Goal: Transaction & Acquisition: Purchase product/service

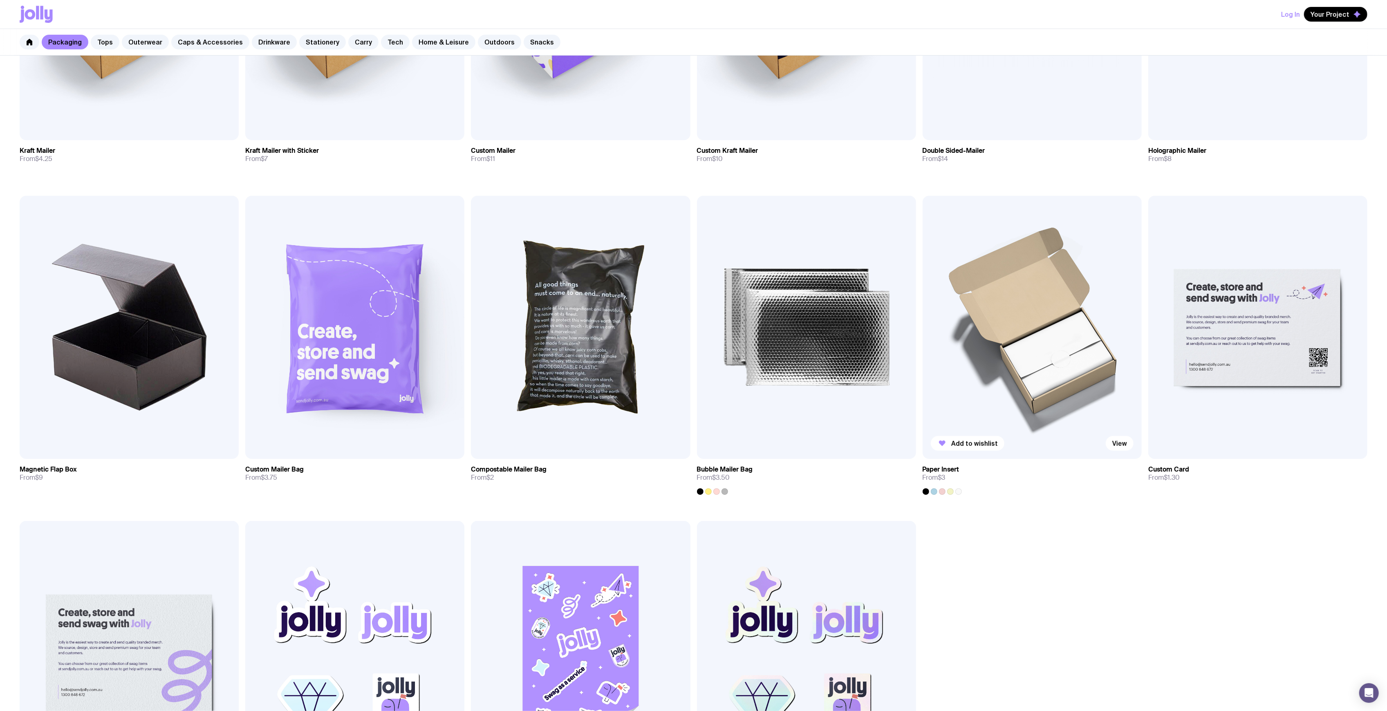
scroll to position [304, 0]
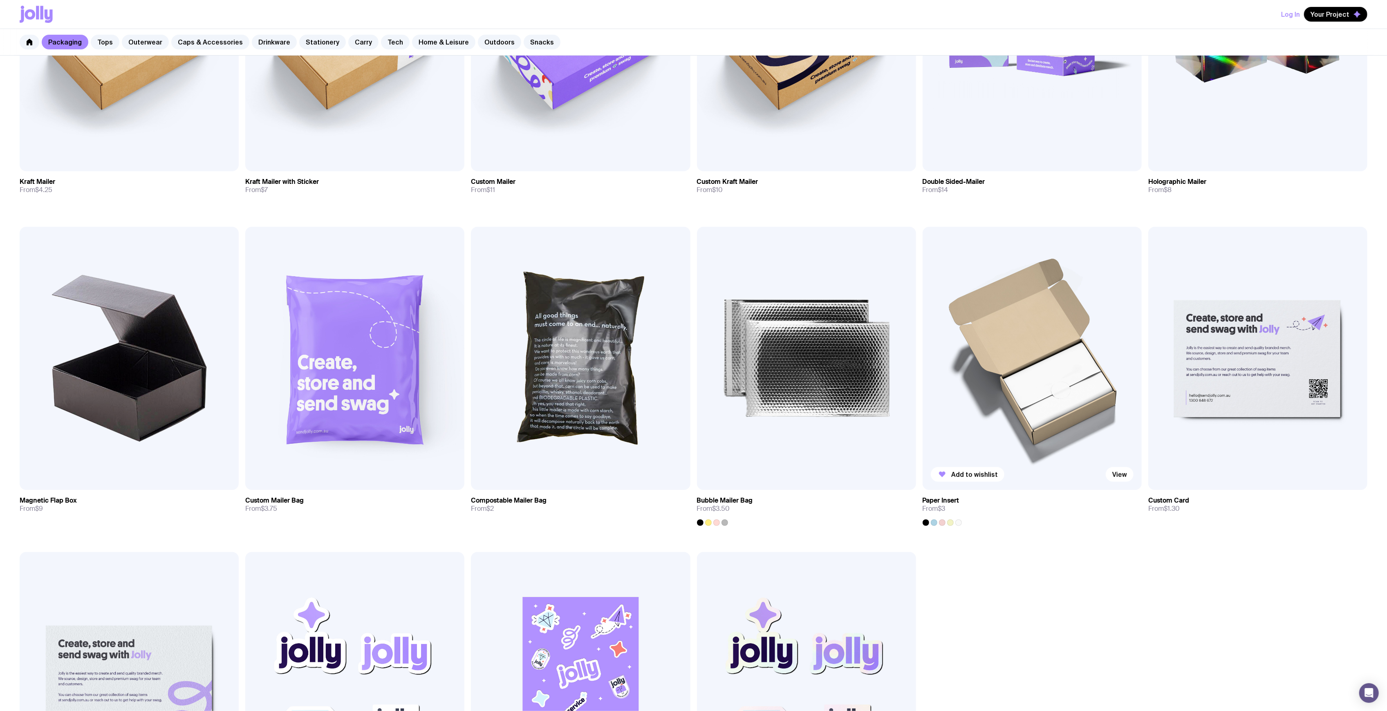
click at [1025, 389] on img at bounding box center [1031, 358] width 219 height 263
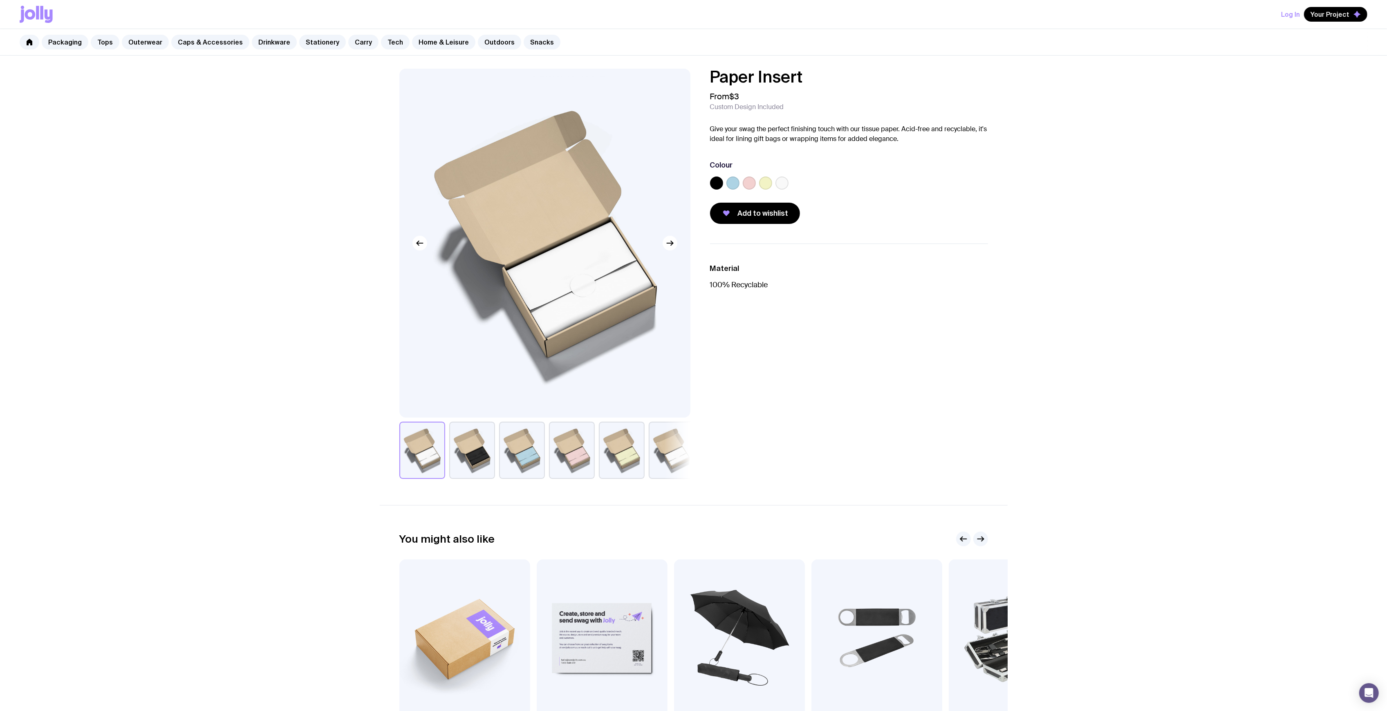
click at [563, 450] on button "button" at bounding box center [572, 450] width 46 height 57
drag, startPoint x: 270, startPoint y: 133, endPoint x: 280, endPoint y: 123, distance: 13.9
click at [270, 133] on div "Paper Insert From $3 Custom Design Included Give your swag the perfect finishin…" at bounding box center [693, 424] width 1387 height 736
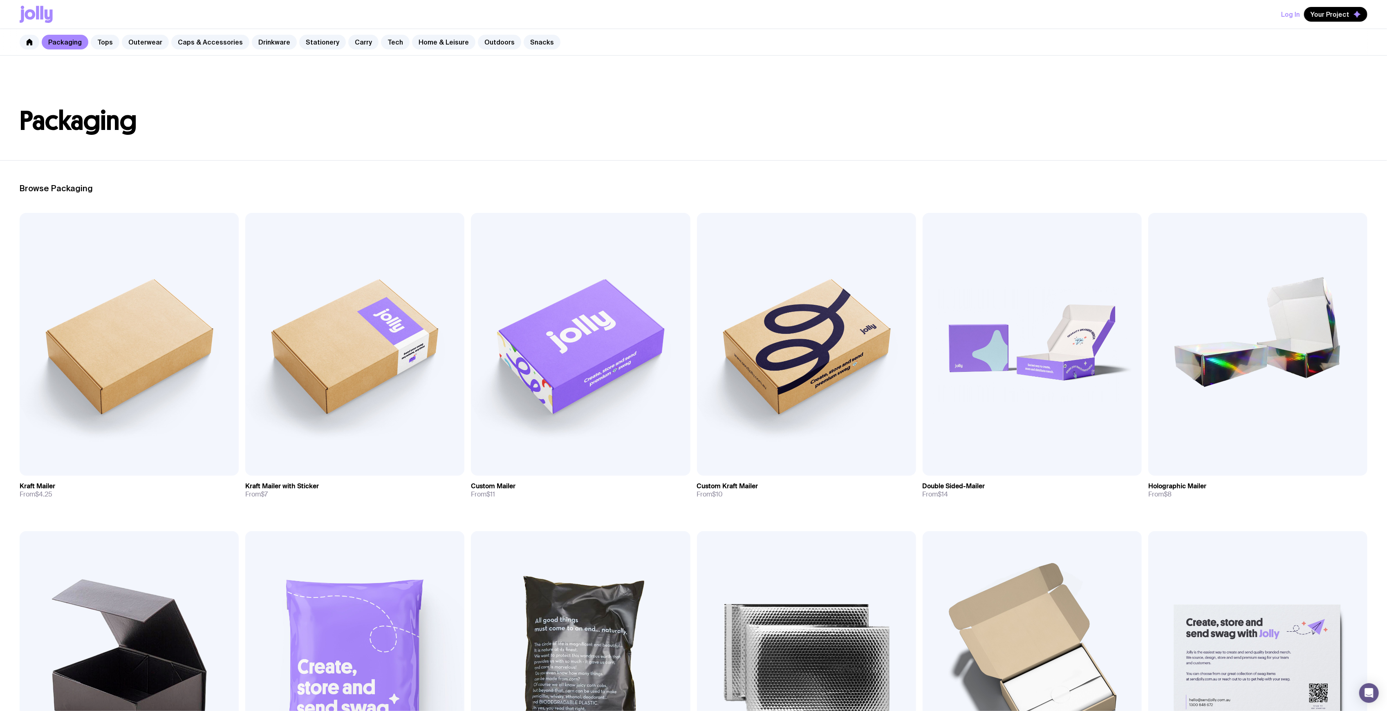
click at [348, 92] on header "Packaging" at bounding box center [693, 108] width 1387 height 105
click at [345, 93] on header "Packaging" at bounding box center [693, 108] width 1387 height 105
click at [304, 113] on h1 "Packaging" at bounding box center [693, 121] width 1347 height 26
click at [356, 76] on header "Packaging" at bounding box center [693, 108] width 1387 height 105
click at [353, 45] on link "Carry" at bounding box center [363, 42] width 30 height 15
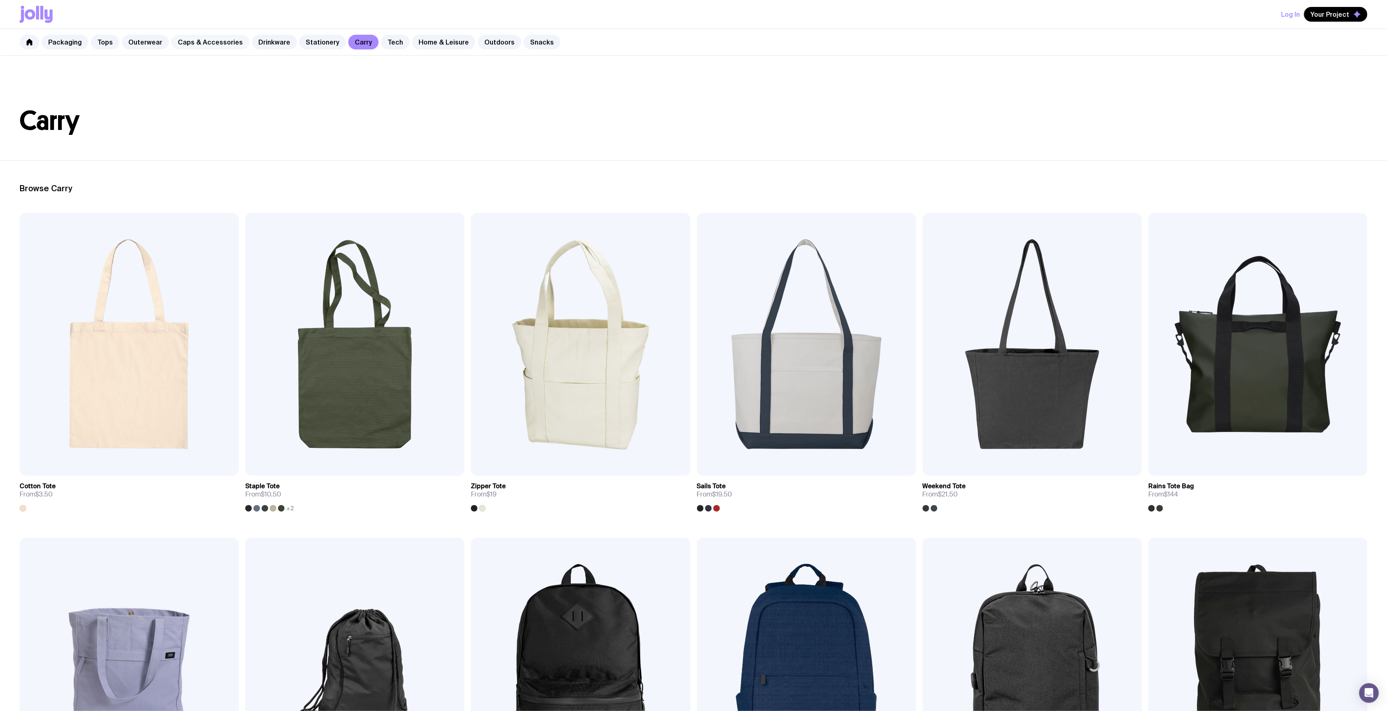
click at [211, 40] on link "Caps & Accessories" at bounding box center [210, 42] width 78 height 15
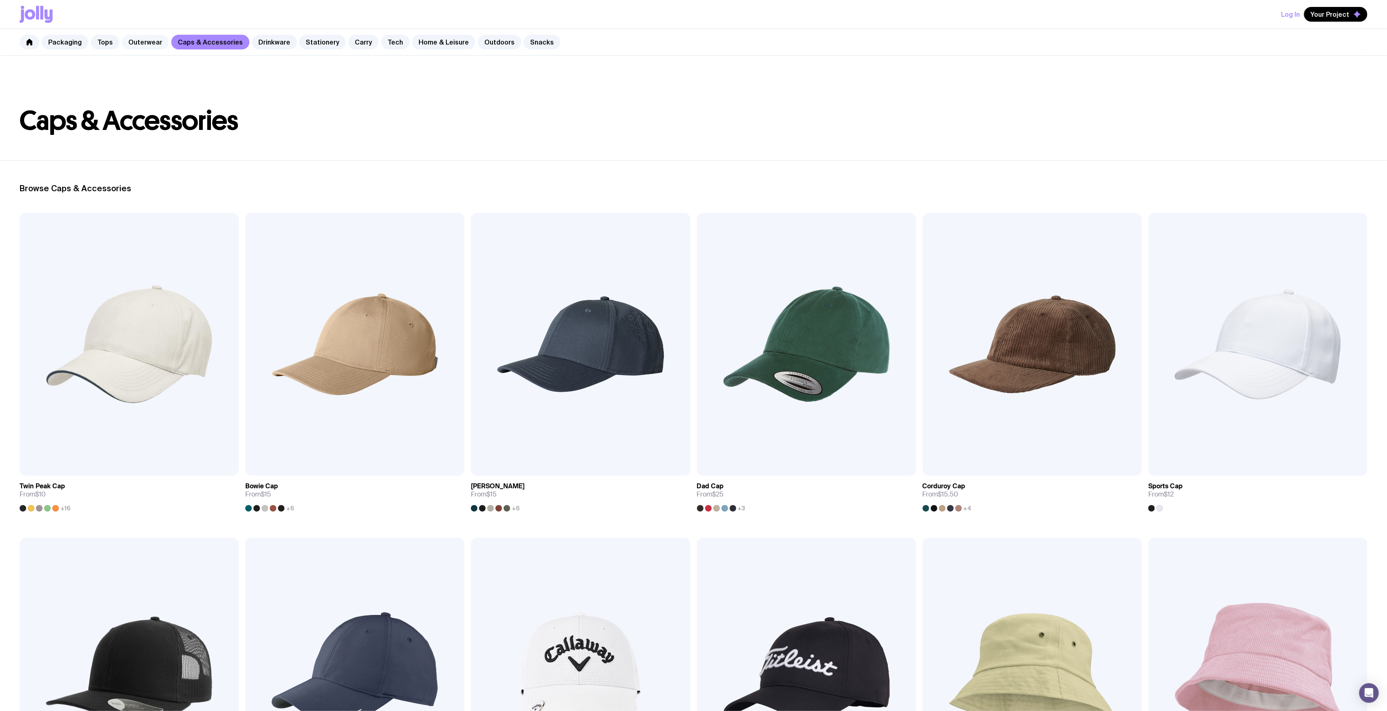
click at [133, 47] on link "Outerwear" at bounding box center [145, 42] width 47 height 15
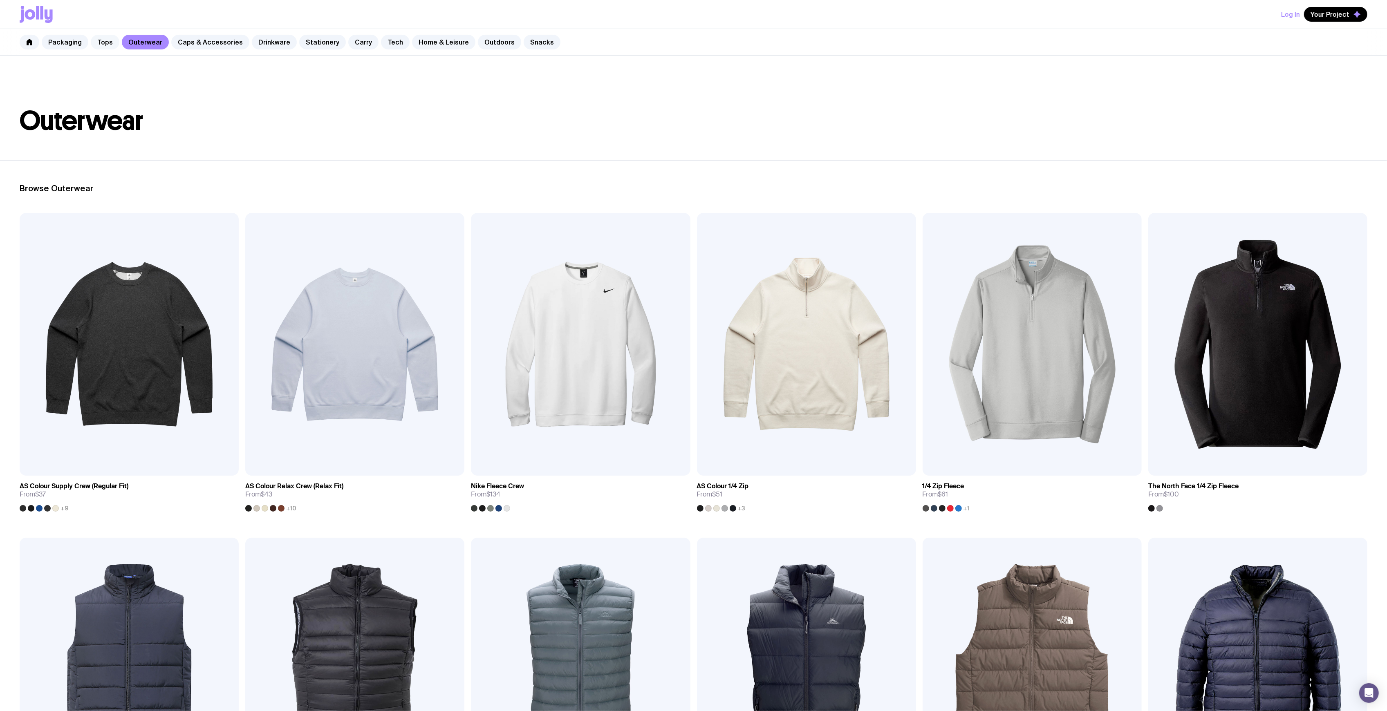
click at [103, 37] on link "Tops" at bounding box center [105, 42] width 29 height 15
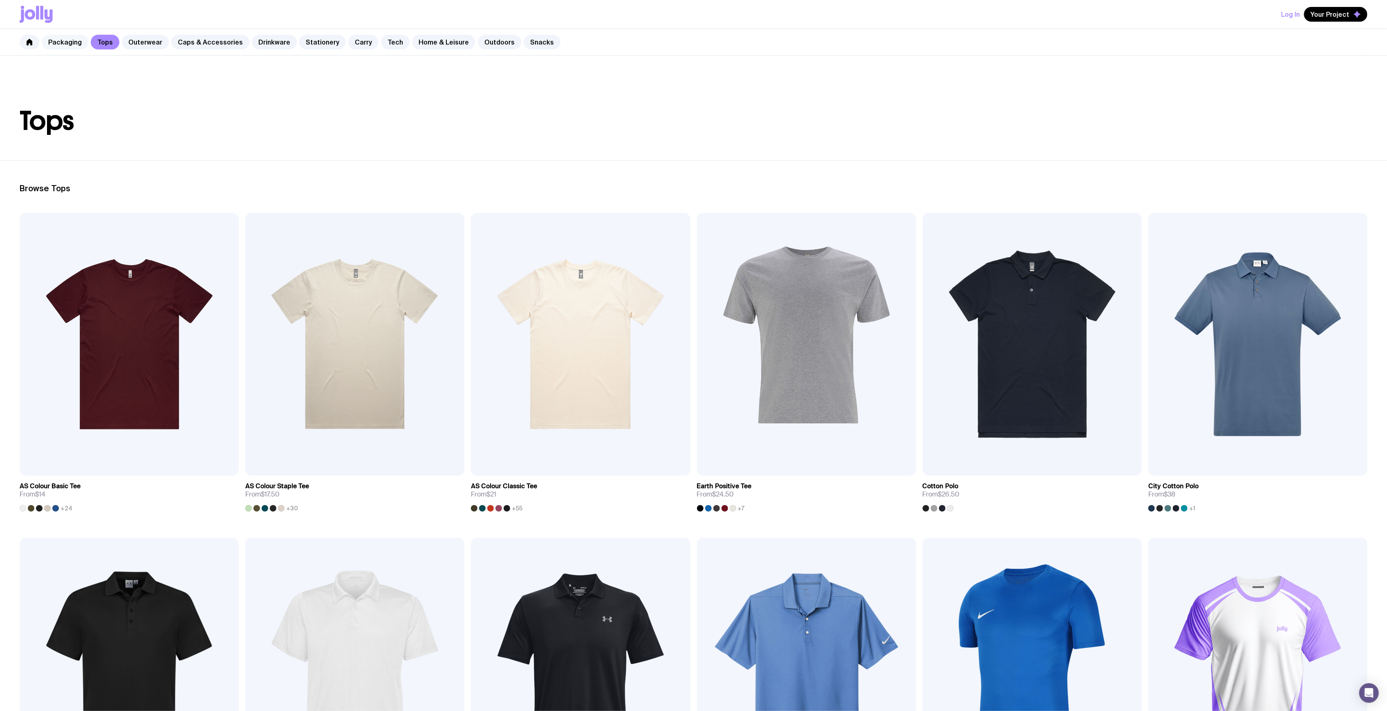
click at [72, 40] on link "Packaging" at bounding box center [65, 42] width 47 height 15
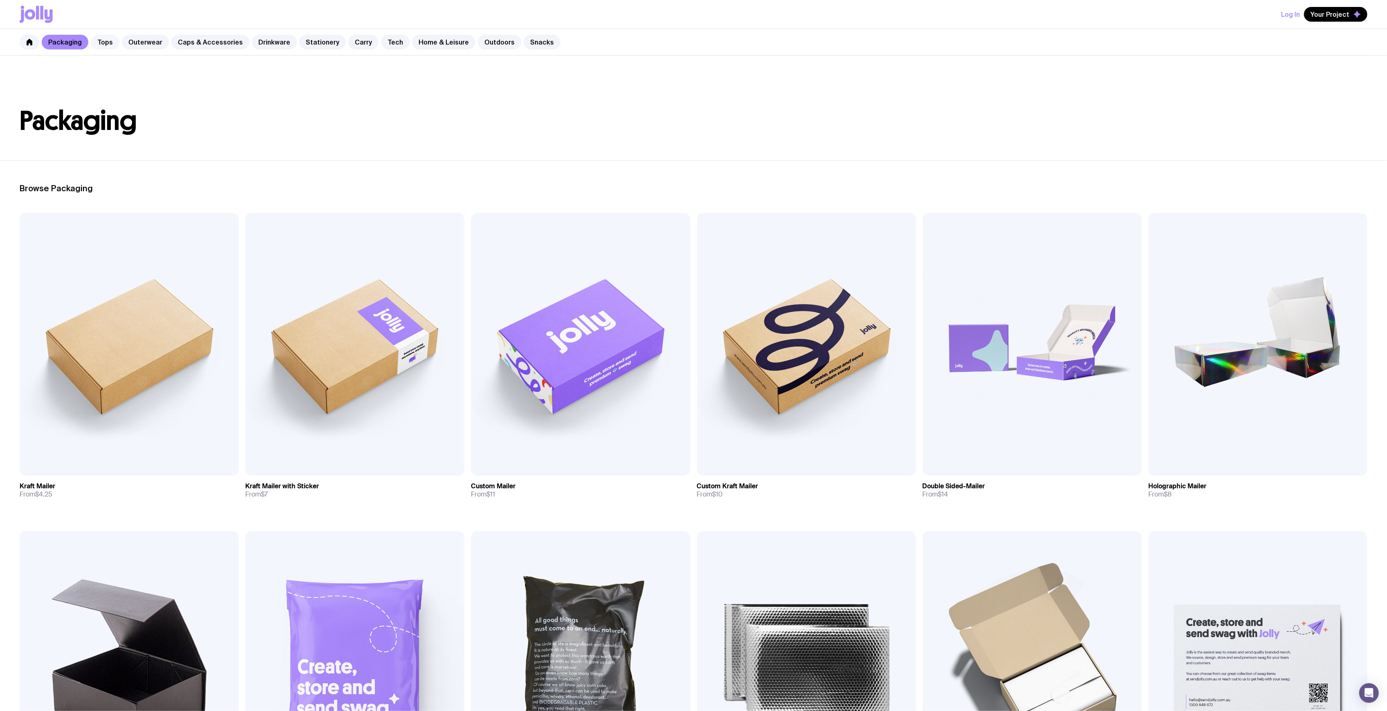
click at [104, 42] on link "Tops" at bounding box center [105, 42] width 29 height 15
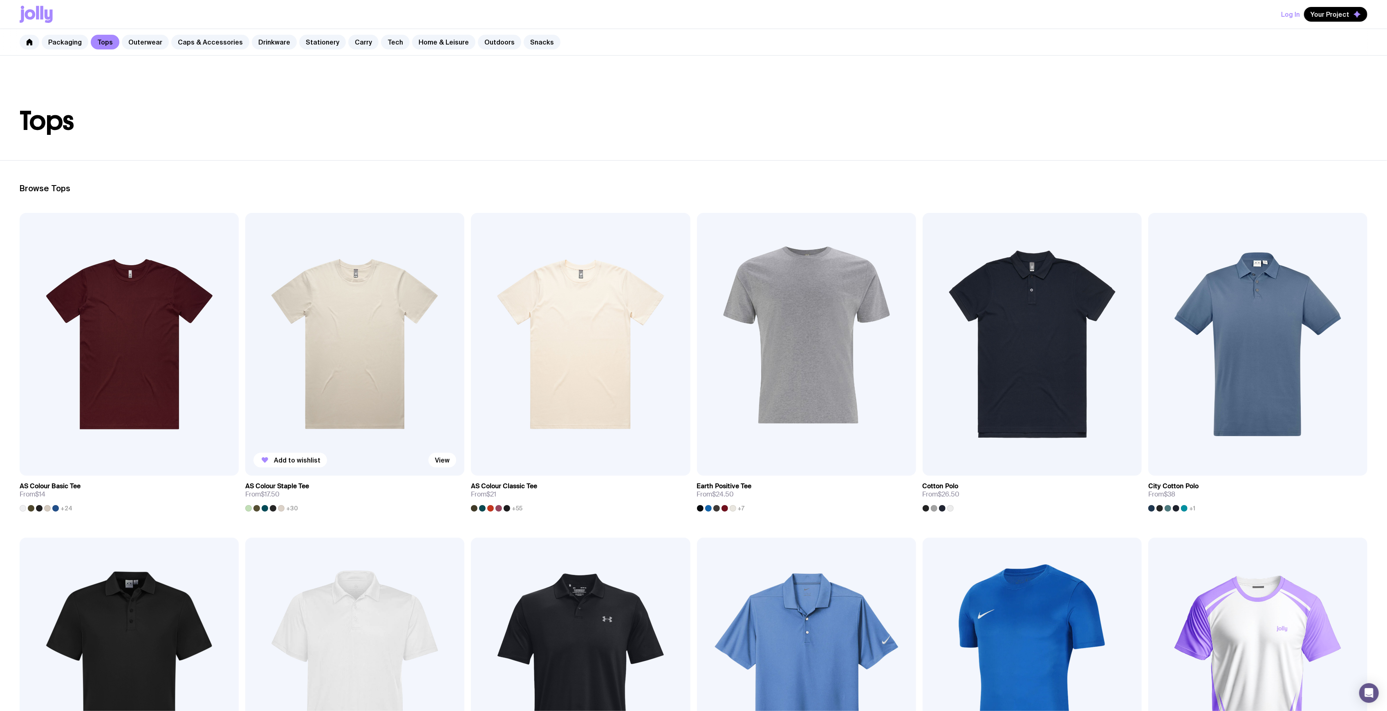
click at [322, 370] on img at bounding box center [354, 344] width 219 height 263
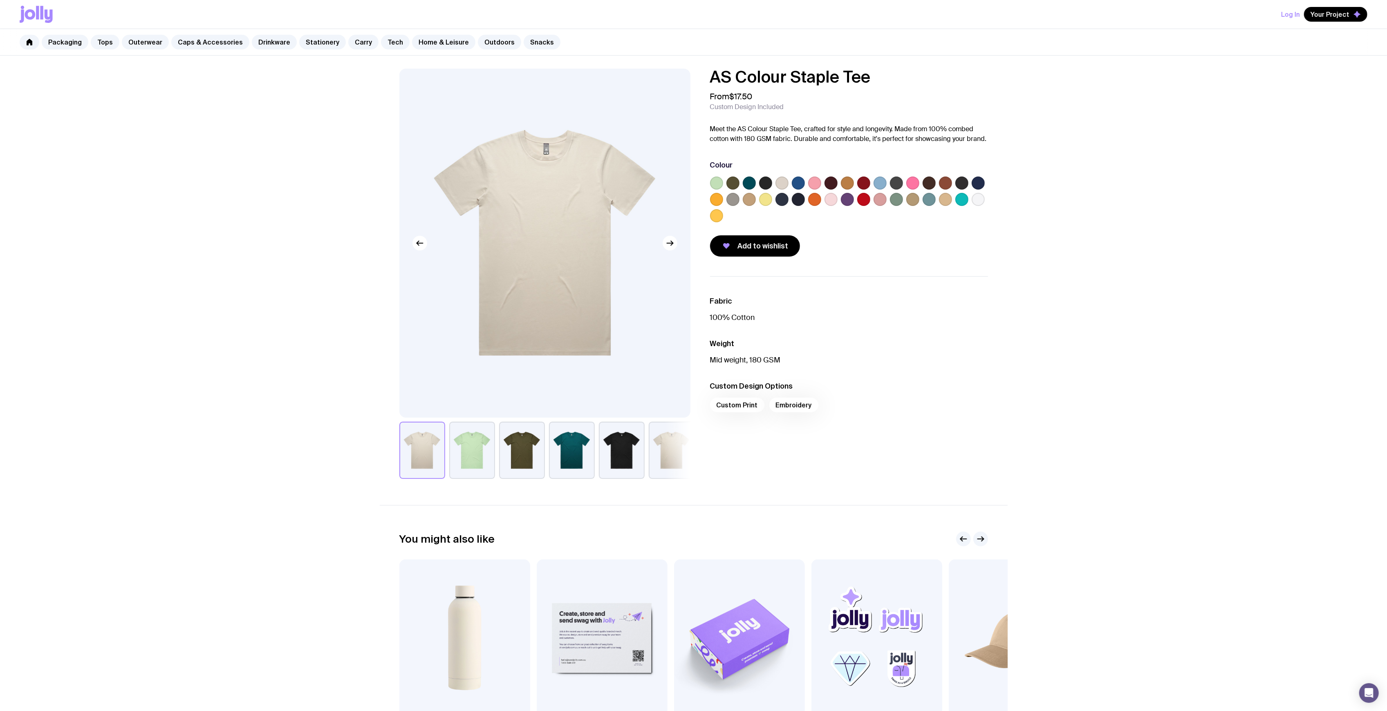
click at [622, 448] on button "button" at bounding box center [622, 450] width 46 height 57
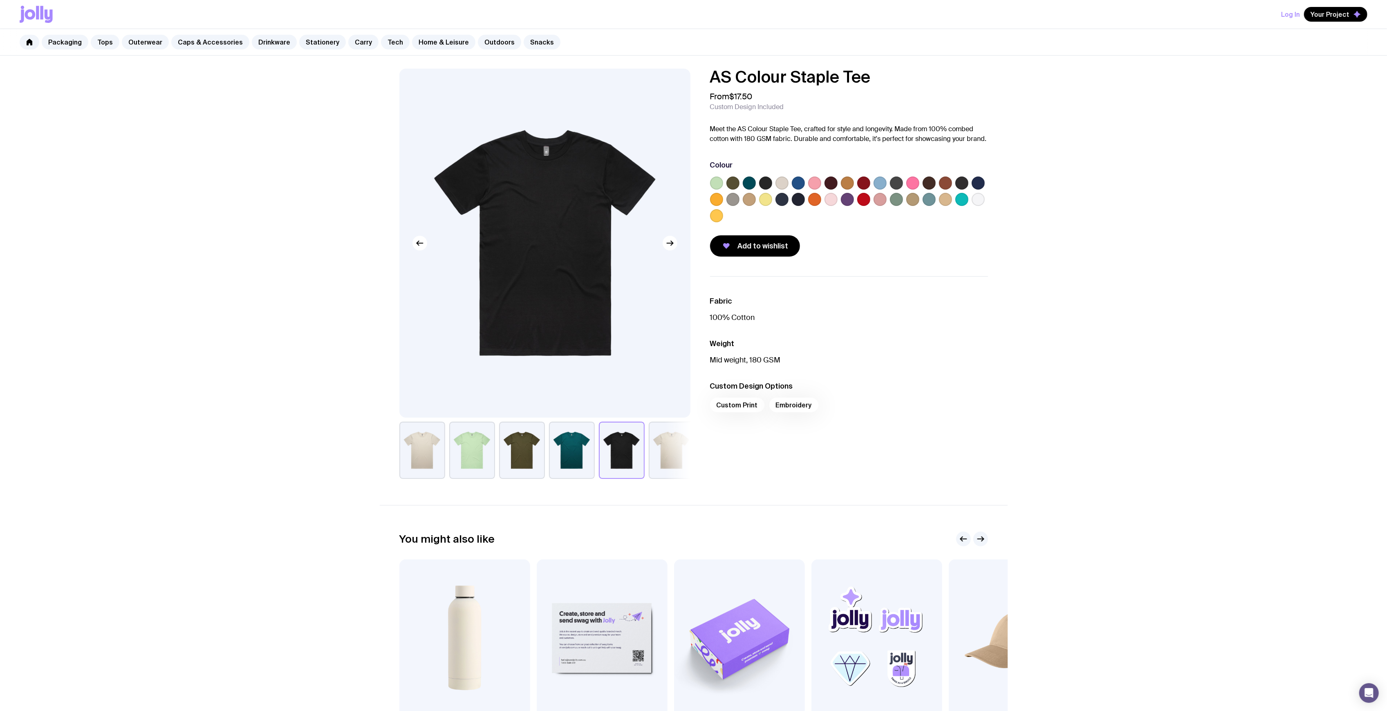
click at [783, 200] on label at bounding box center [781, 199] width 13 height 13
click at [0, 0] on input "radio" at bounding box center [0, 0] width 0 height 0
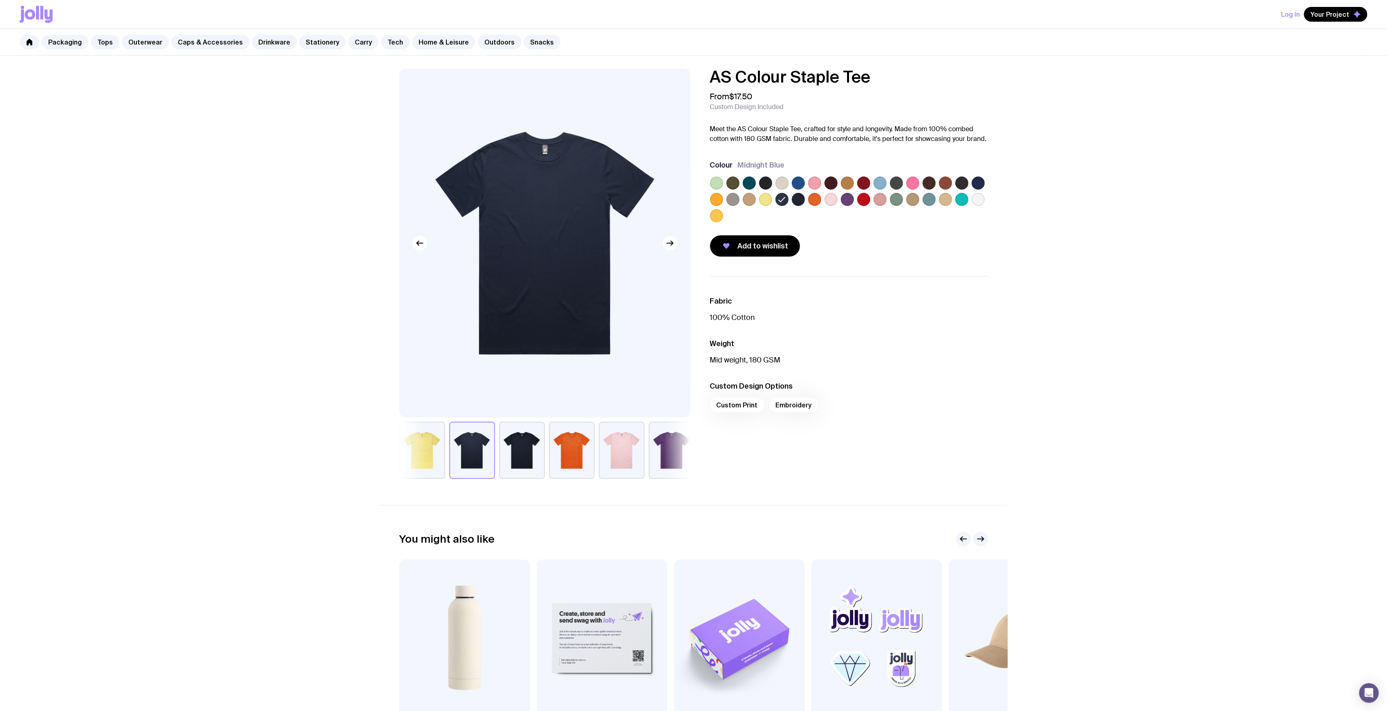
click at [971, 184] on label at bounding box center [977, 183] width 13 height 13
click at [0, 0] on input "radio" at bounding box center [0, 0] width 0 height 0
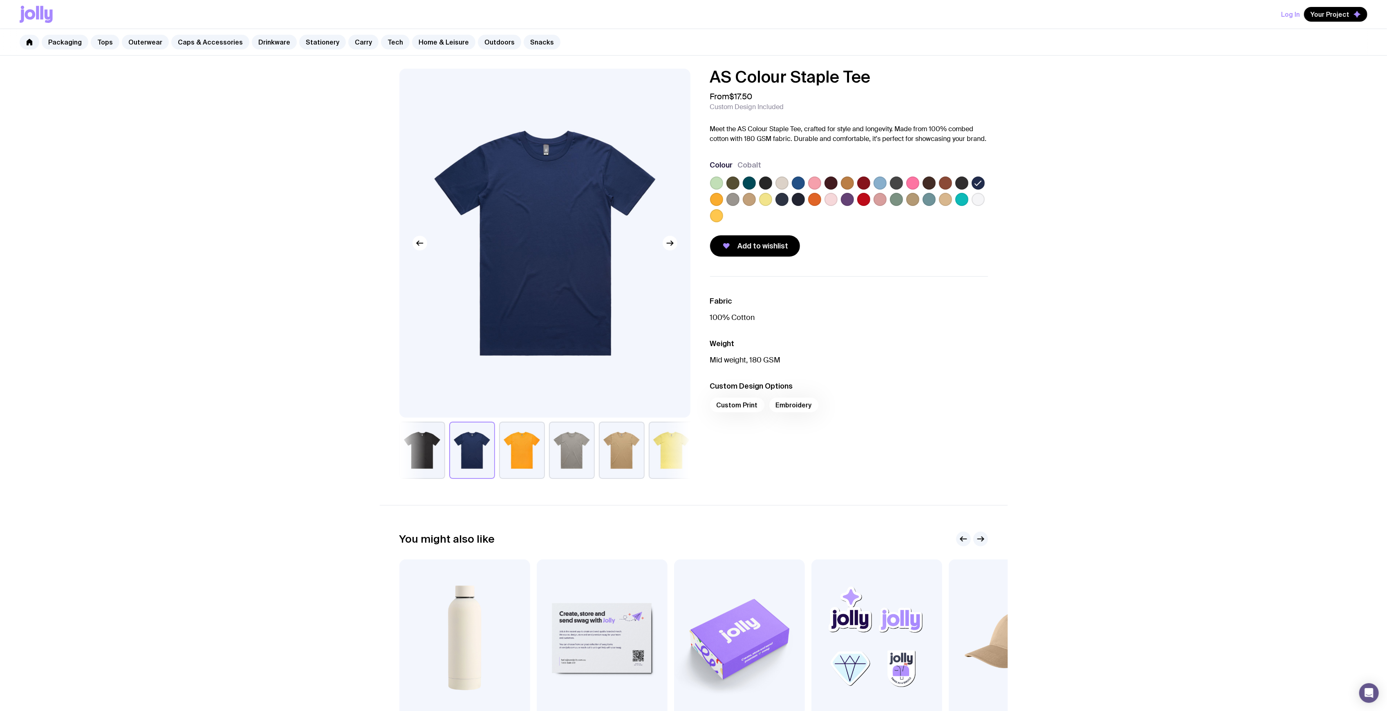
click at [799, 185] on label at bounding box center [798, 183] width 13 height 13
click at [0, 0] on input "radio" at bounding box center [0, 0] width 0 height 0
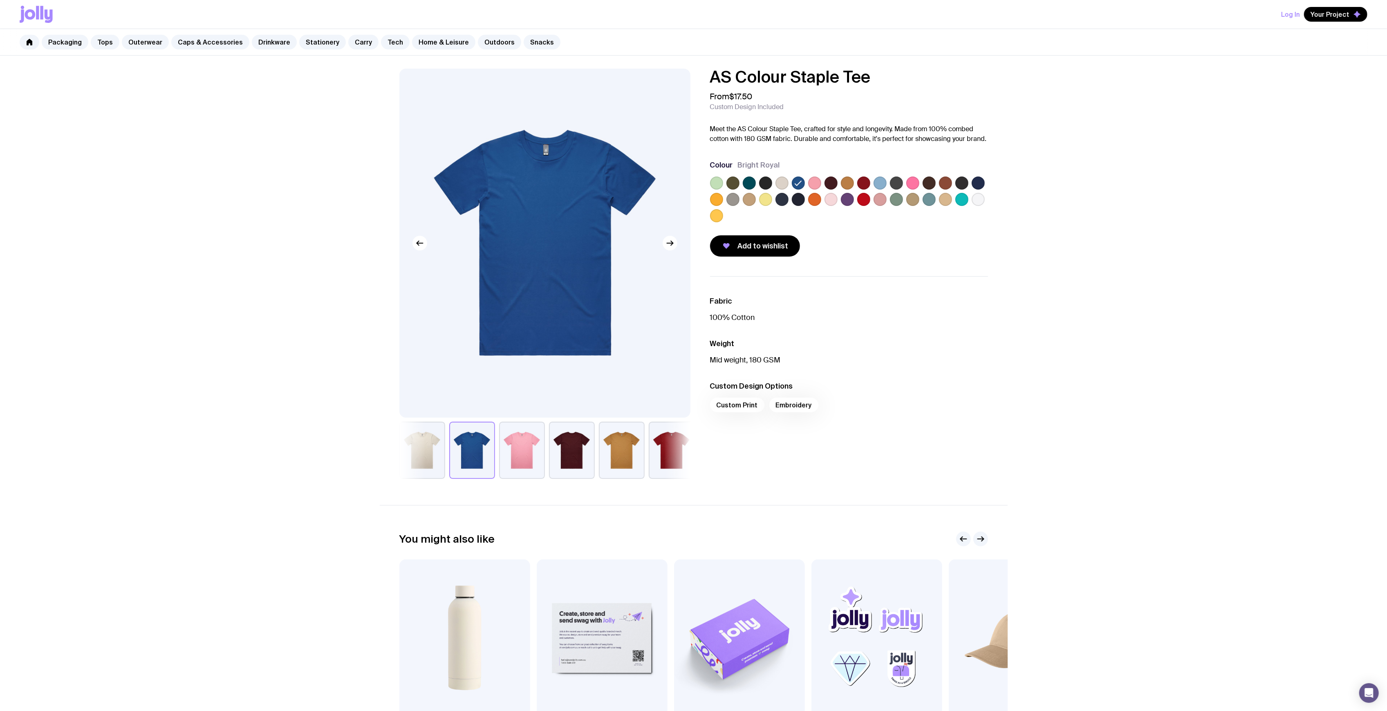
click at [747, 185] on label at bounding box center [749, 183] width 13 height 13
click at [0, 0] on input "radio" at bounding box center [0, 0] width 0 height 0
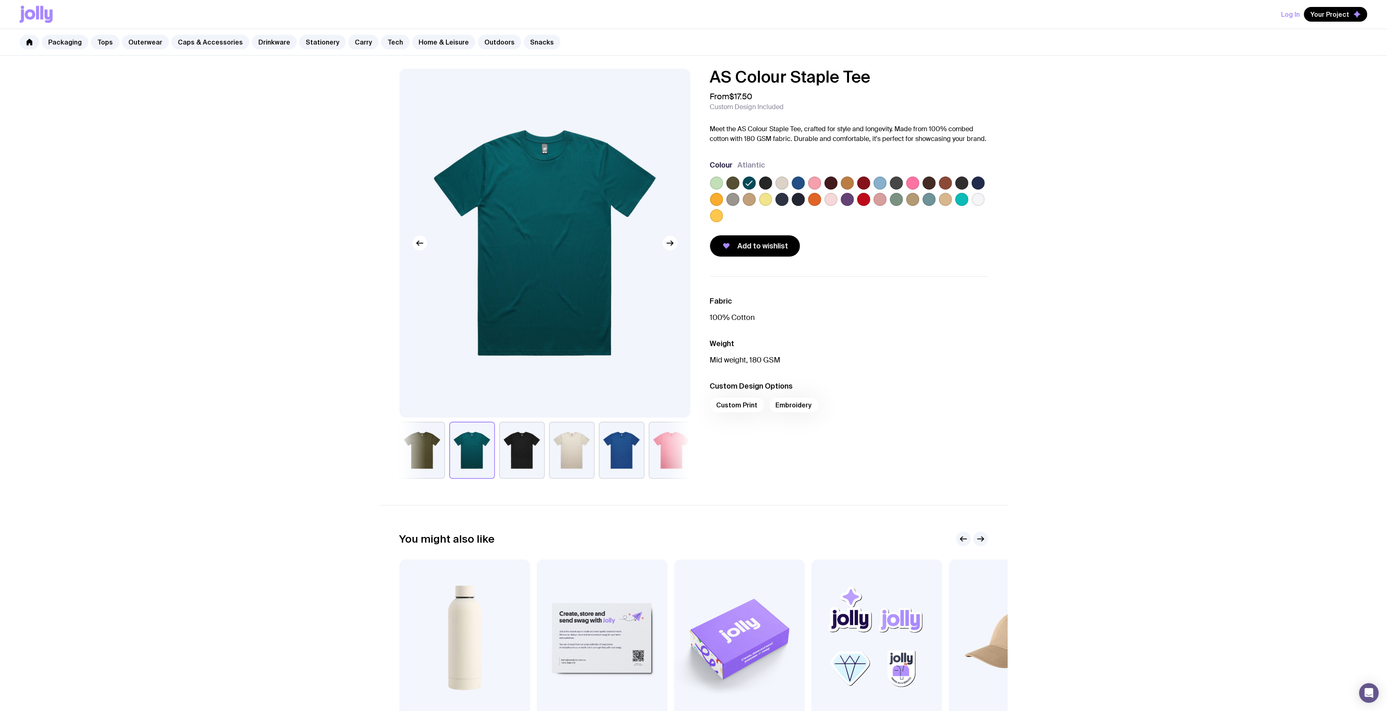
click at [794, 204] on label at bounding box center [798, 199] width 13 height 13
click at [0, 0] on input "radio" at bounding box center [0, 0] width 0 height 0
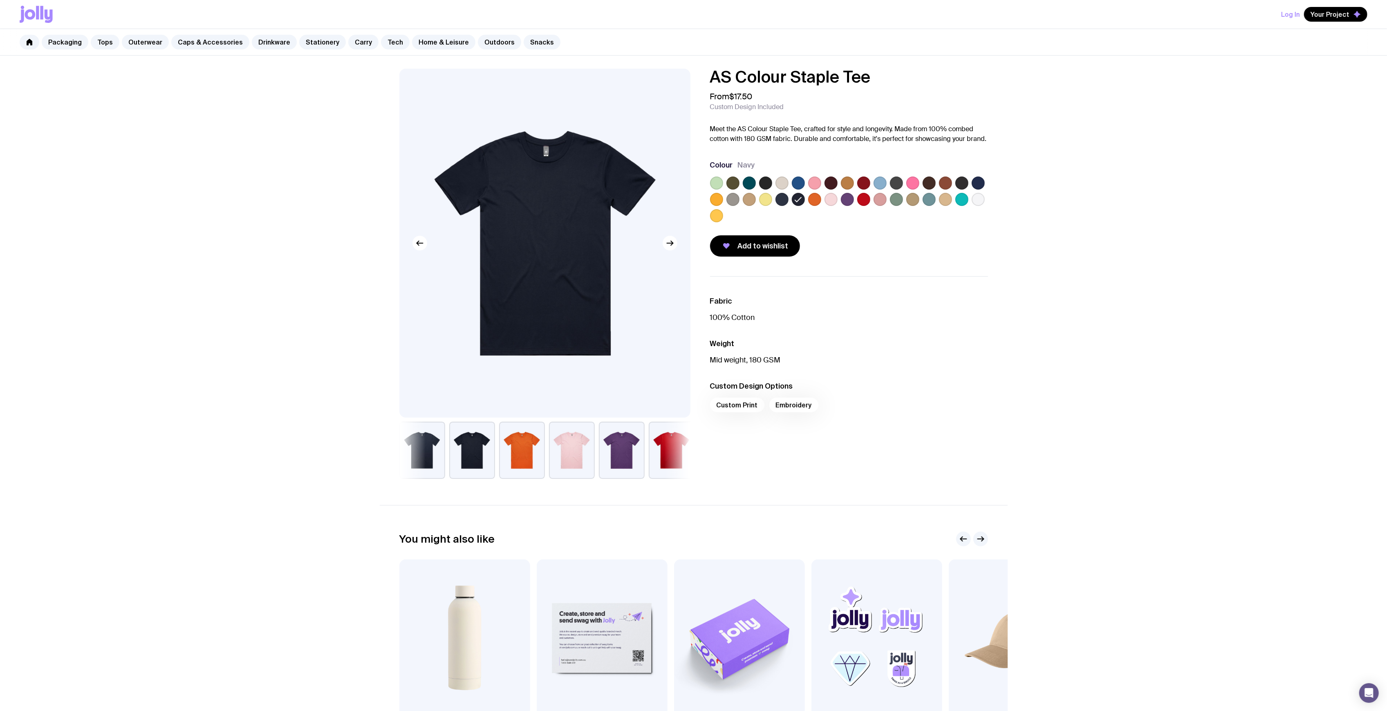
click at [783, 203] on label at bounding box center [781, 199] width 13 height 13
click at [0, 0] on input "radio" at bounding box center [0, 0] width 0 height 0
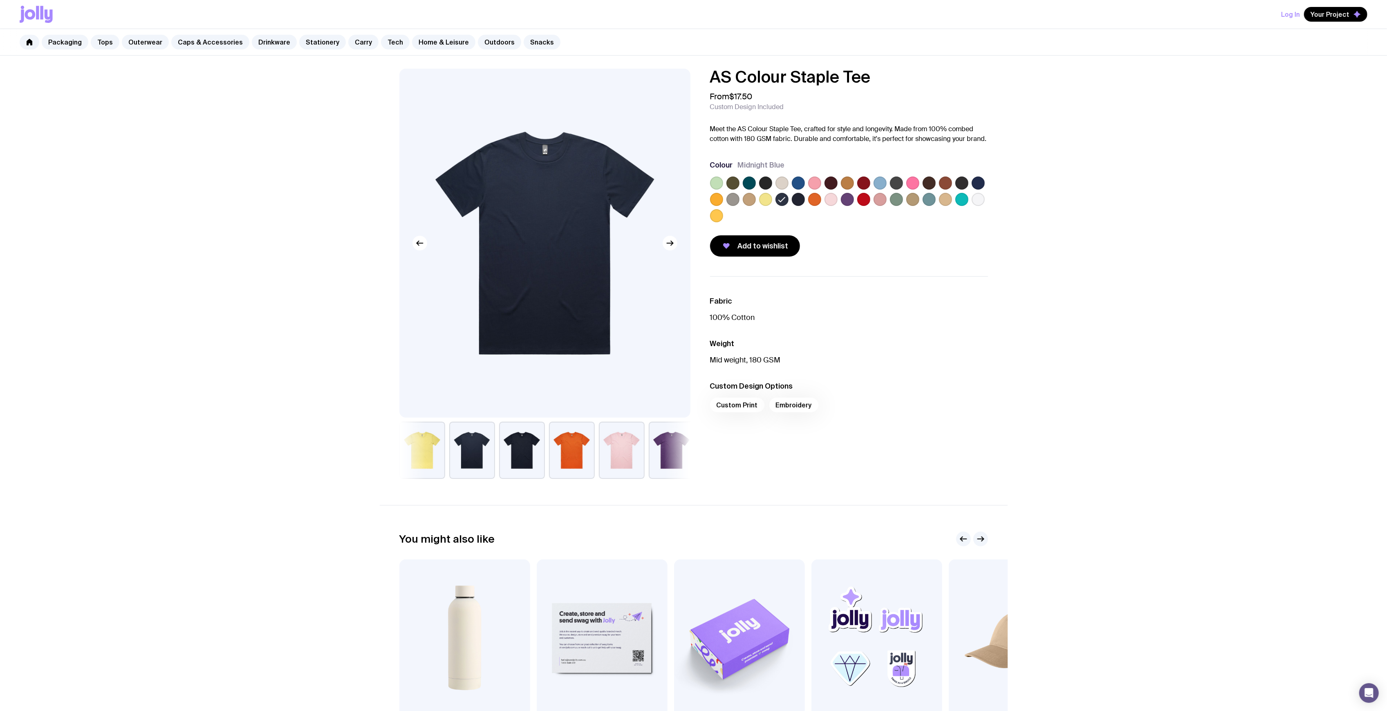
click at [802, 200] on label at bounding box center [798, 199] width 13 height 13
click at [0, 0] on input "radio" at bounding box center [0, 0] width 0 height 0
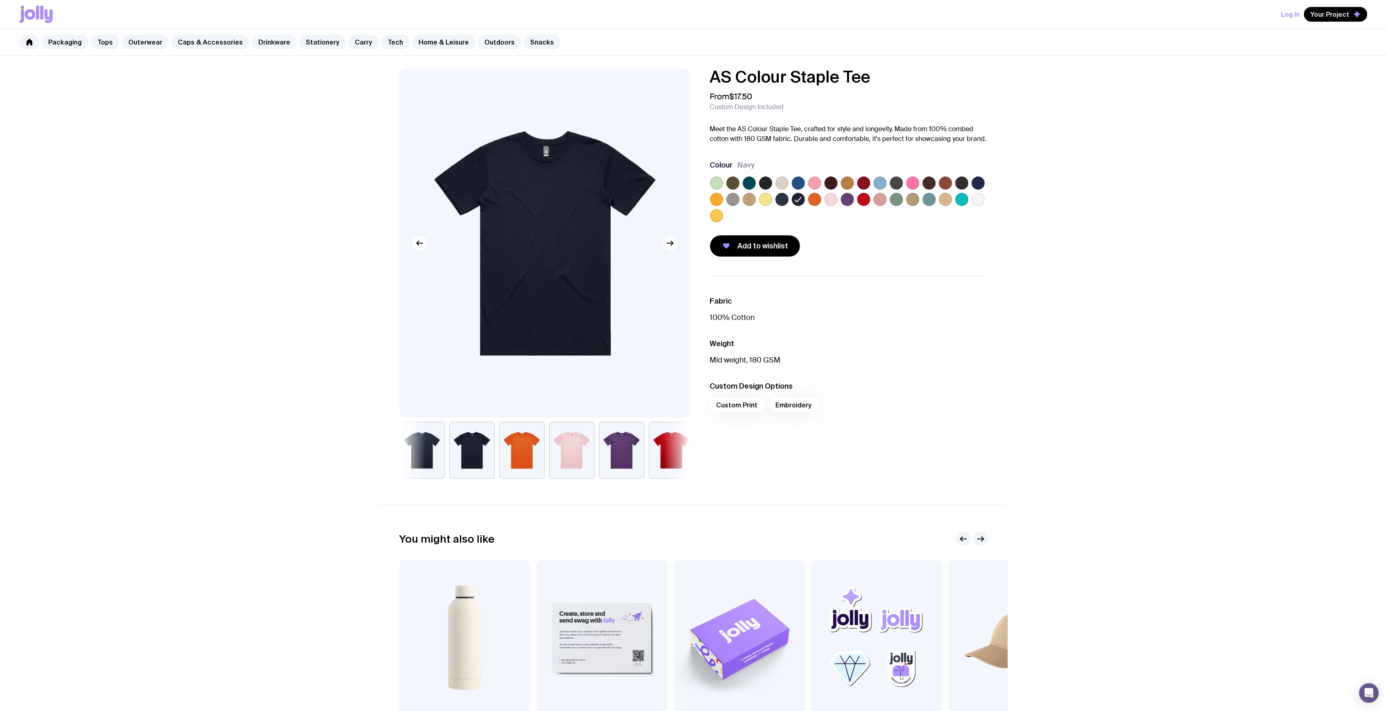
drag, startPoint x: 266, startPoint y: 40, endPoint x: 270, endPoint y: 43, distance: 5.3
click at [266, 40] on link "Drinkware" at bounding box center [274, 42] width 45 height 15
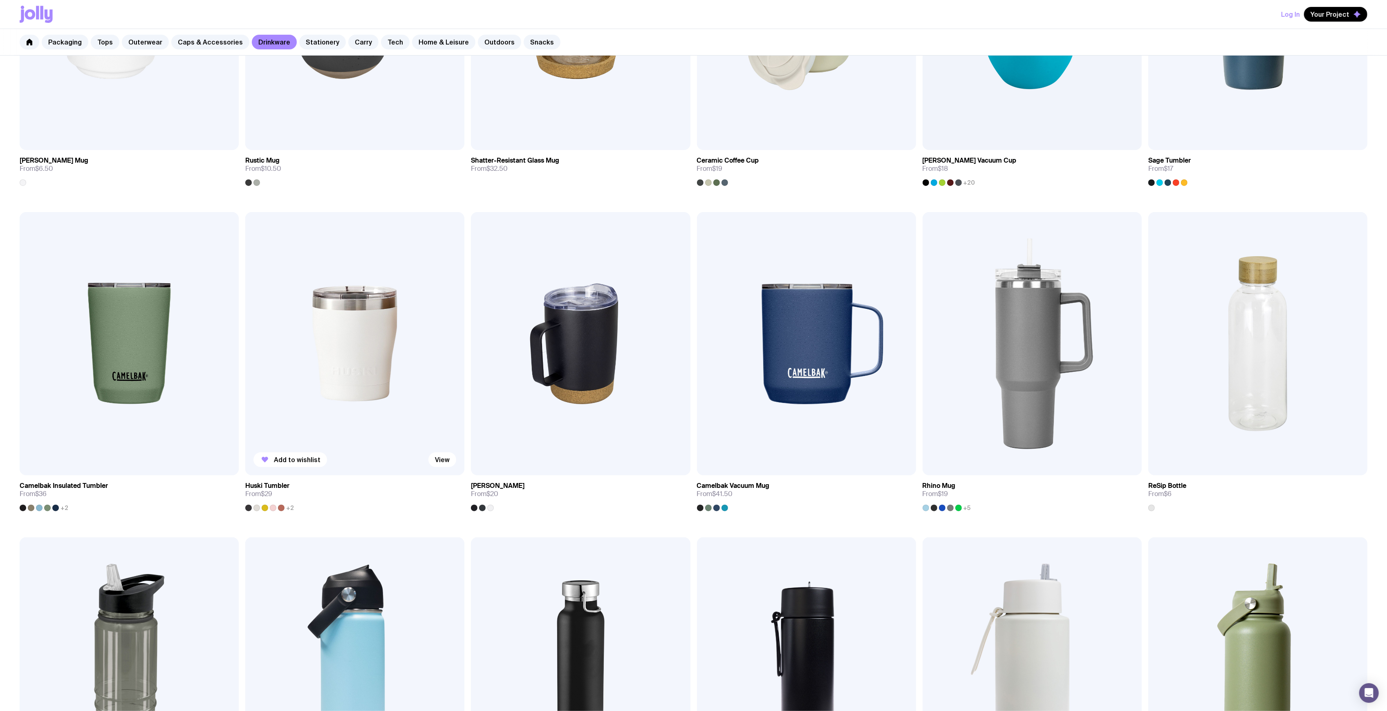
scroll to position [327, 0]
click at [355, 362] on img at bounding box center [354, 342] width 219 height 263
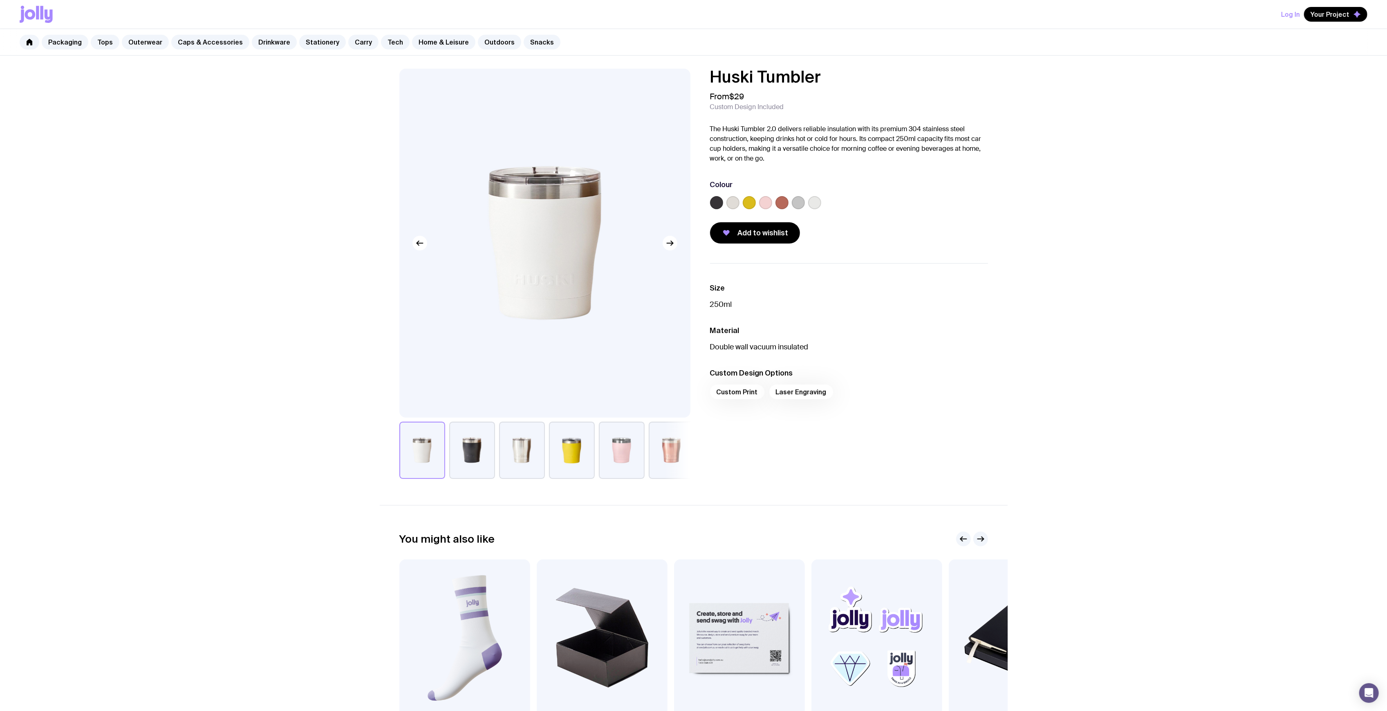
drag, startPoint x: 545, startPoint y: 152, endPoint x: 533, endPoint y: 445, distance: 293.3
click at [530, 445] on button "button" at bounding box center [522, 450] width 46 height 57
click at [426, 455] on button "button" at bounding box center [422, 450] width 46 height 57
drag, startPoint x: 530, startPoint y: 215, endPoint x: 472, endPoint y: 461, distance: 253.4
click at [472, 461] on button "button" at bounding box center [472, 450] width 46 height 57
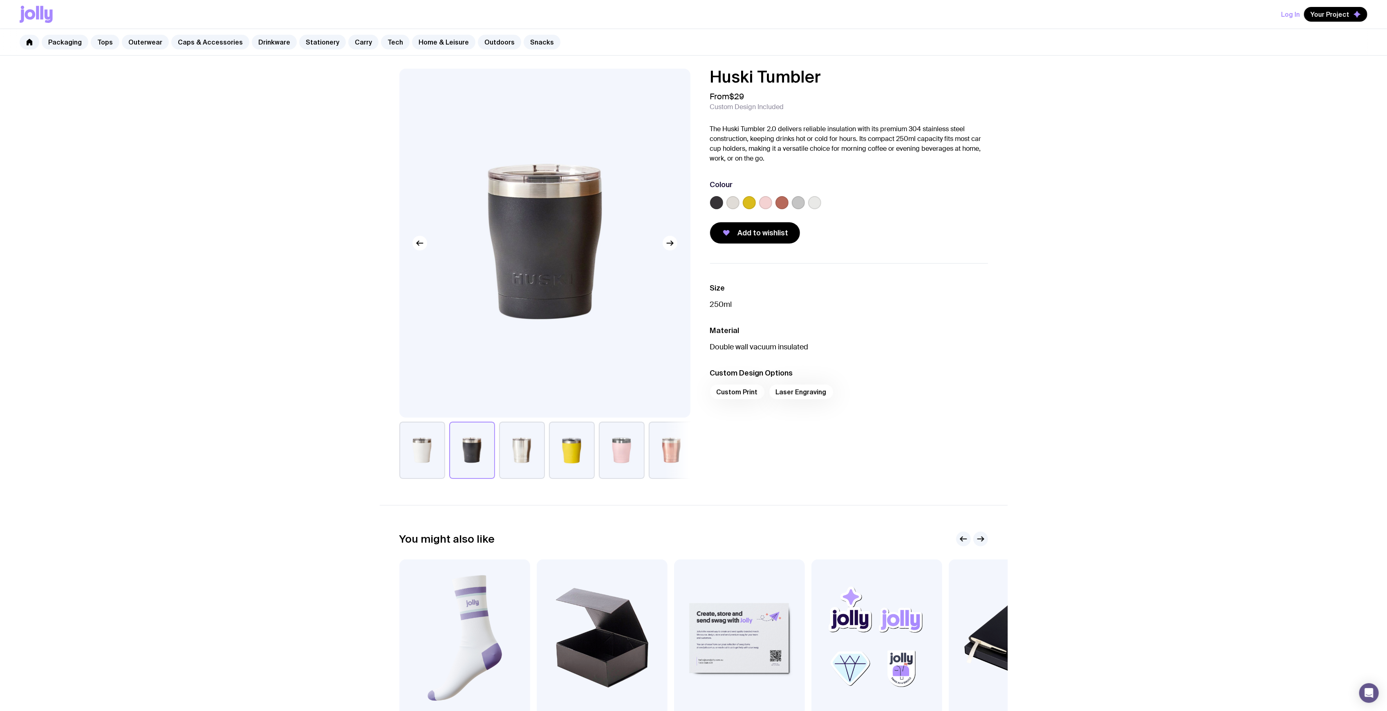
click at [712, 203] on label at bounding box center [716, 202] width 13 height 13
click at [0, 0] on input "radio" at bounding box center [0, 0] width 0 height 0
drag, startPoint x: 477, startPoint y: 189, endPoint x: 619, endPoint y: 438, distance: 286.6
click at [619, 438] on button "button" at bounding box center [622, 450] width 46 height 57
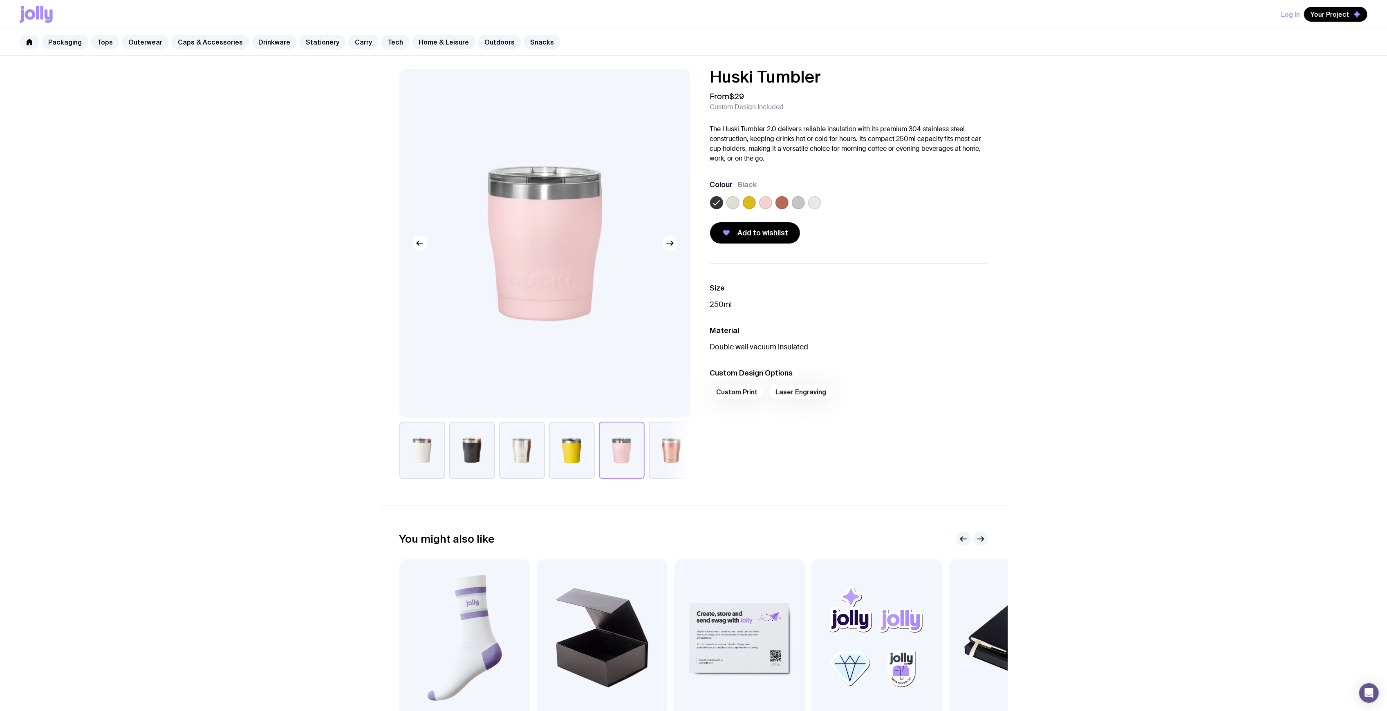
click at [569, 454] on button "button" at bounding box center [572, 450] width 46 height 57
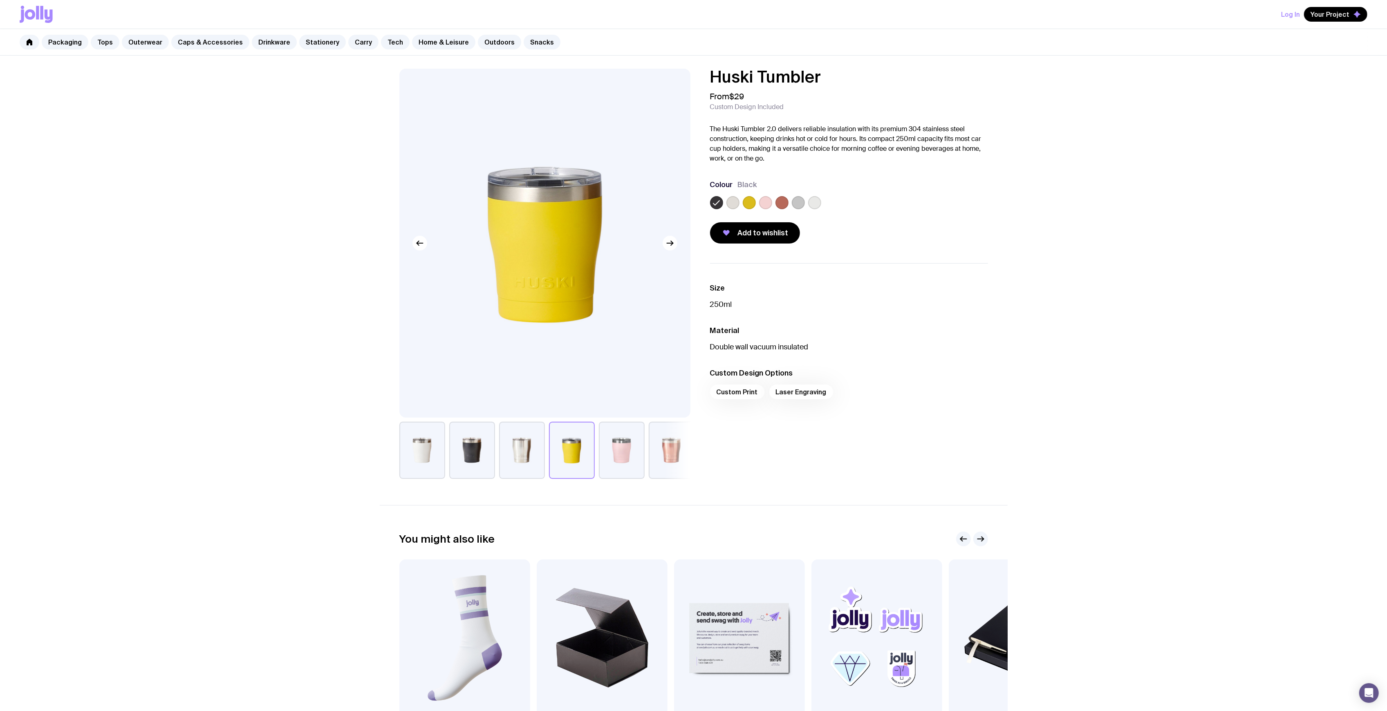
click at [678, 452] on button "button" at bounding box center [672, 450] width 46 height 57
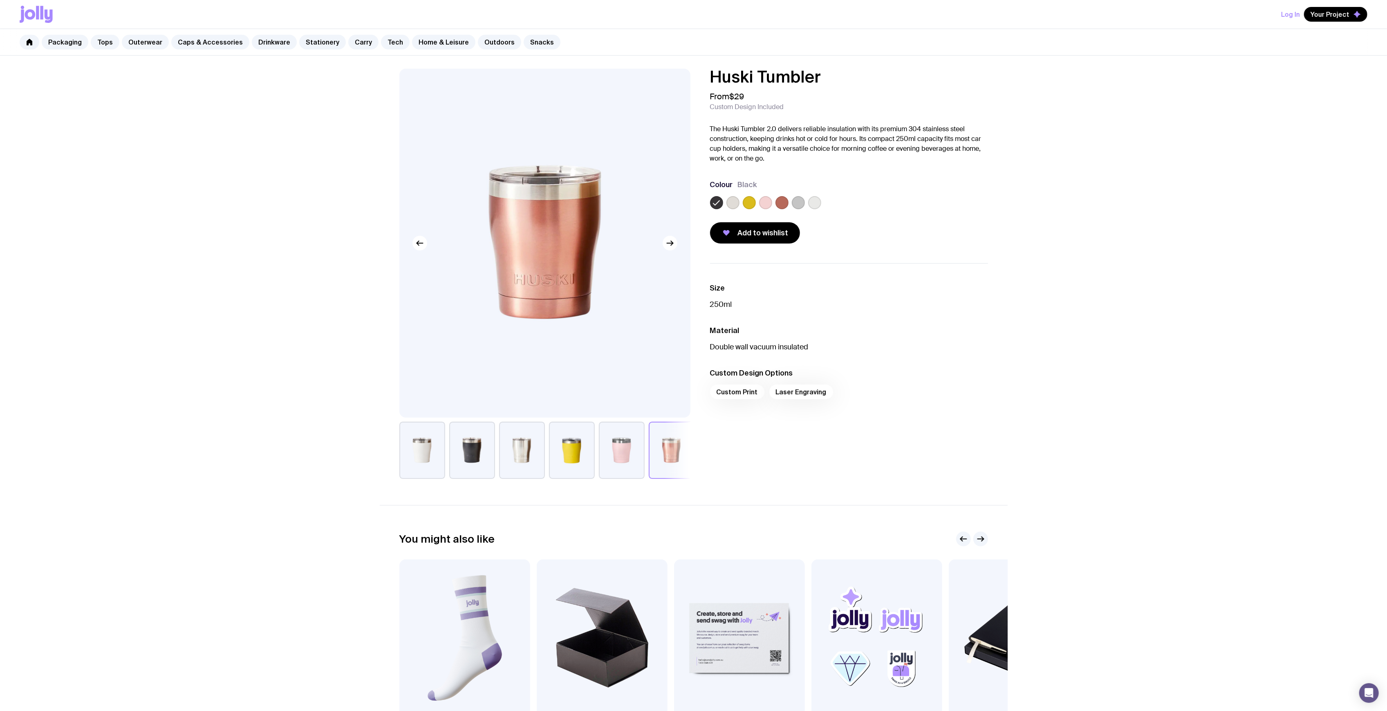
click at [504, 446] on button "button" at bounding box center [522, 450] width 46 height 57
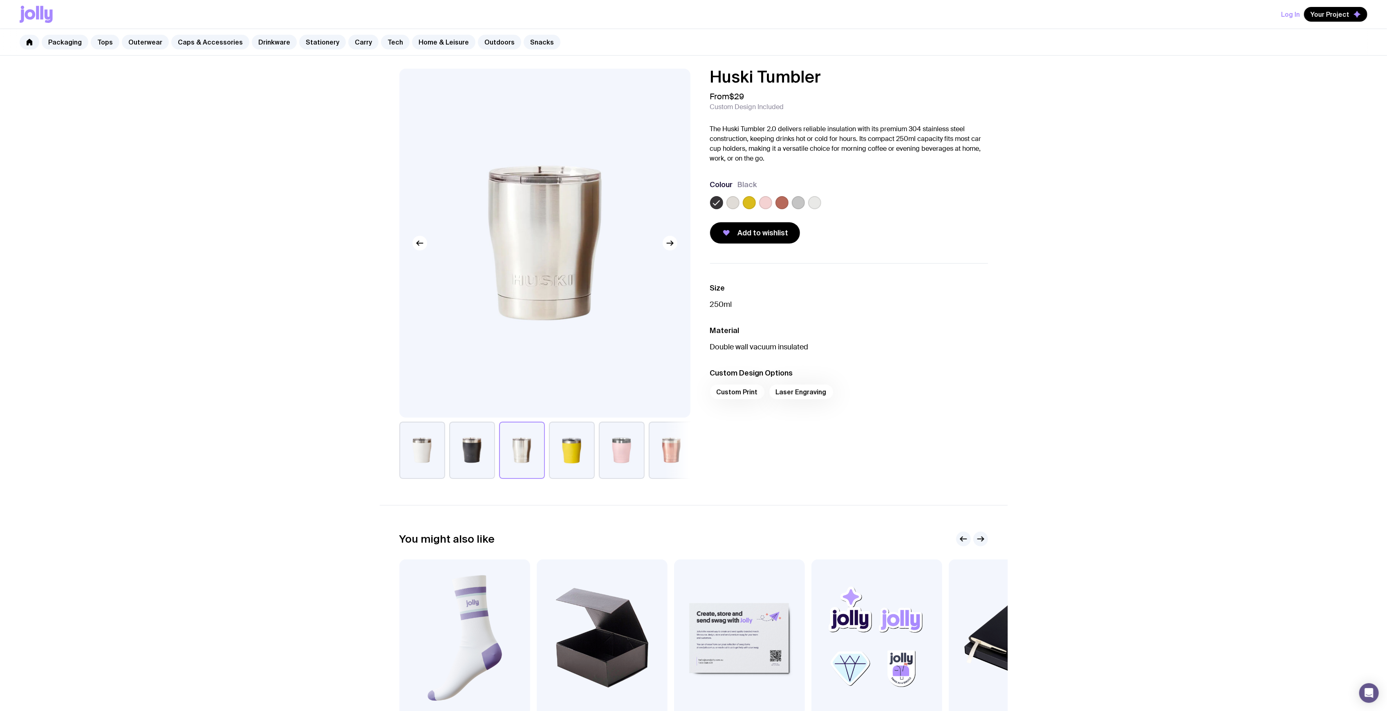
click at [470, 469] on button "button" at bounding box center [472, 450] width 46 height 57
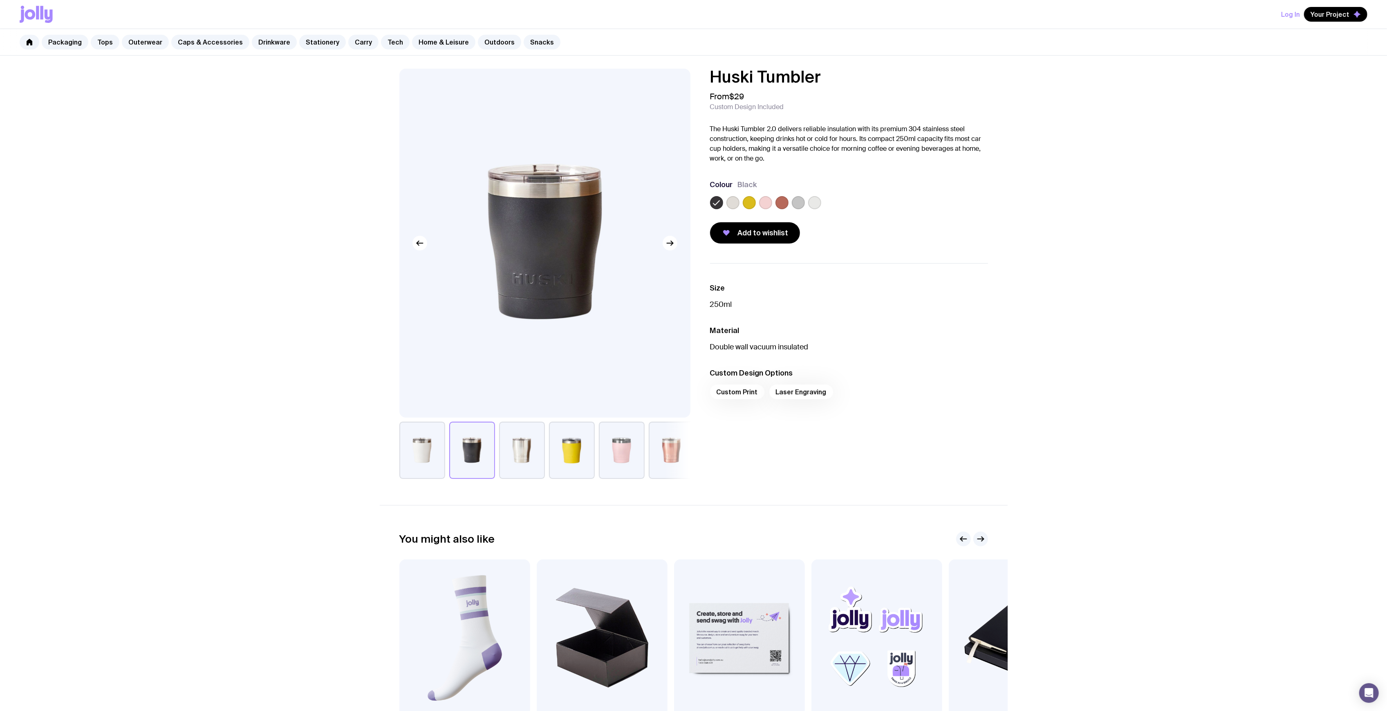
click at [512, 460] on button "button" at bounding box center [522, 450] width 46 height 57
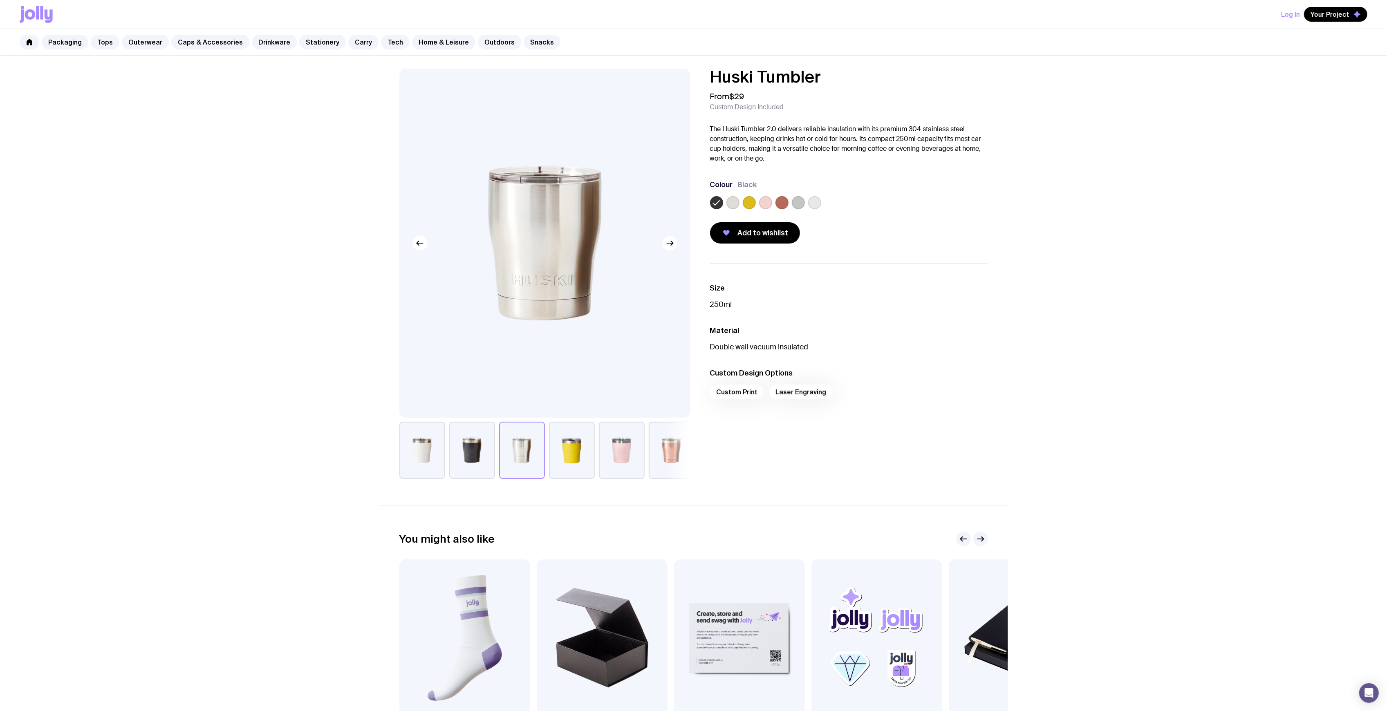
click at [477, 456] on button "button" at bounding box center [472, 450] width 46 height 57
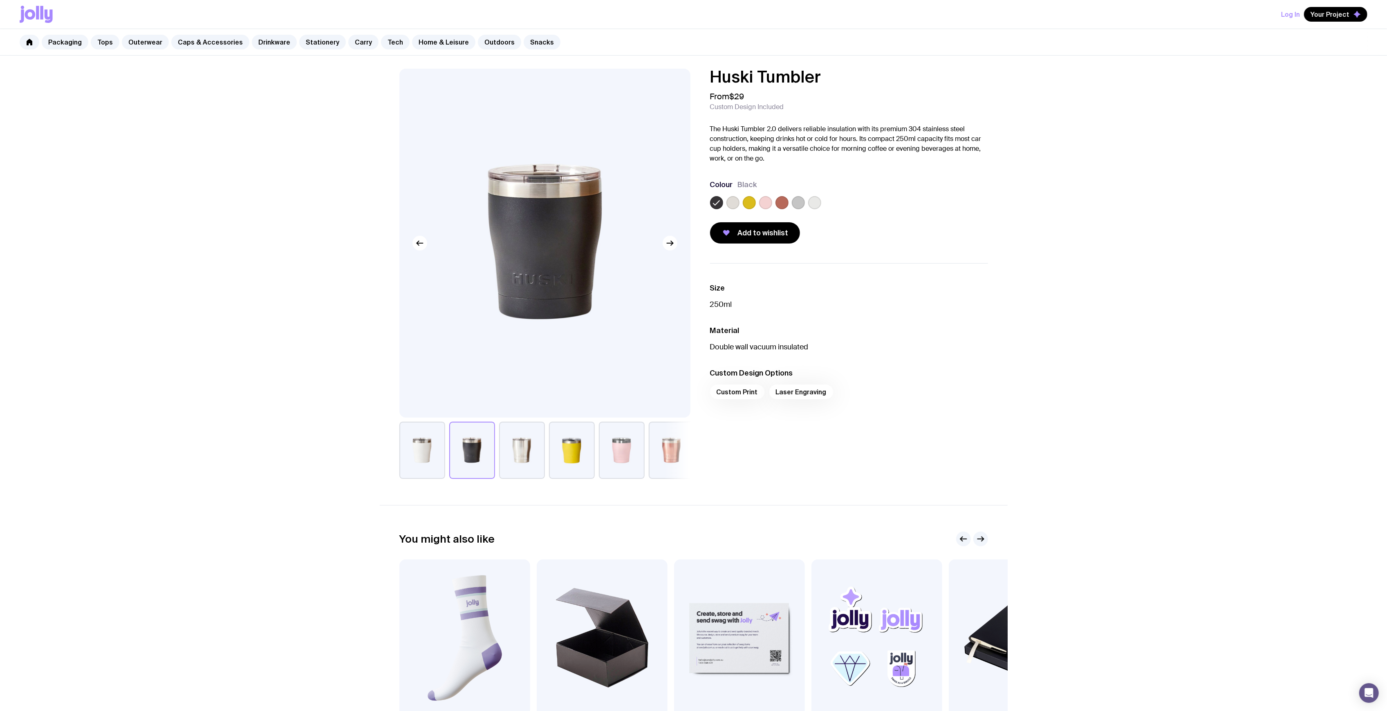
click at [183, 141] on div "Huski Tumbler From $29 Custom Design Included The Huski Tumbler 2.0 delivers re…" at bounding box center [693, 424] width 1387 height 736
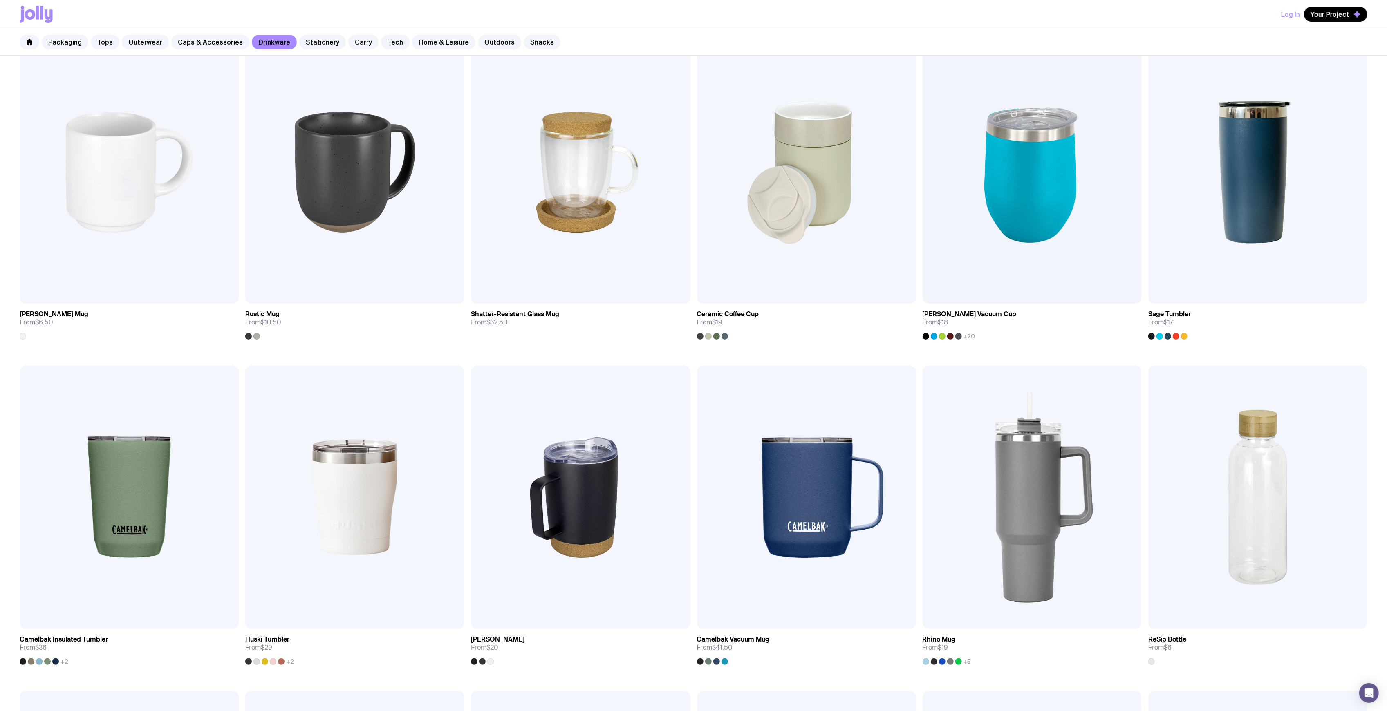
scroll to position [171, 0]
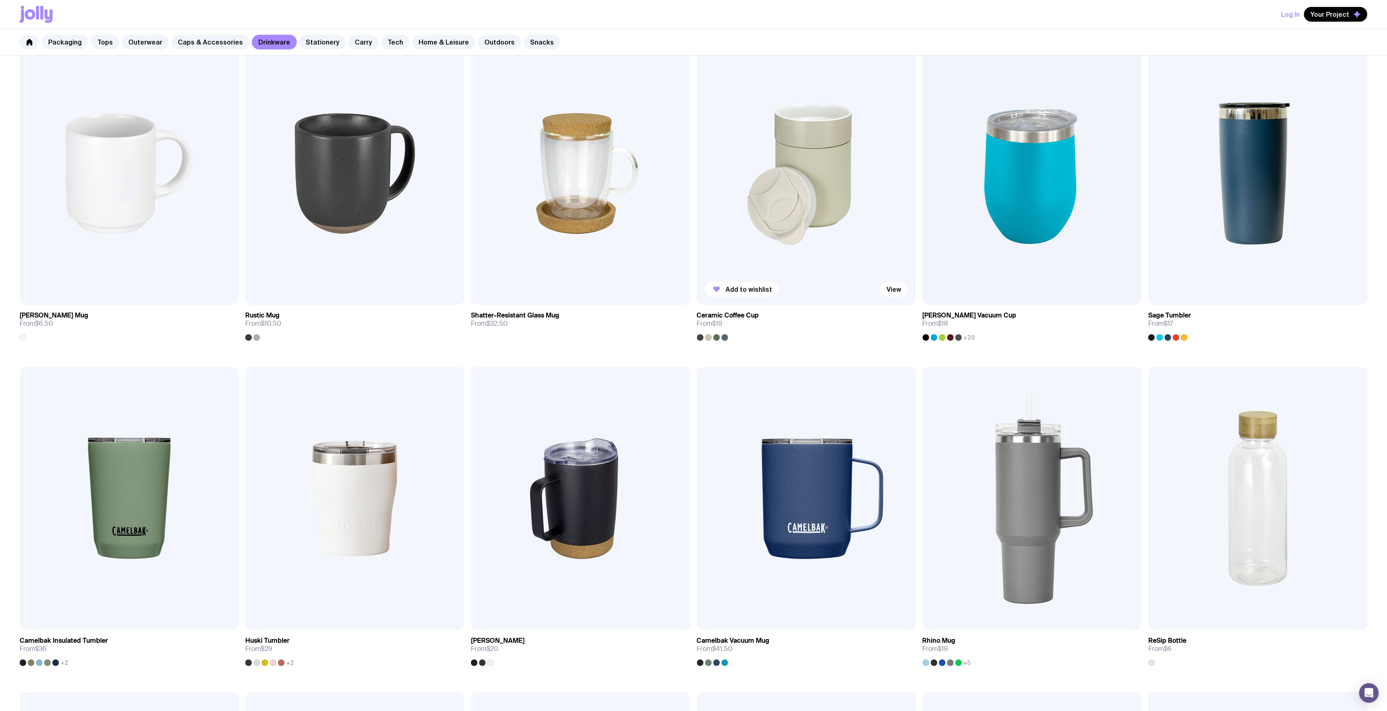
click at [807, 179] on img at bounding box center [806, 173] width 219 height 263
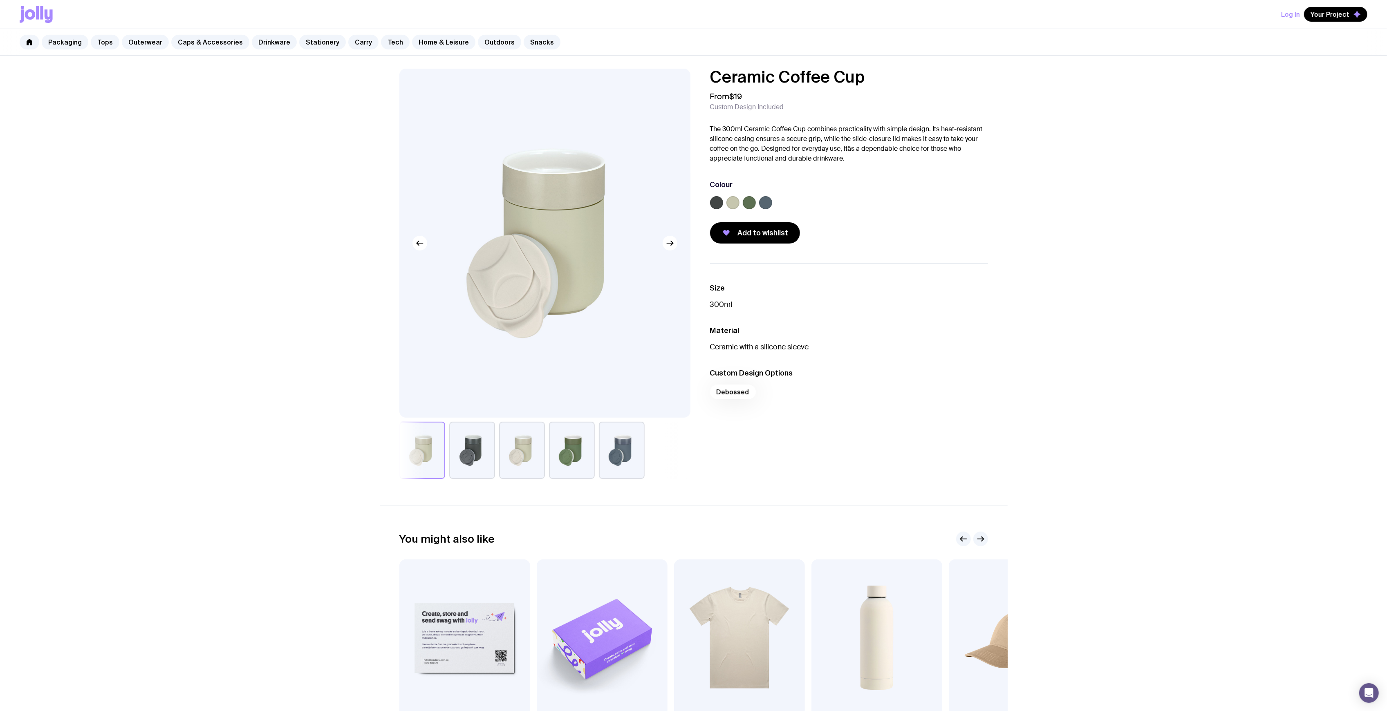
click at [637, 441] on button "button" at bounding box center [622, 450] width 46 height 57
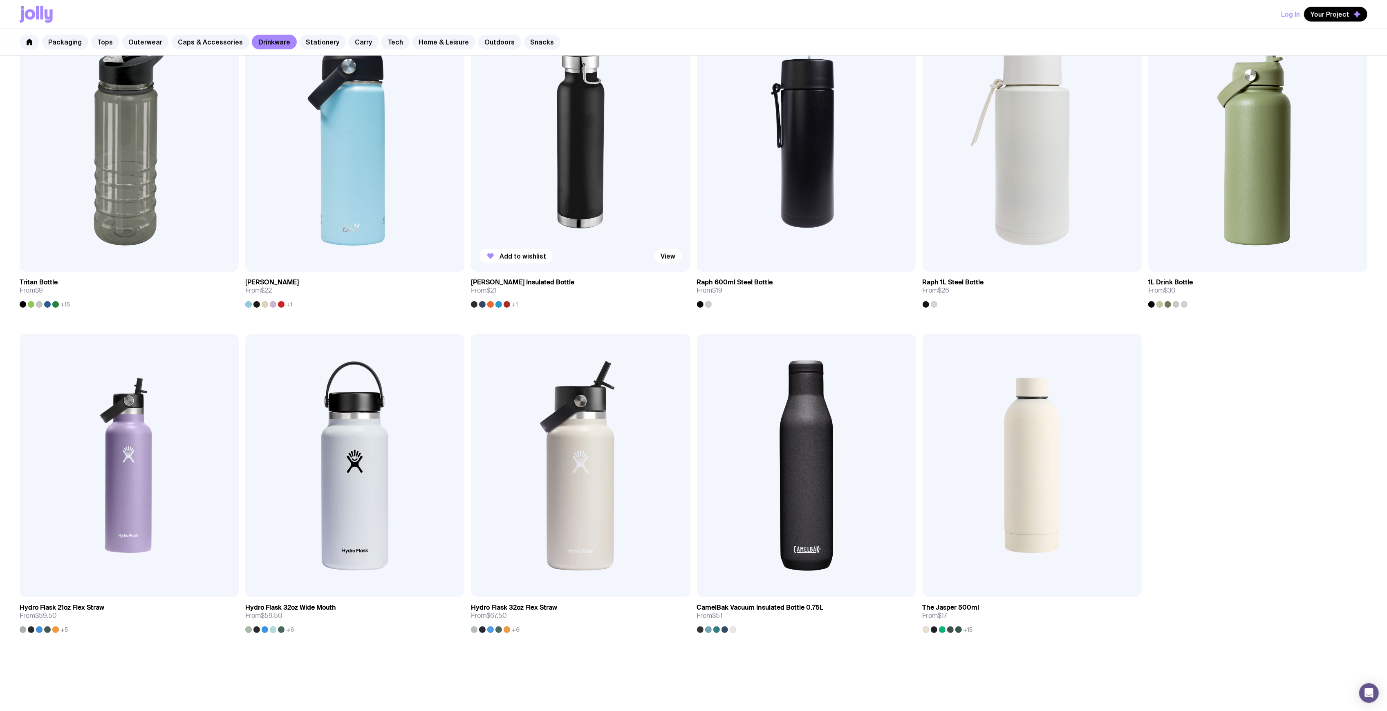
scroll to position [879, 0]
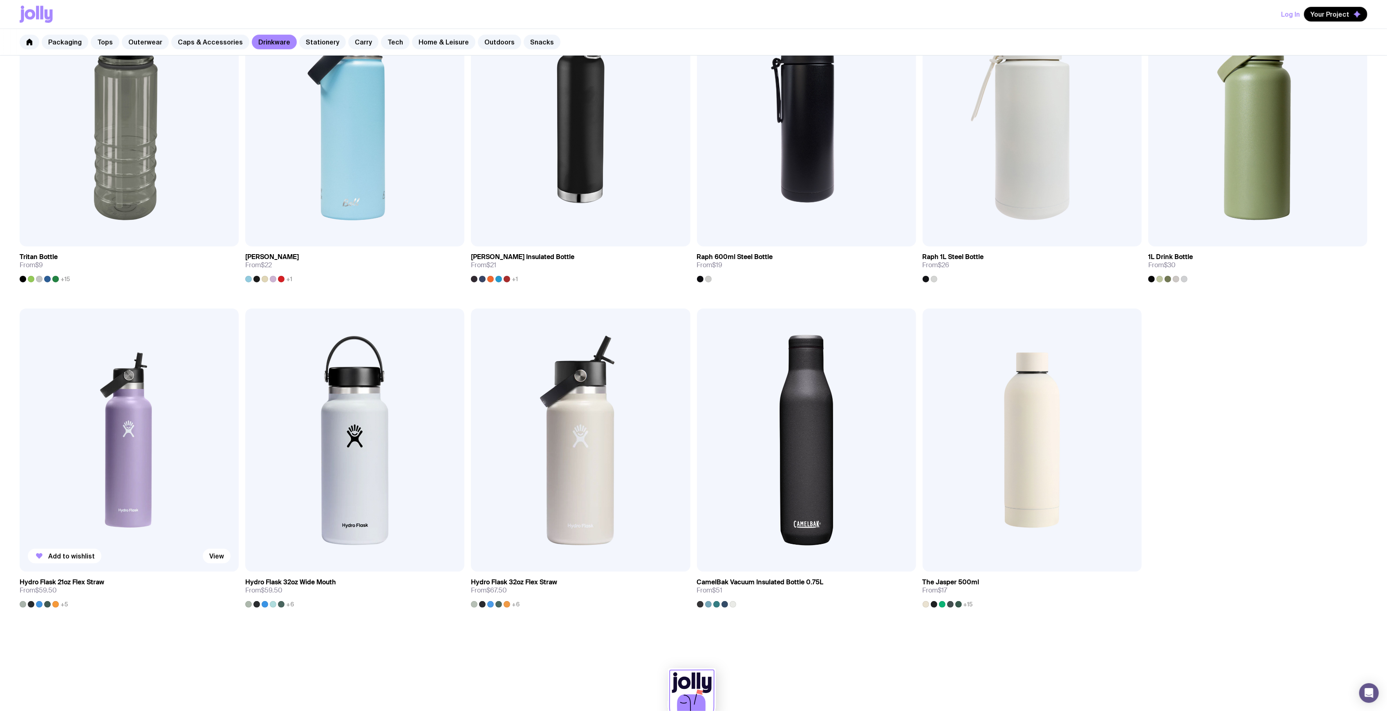
click at [154, 398] on img at bounding box center [129, 440] width 219 height 263
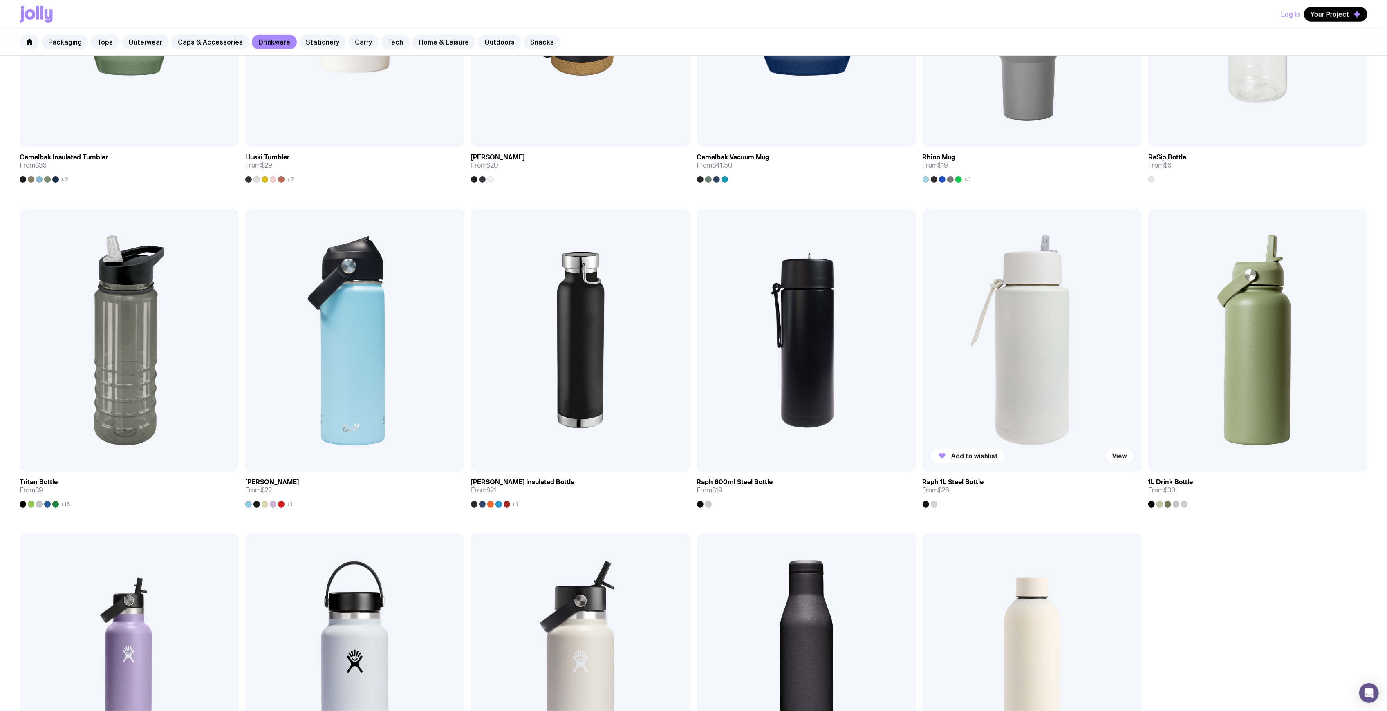
scroll to position [661, 0]
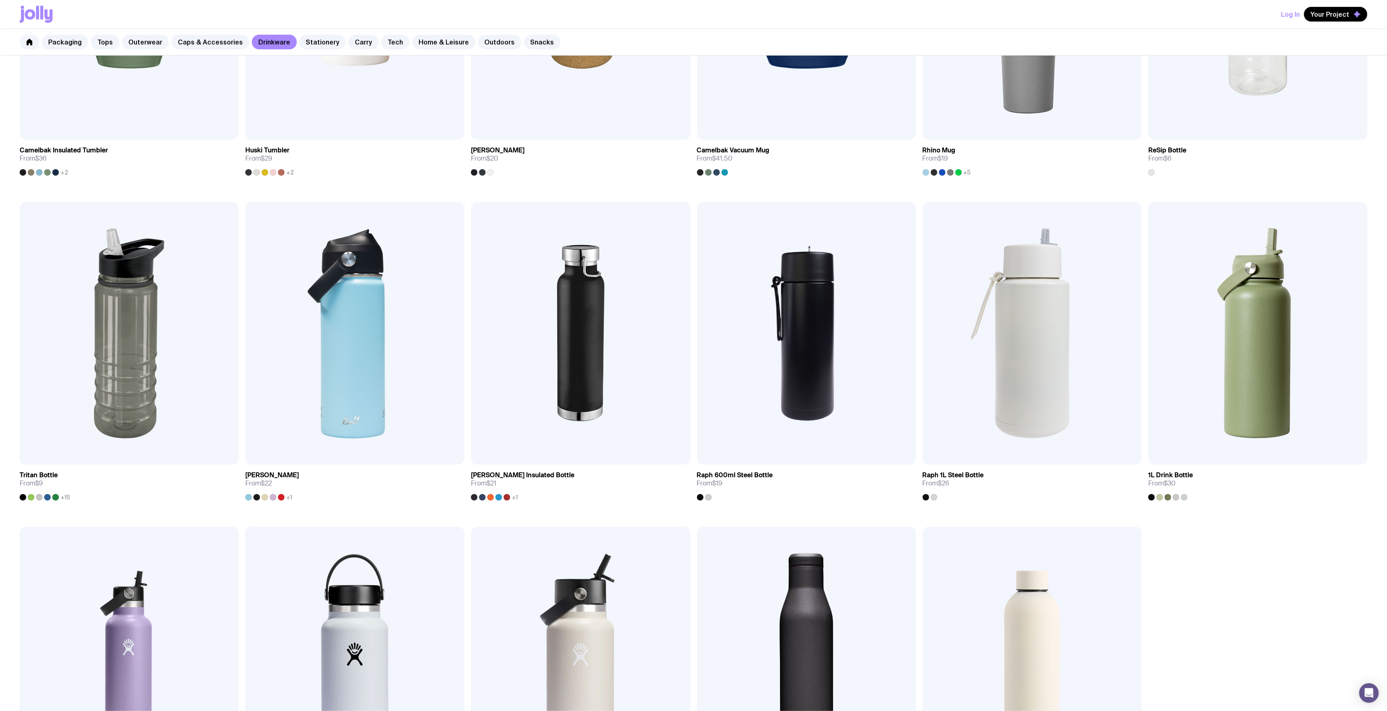
click at [1275, 545] on div "Add to wishlist View Stella Stackable Mug From $6.50 Add to wishlist View Rusti…" at bounding box center [693, 202] width 1387 height 1300
click at [1006, 286] on img at bounding box center [1031, 333] width 219 height 263
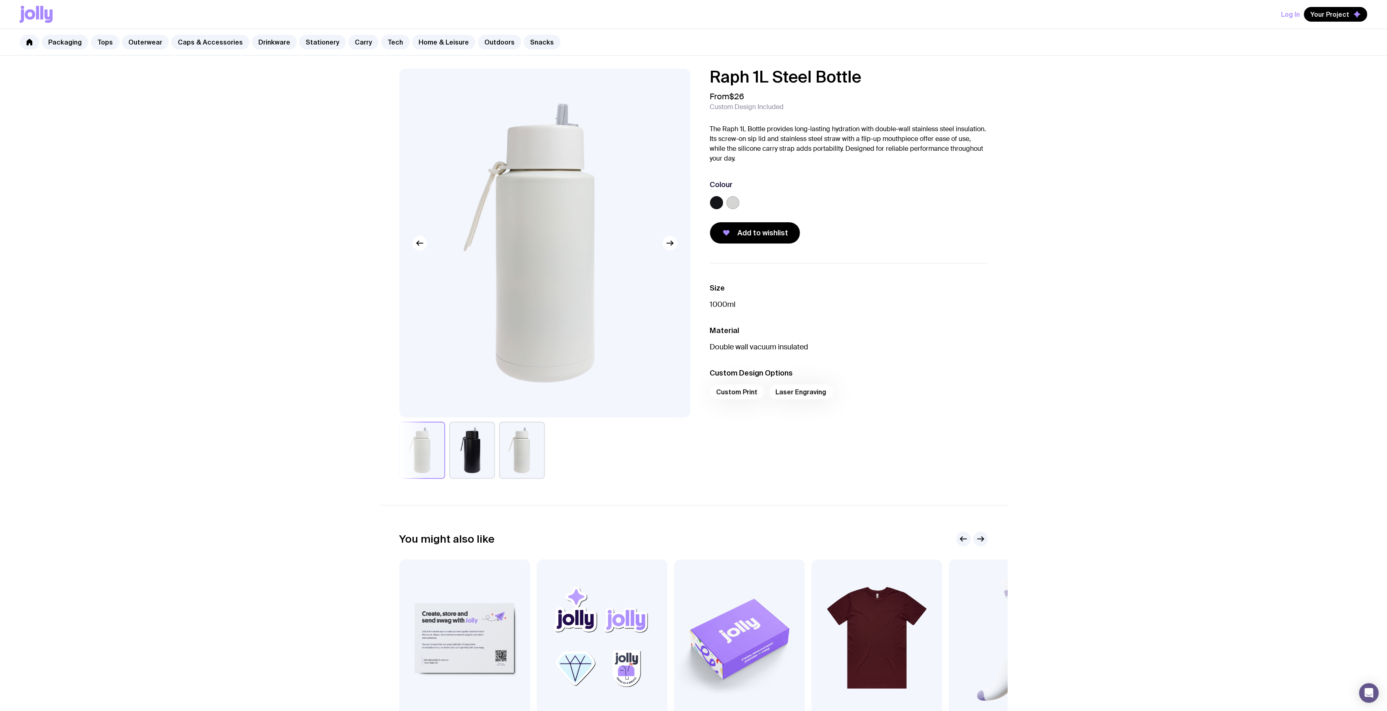
click at [474, 473] on button "button" at bounding box center [472, 450] width 46 height 57
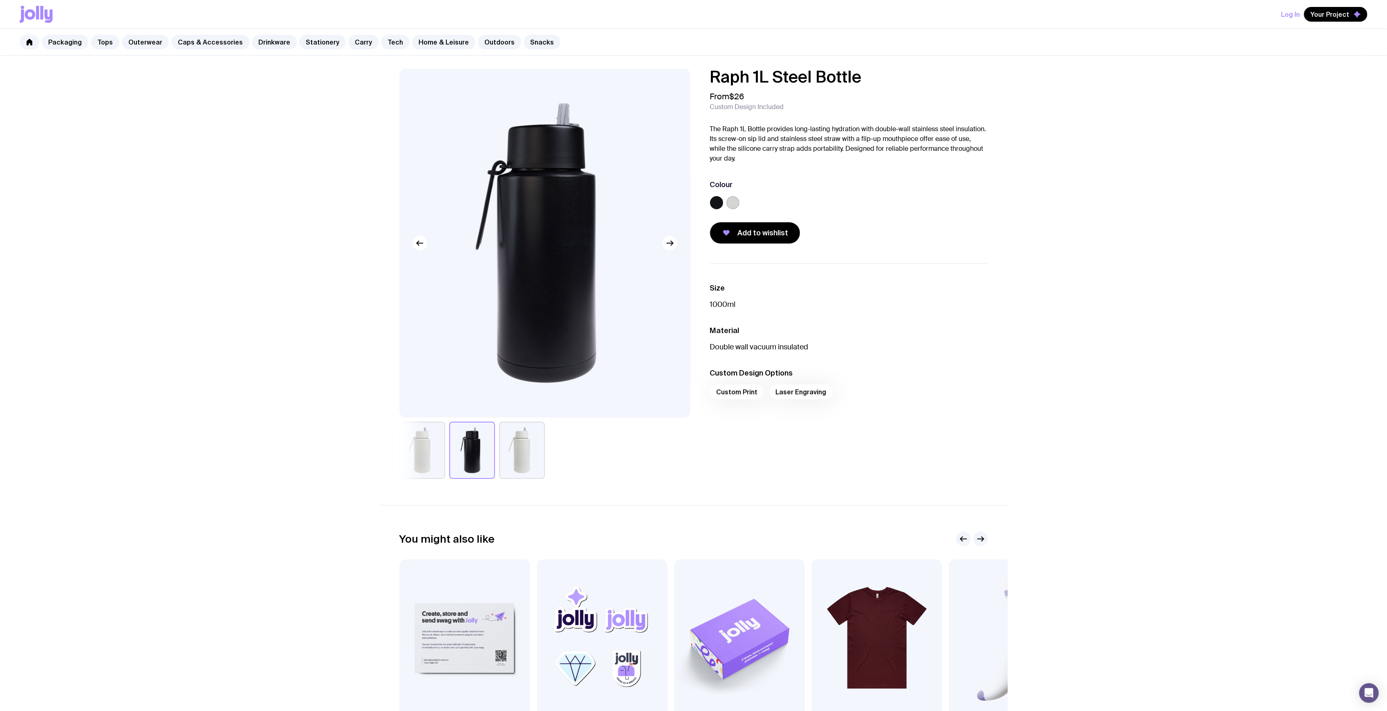
click at [424, 479] on div at bounding box center [422, 450] width 46 height 57
click at [512, 457] on button "button" at bounding box center [522, 450] width 46 height 57
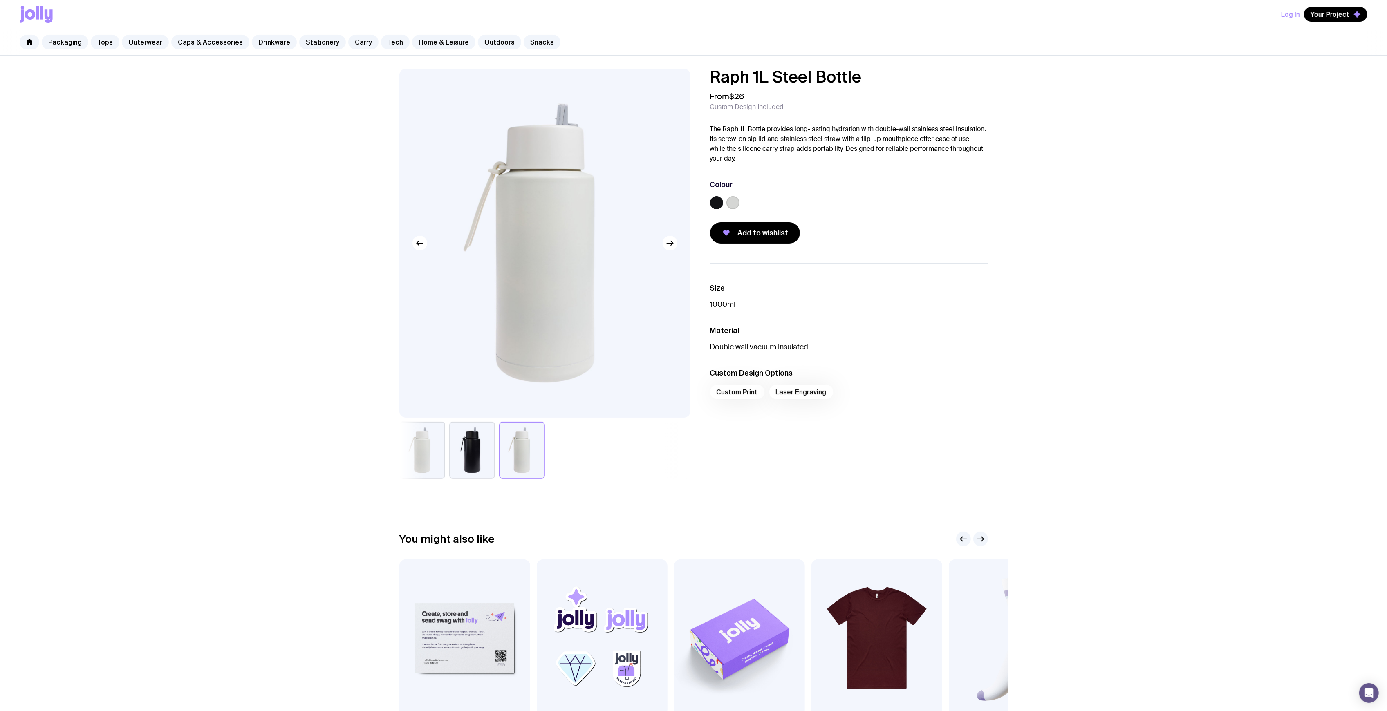
click at [437, 453] on button "button" at bounding box center [422, 450] width 46 height 57
click at [422, 454] on button "button" at bounding box center [422, 450] width 46 height 57
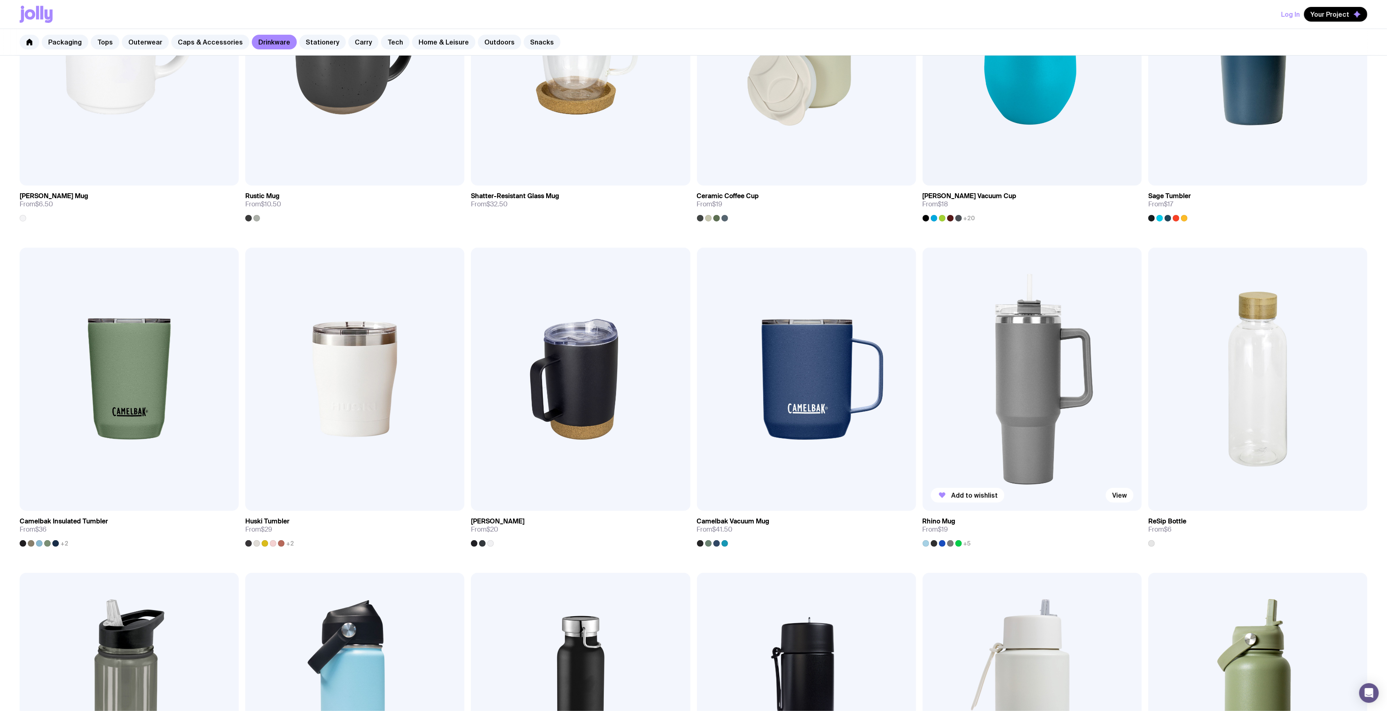
scroll to position [334, 0]
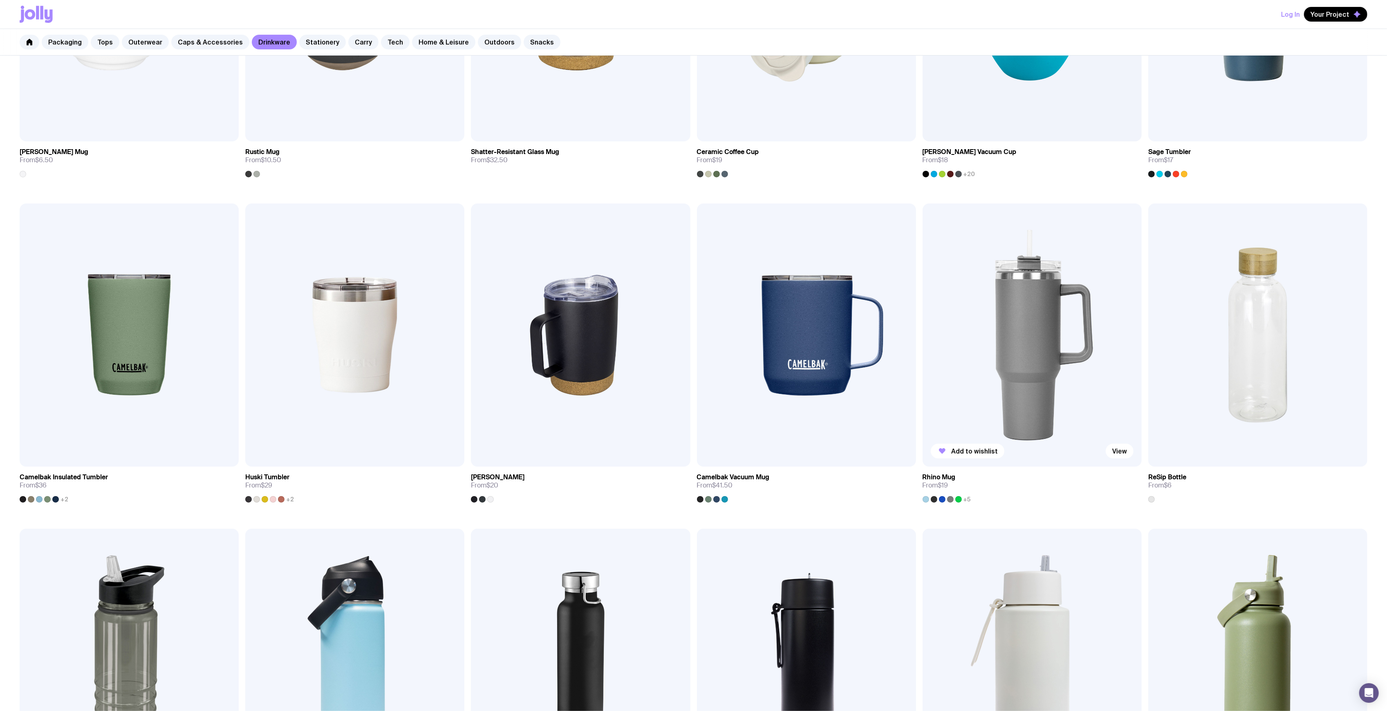
click at [1034, 291] on img at bounding box center [1031, 335] width 219 height 263
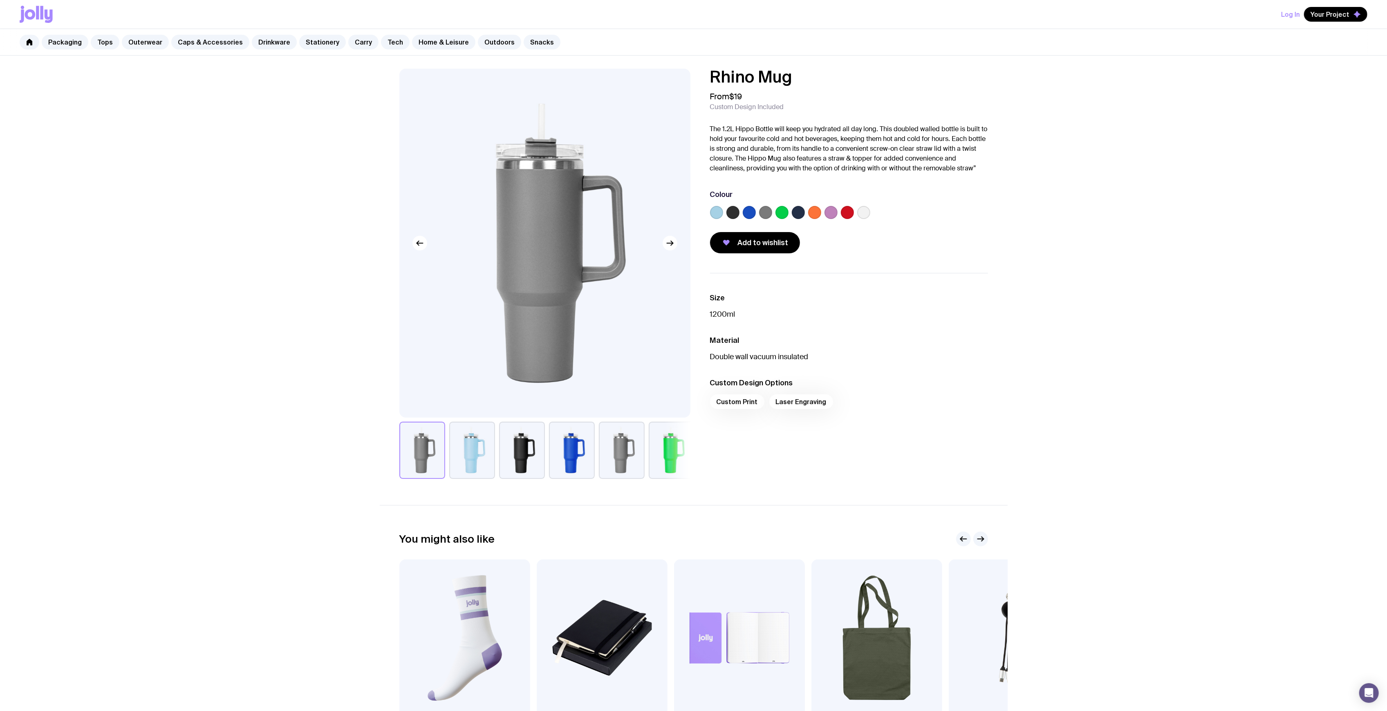
click at [732, 211] on label at bounding box center [732, 212] width 13 height 13
click at [0, 0] on input "radio" at bounding box center [0, 0] width 0 height 0
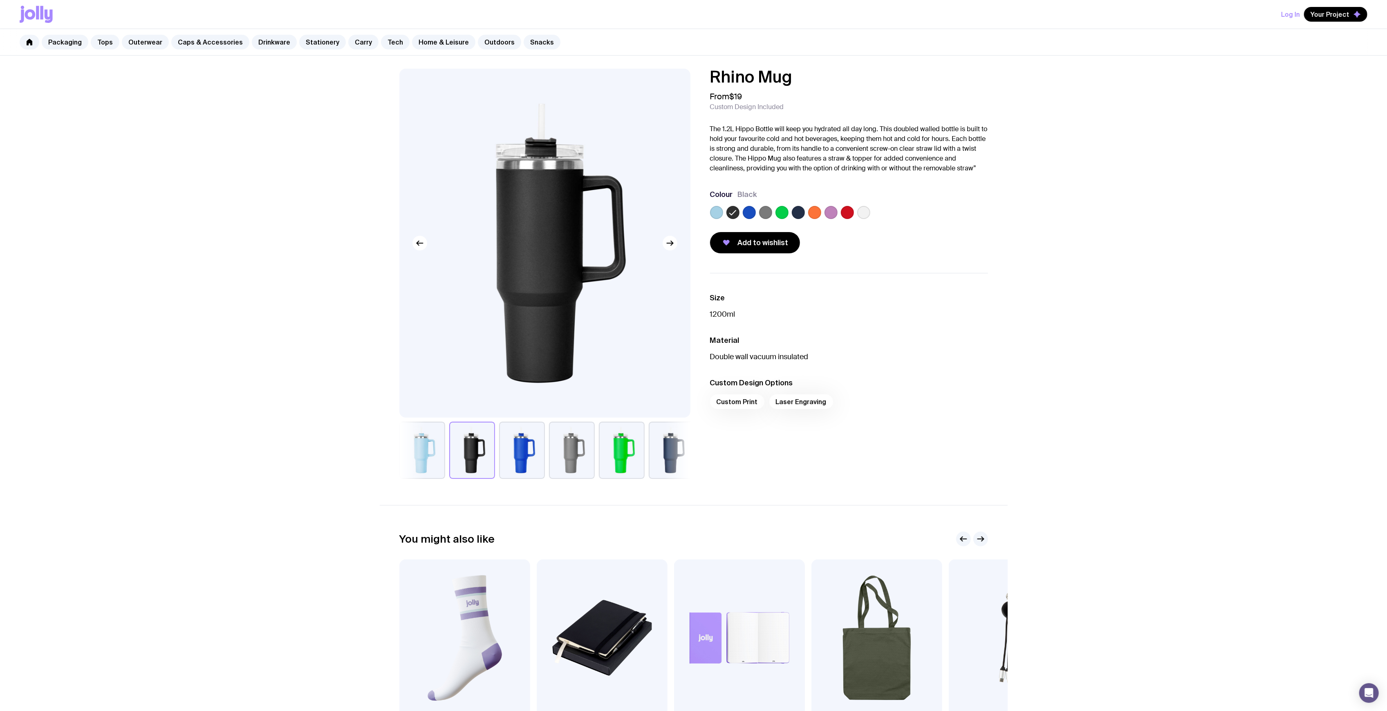
click at [801, 211] on label at bounding box center [798, 212] width 13 height 13
click at [0, 0] on input "radio" at bounding box center [0, 0] width 0 height 0
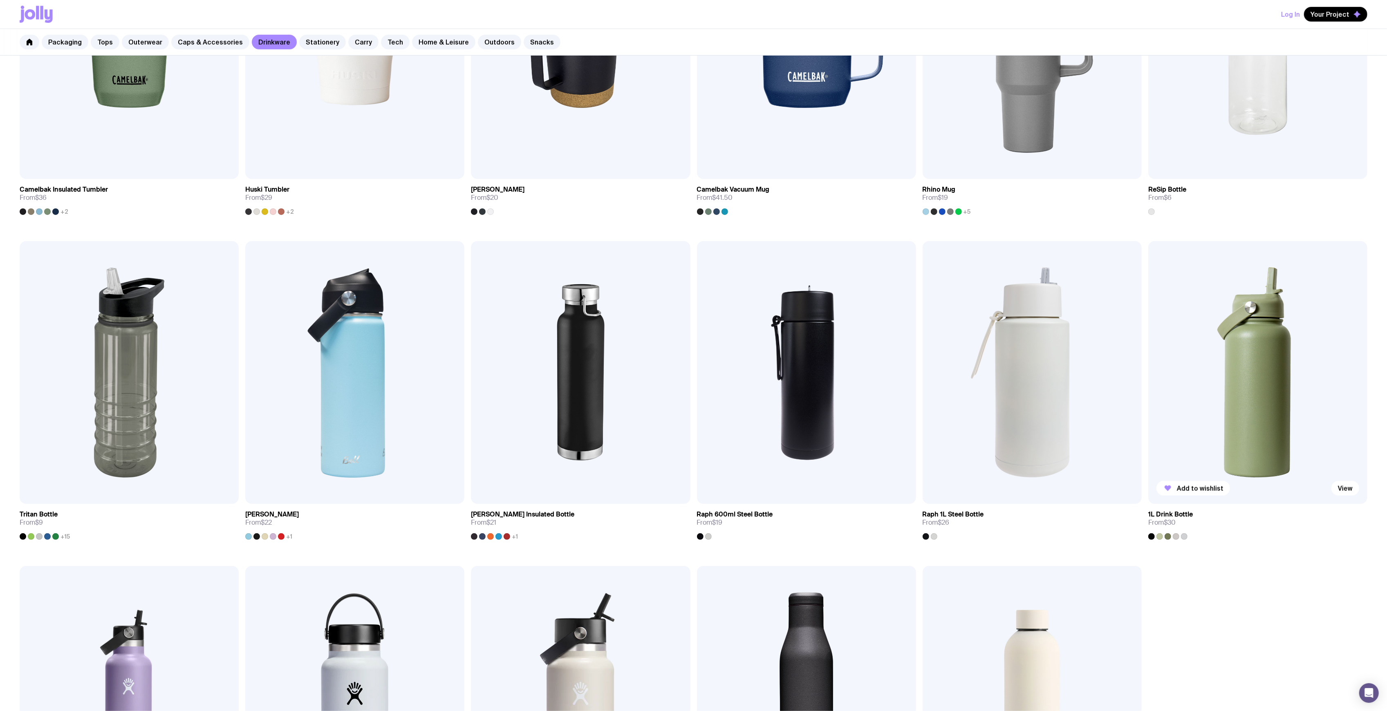
scroll to position [716, 0]
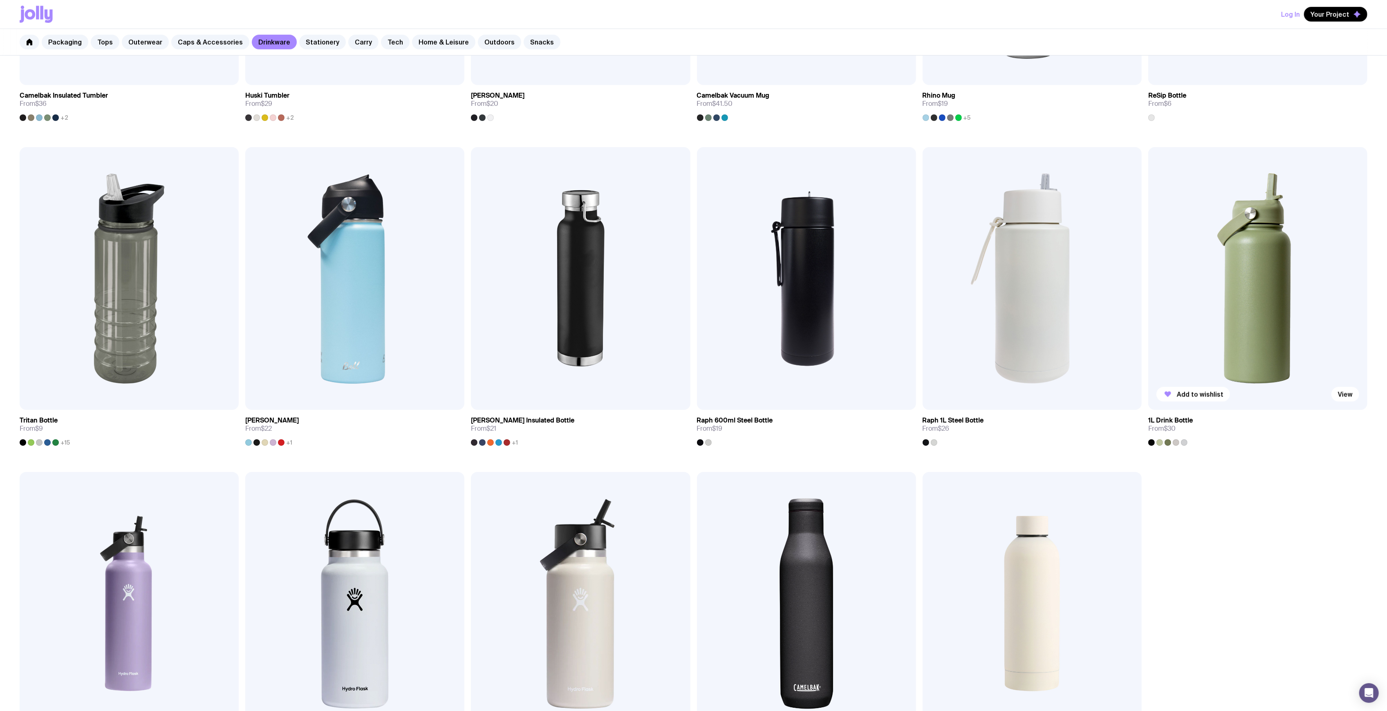
click at [1266, 281] on img at bounding box center [1257, 278] width 219 height 263
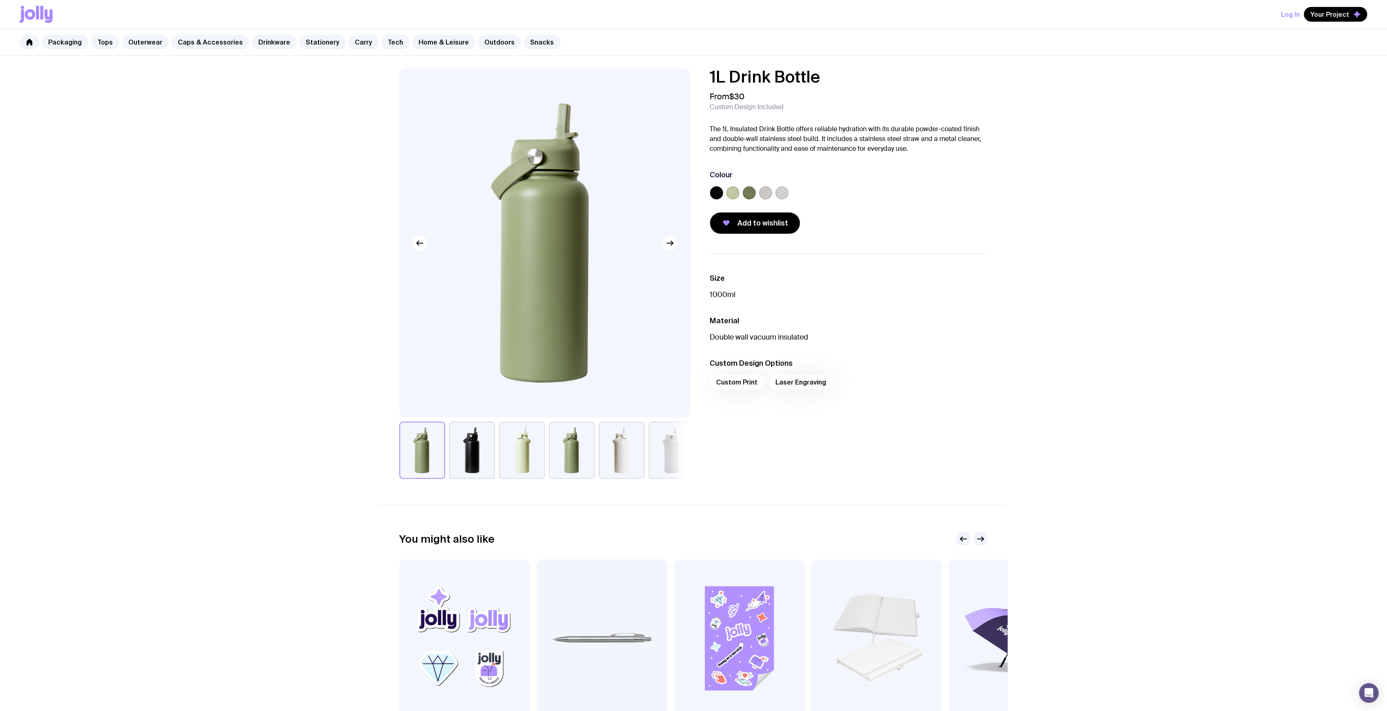
click at [714, 188] on label at bounding box center [716, 192] width 13 height 13
click at [0, 0] on input "radio" at bounding box center [0, 0] width 0 height 0
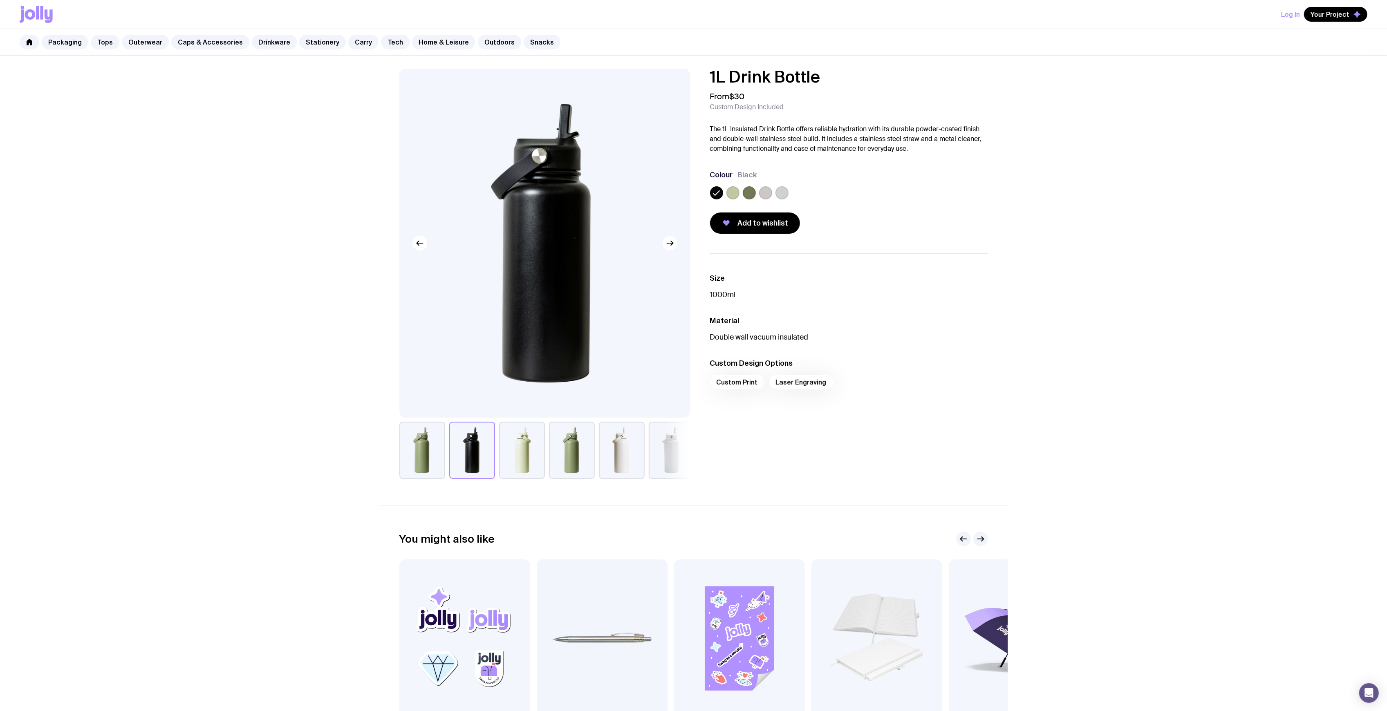
click at [728, 192] on label at bounding box center [732, 192] width 13 height 13
click at [0, 0] on input "radio" at bounding box center [0, 0] width 0 height 0
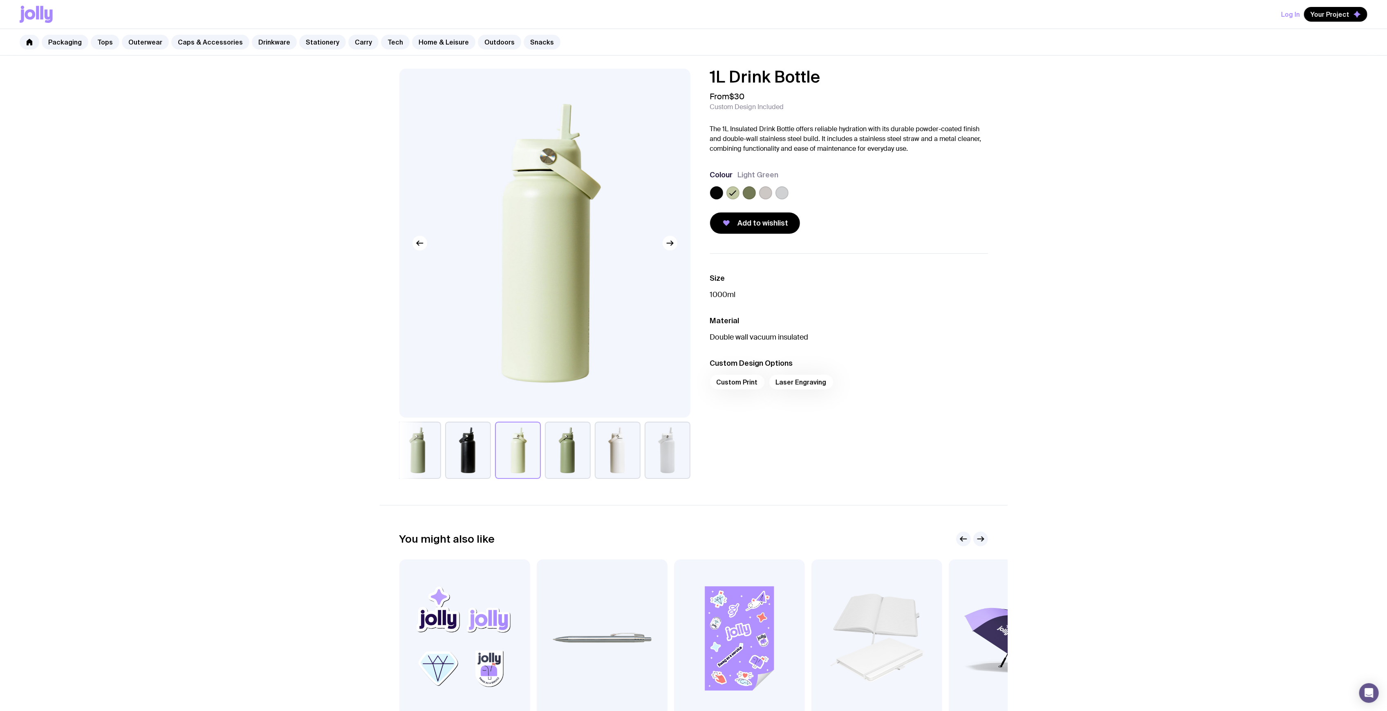
click at [751, 193] on label at bounding box center [749, 192] width 13 height 13
click at [0, 0] on input "radio" at bounding box center [0, 0] width 0 height 0
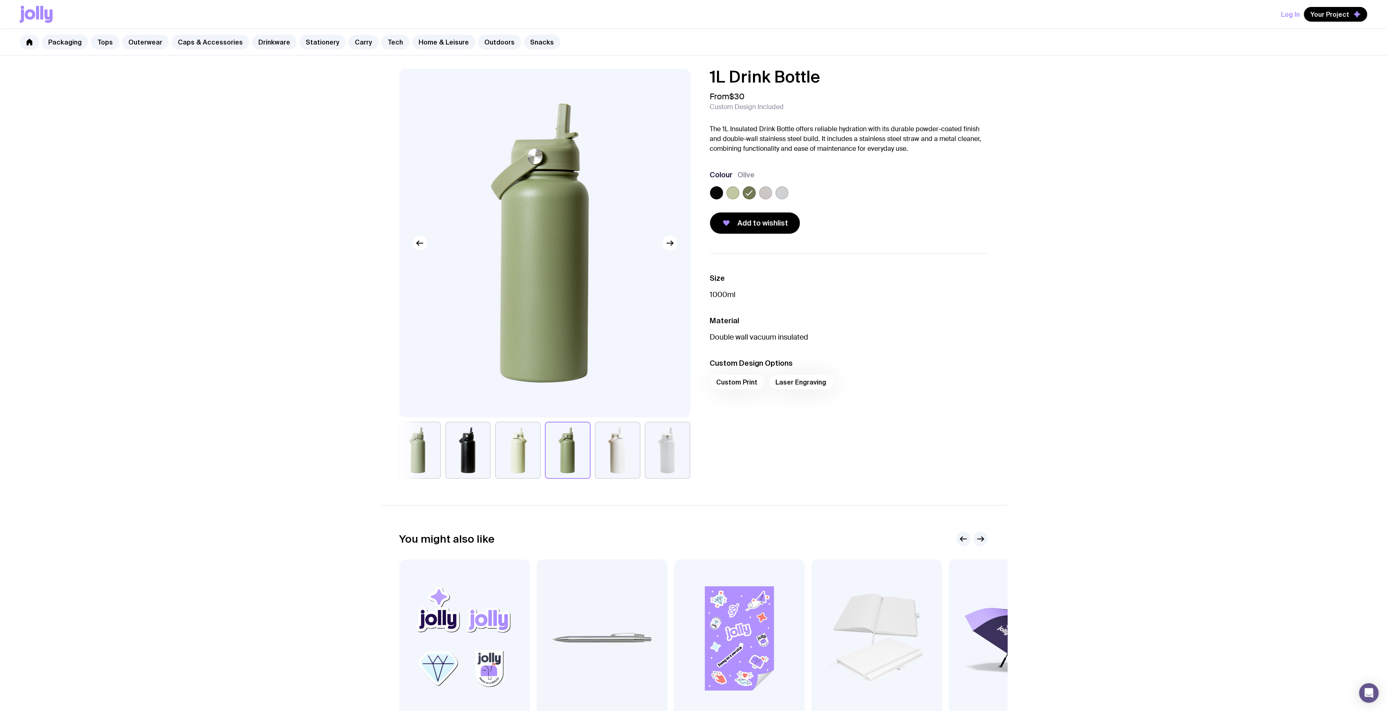
click at [770, 194] on label at bounding box center [765, 192] width 13 height 13
click at [0, 0] on input "radio" at bounding box center [0, 0] width 0 height 0
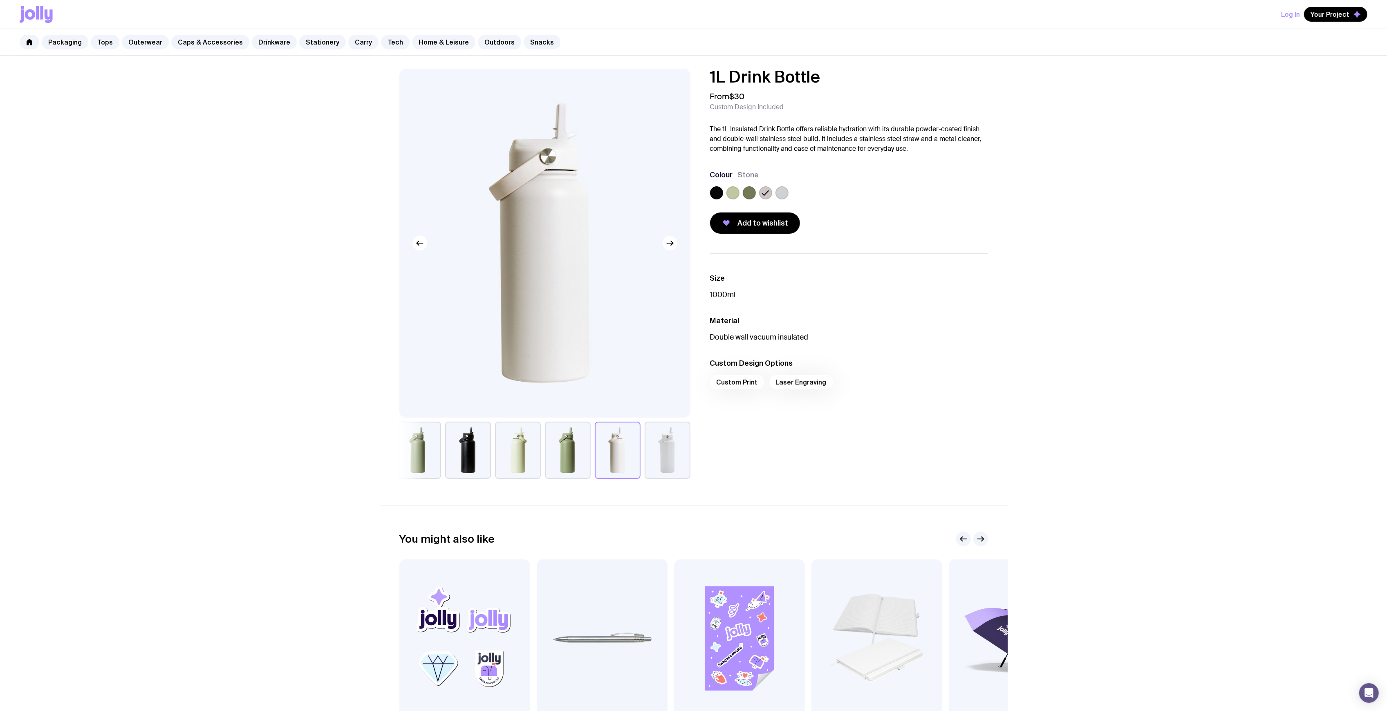
click at [789, 193] on div at bounding box center [849, 194] width 278 height 16
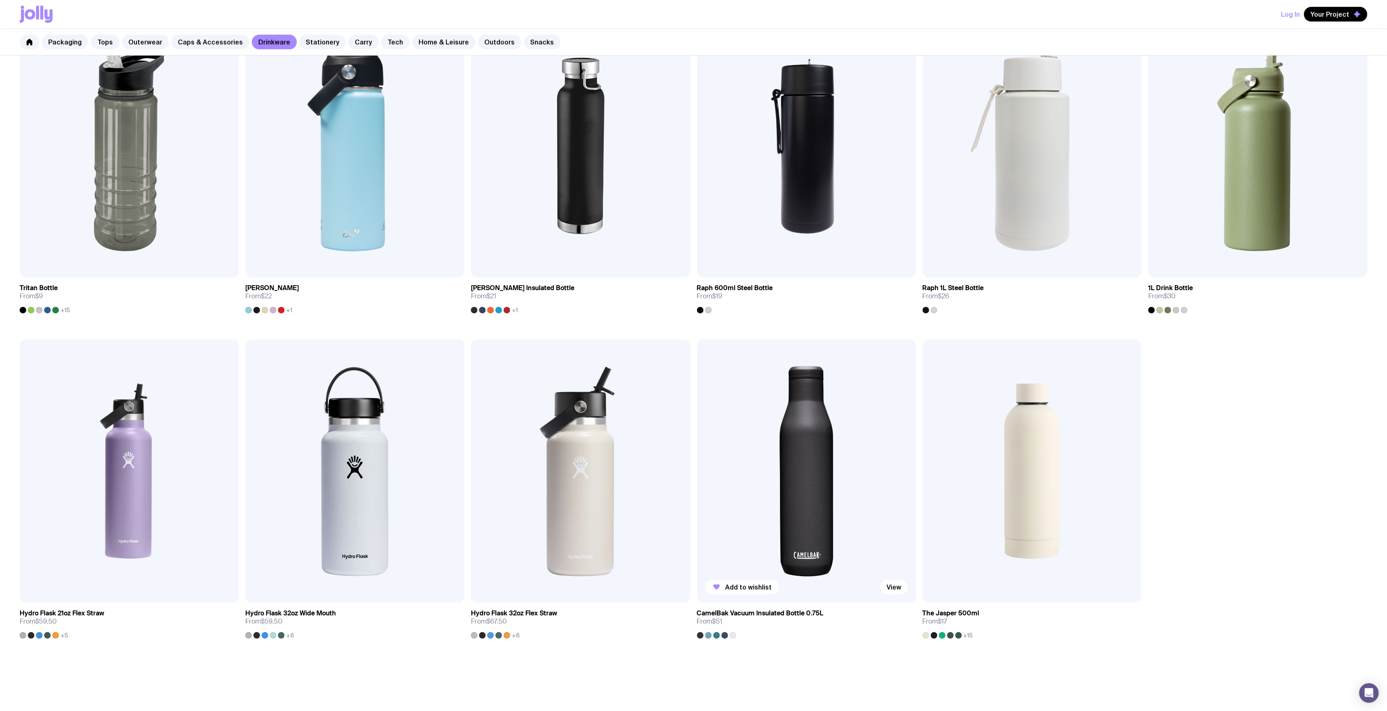
scroll to position [915, 0]
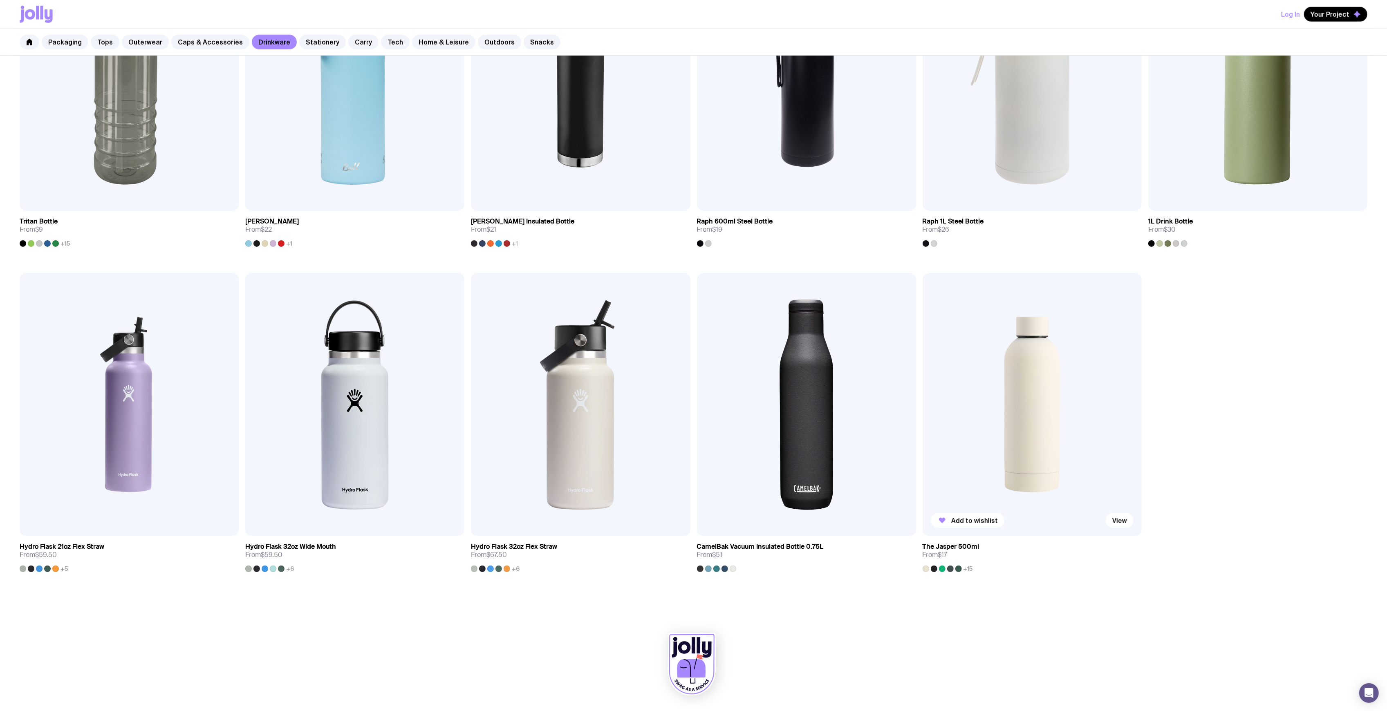
click at [1012, 398] on img at bounding box center [1031, 404] width 219 height 263
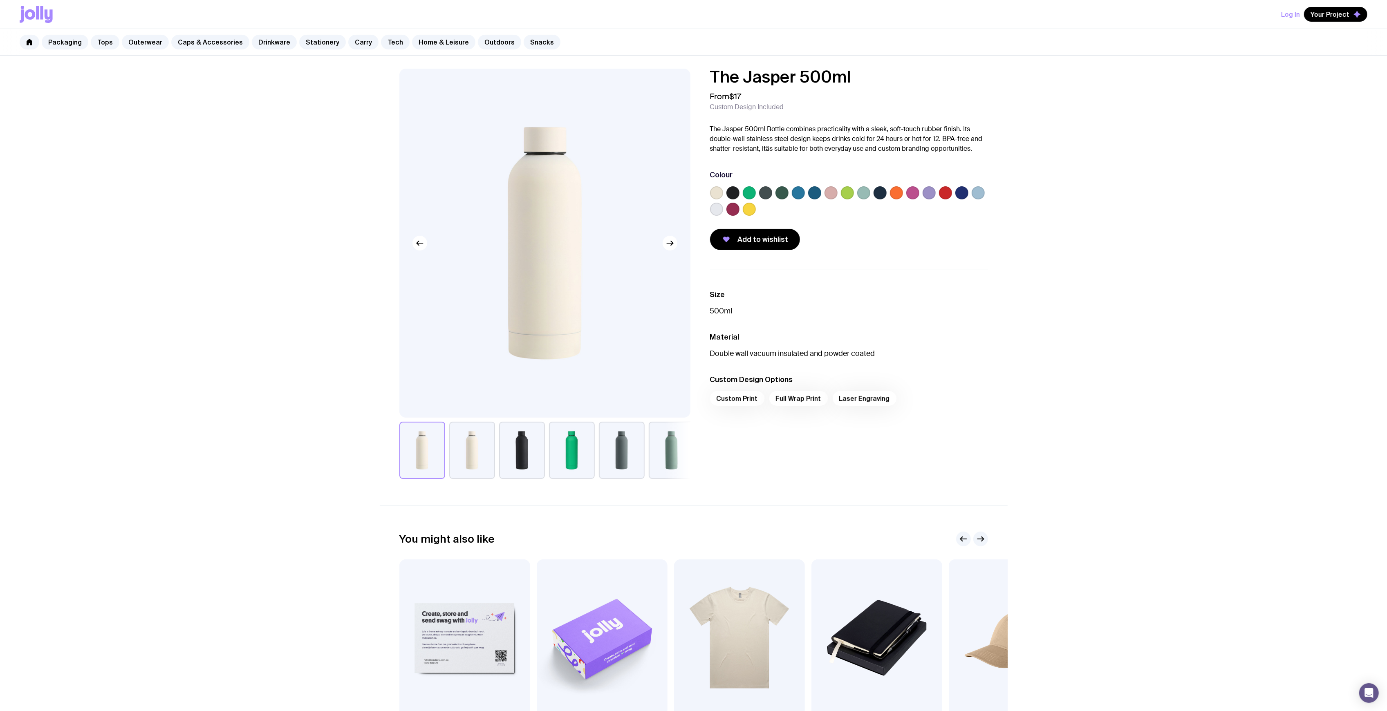
click at [808, 194] on label at bounding box center [814, 192] width 13 height 13
click at [0, 0] on input "radio" at bounding box center [0, 0] width 0 height 0
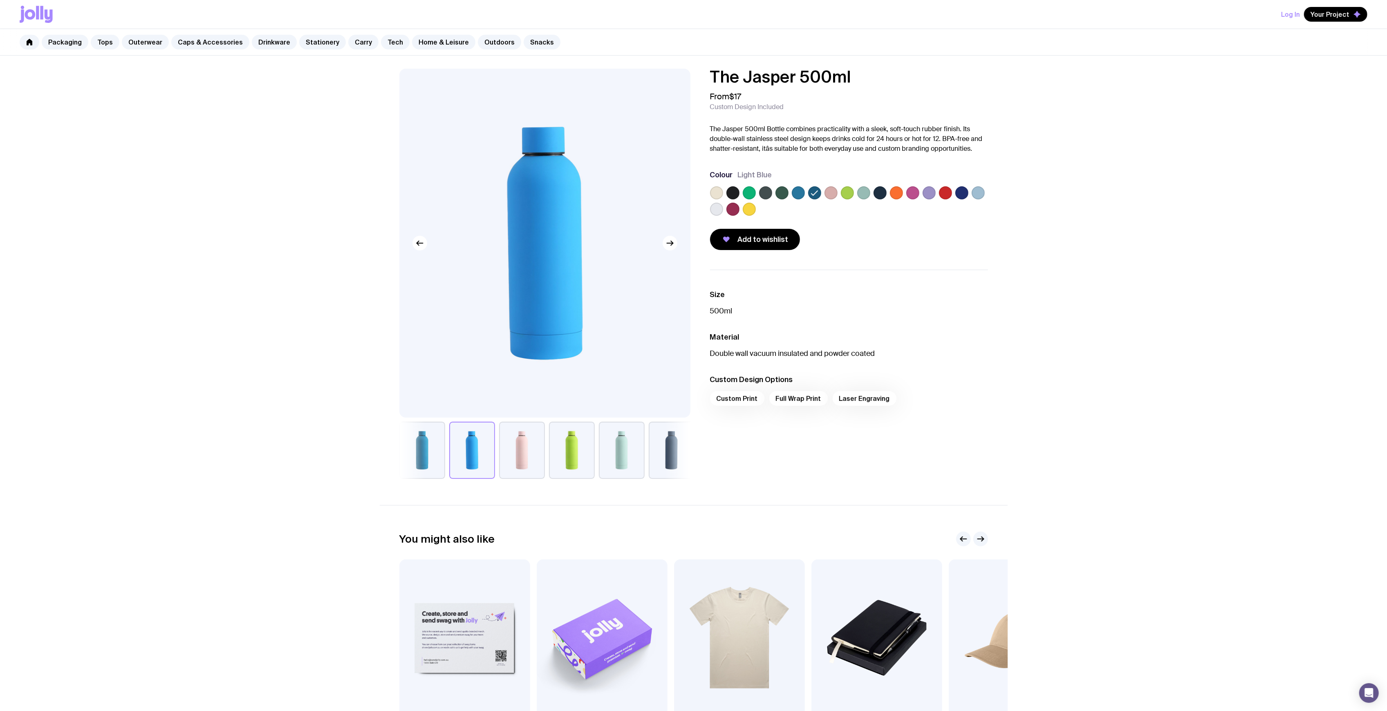
click at [796, 193] on label at bounding box center [798, 192] width 13 height 13
click at [0, 0] on input "radio" at bounding box center [0, 0] width 0 height 0
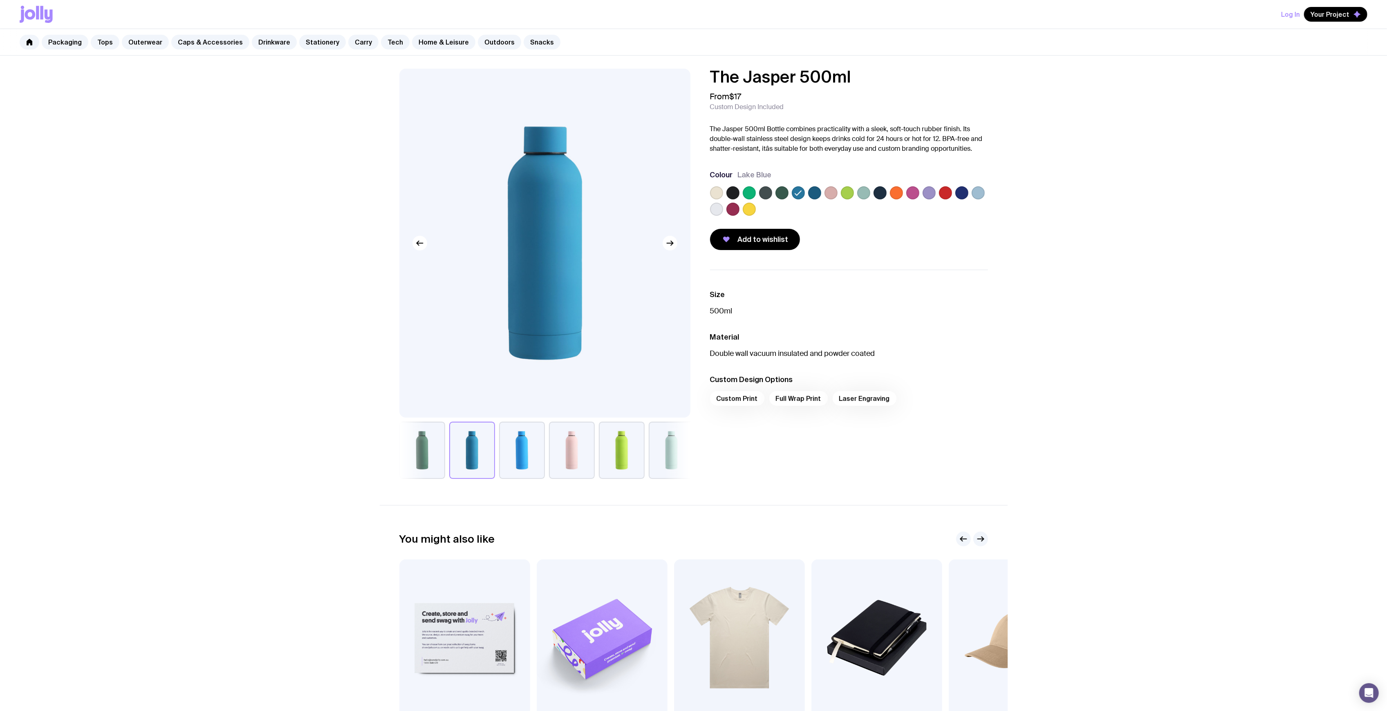
click at [963, 193] on label at bounding box center [961, 192] width 13 height 13
click at [0, 0] on input "radio" at bounding box center [0, 0] width 0 height 0
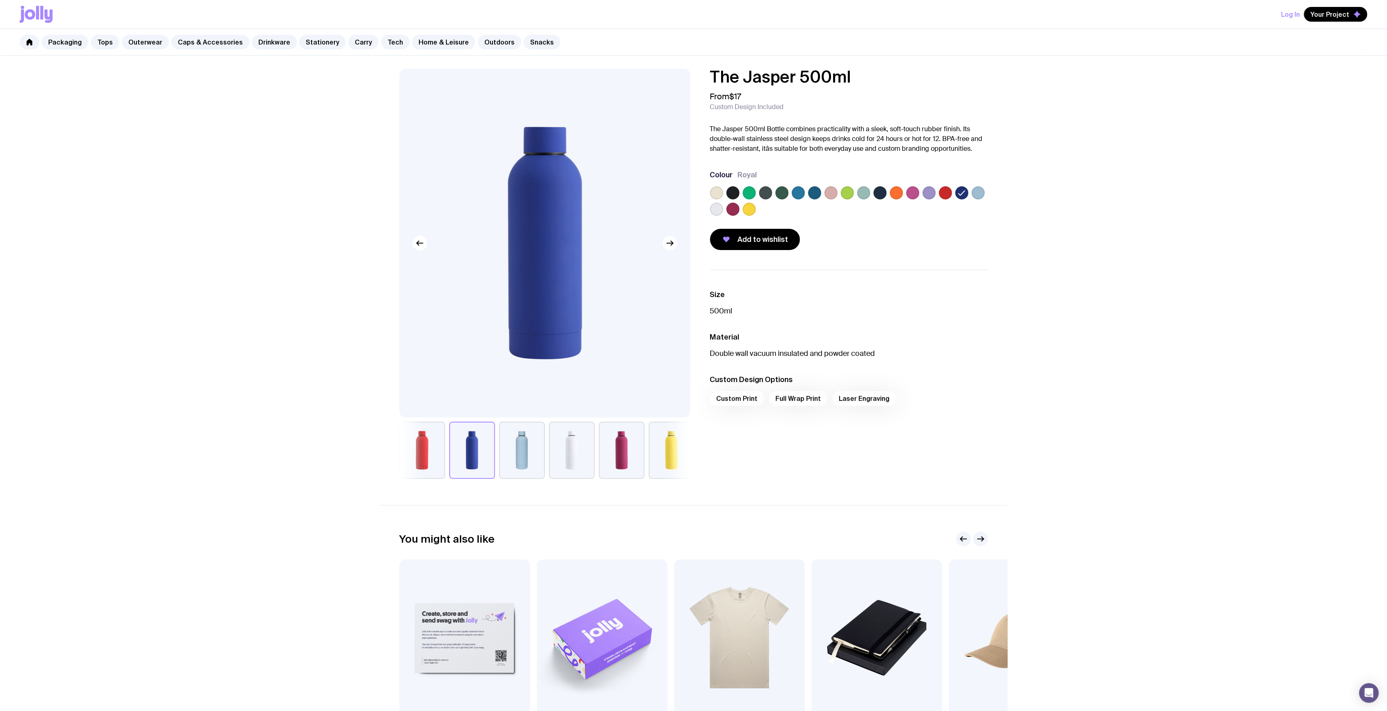
click at [819, 192] on label at bounding box center [814, 192] width 13 height 13
click at [0, 0] on input "radio" at bounding box center [0, 0] width 0 height 0
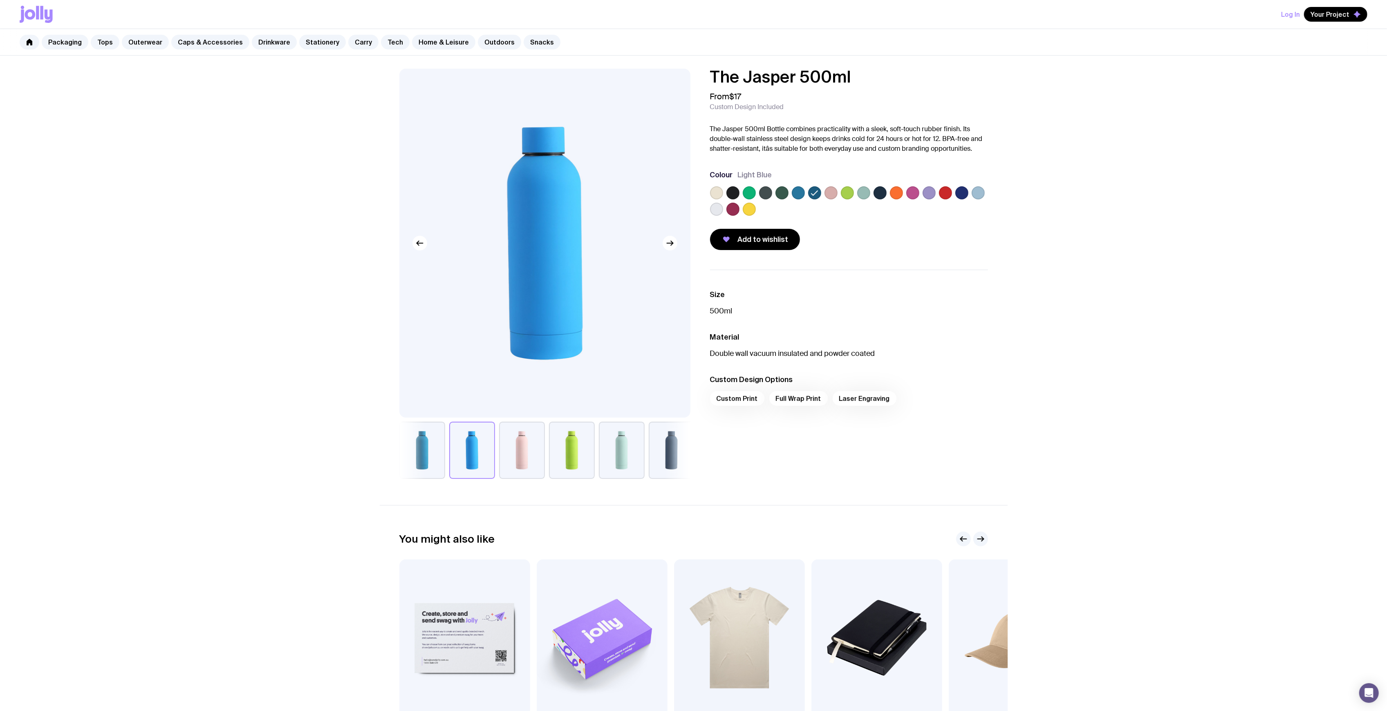
click at [800, 190] on label at bounding box center [798, 192] width 13 height 13
click at [0, 0] on input "radio" at bounding box center [0, 0] width 0 height 0
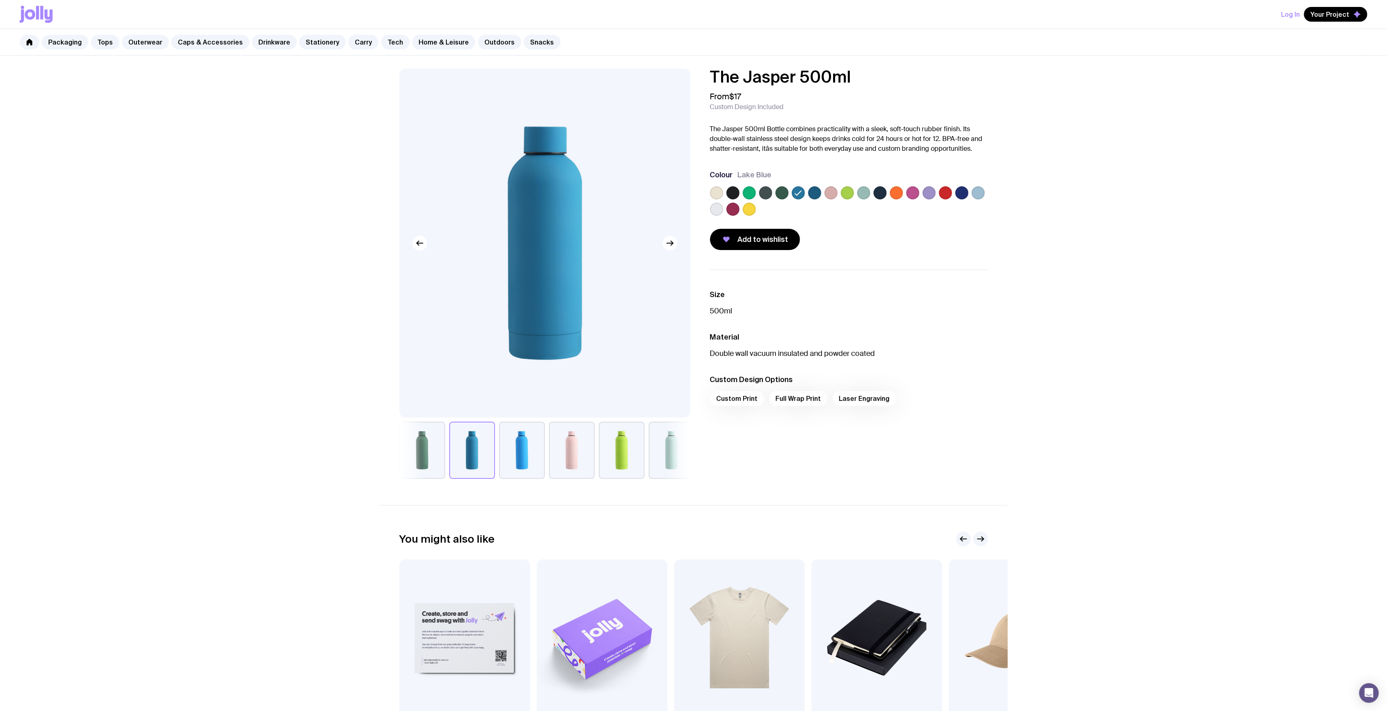
click at [750, 192] on label at bounding box center [749, 192] width 13 height 13
click at [0, 0] on input "radio" at bounding box center [0, 0] width 0 height 0
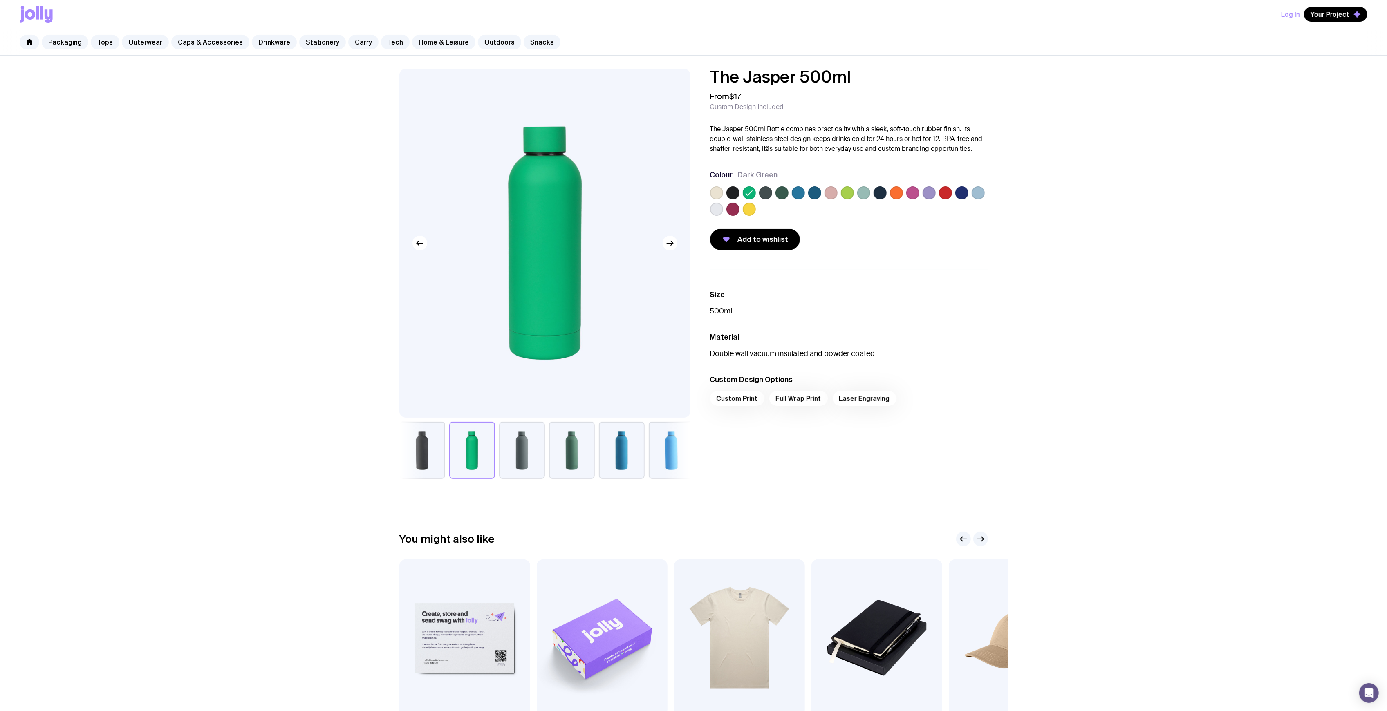
click at [960, 194] on label at bounding box center [961, 192] width 13 height 13
click at [0, 0] on input "radio" at bounding box center [0, 0] width 0 height 0
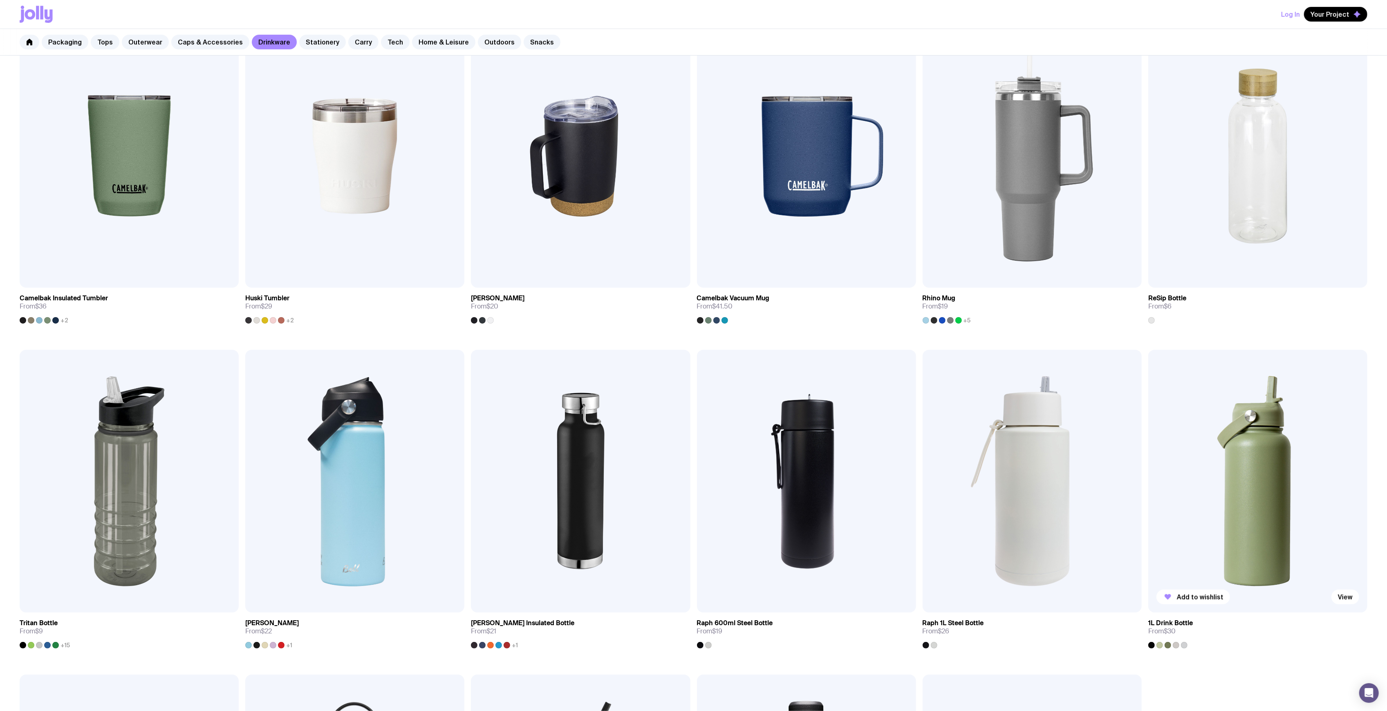
scroll to position [607, 0]
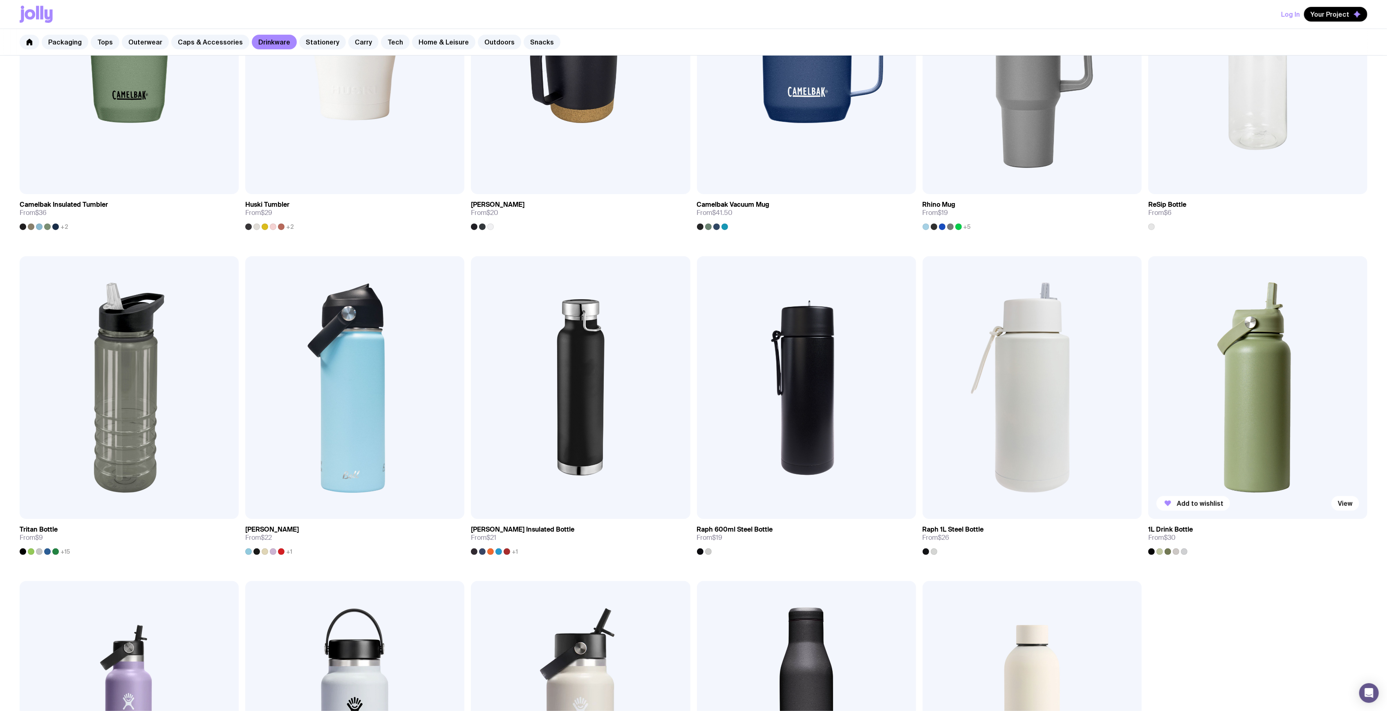
click at [1246, 350] on img at bounding box center [1257, 387] width 219 height 263
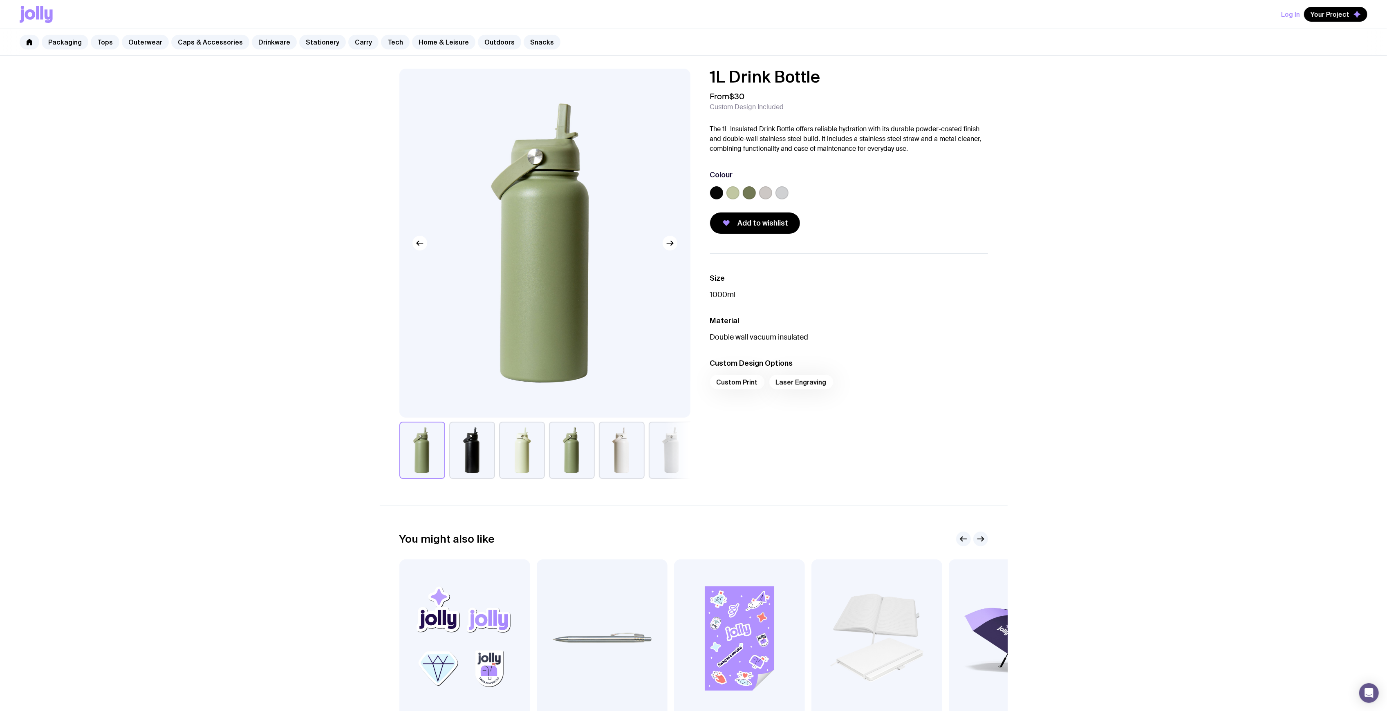
click at [716, 190] on label at bounding box center [716, 192] width 13 height 13
click at [0, 0] on input "radio" at bounding box center [0, 0] width 0 height 0
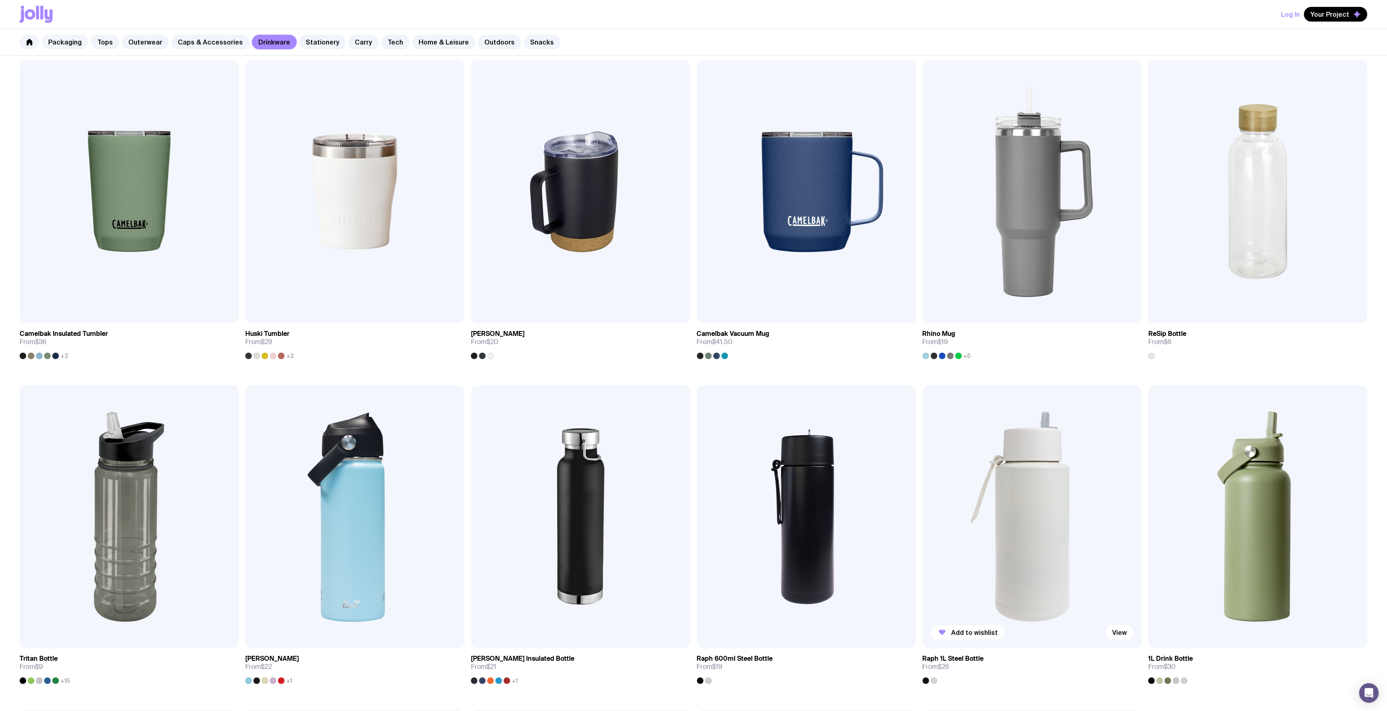
scroll to position [553, 0]
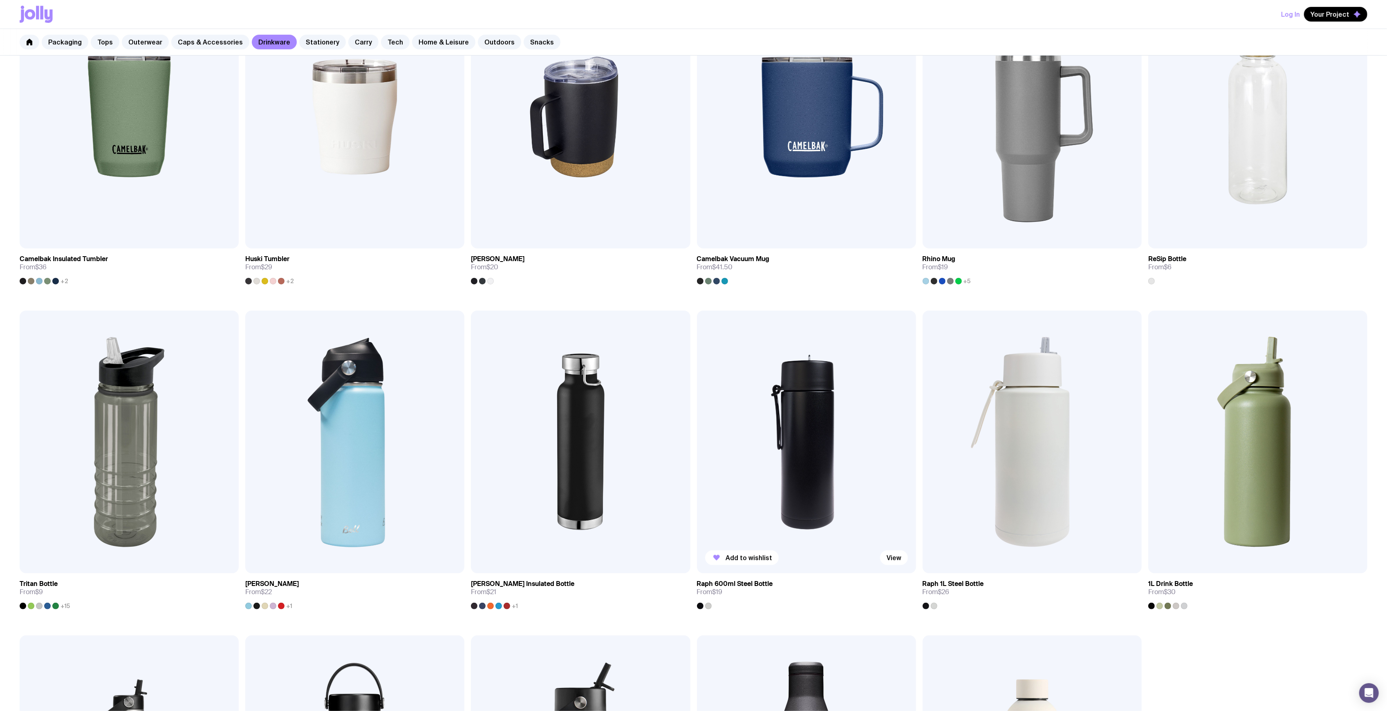
click at [764, 422] on img at bounding box center [806, 442] width 219 height 263
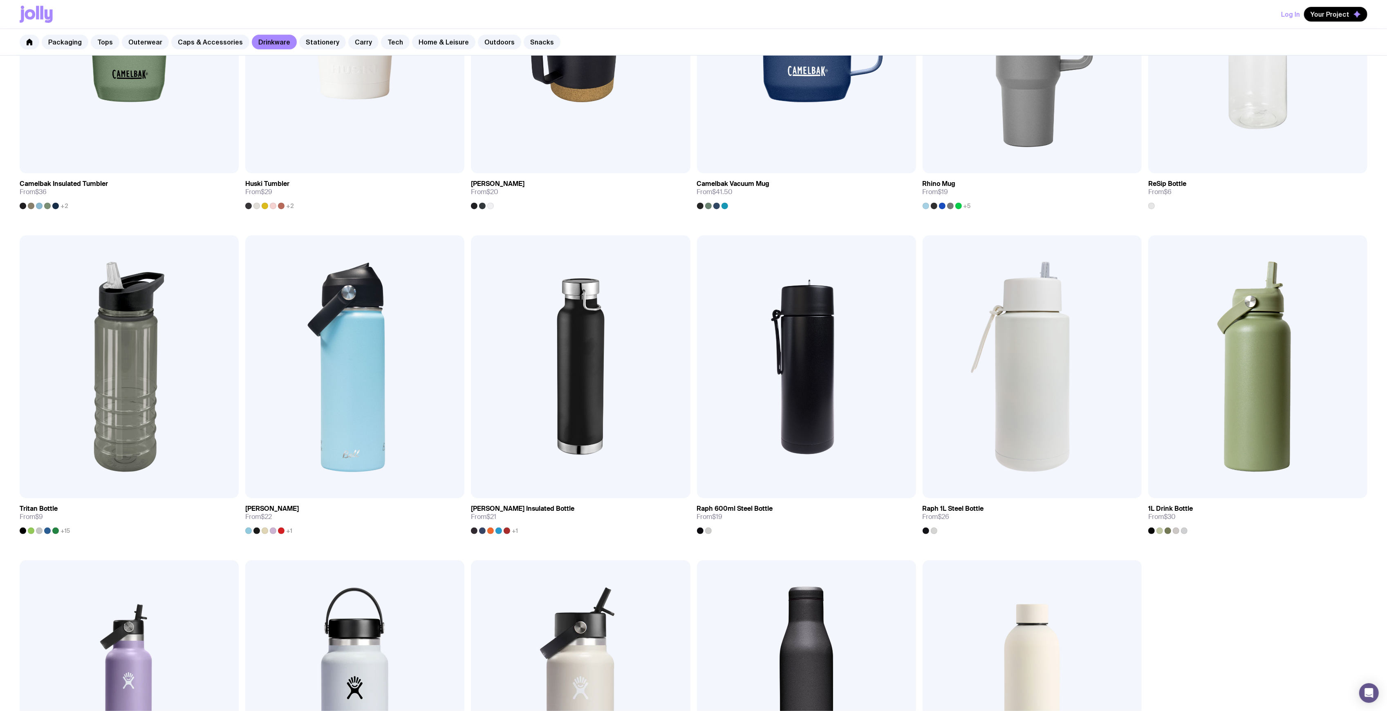
scroll to position [708, 0]
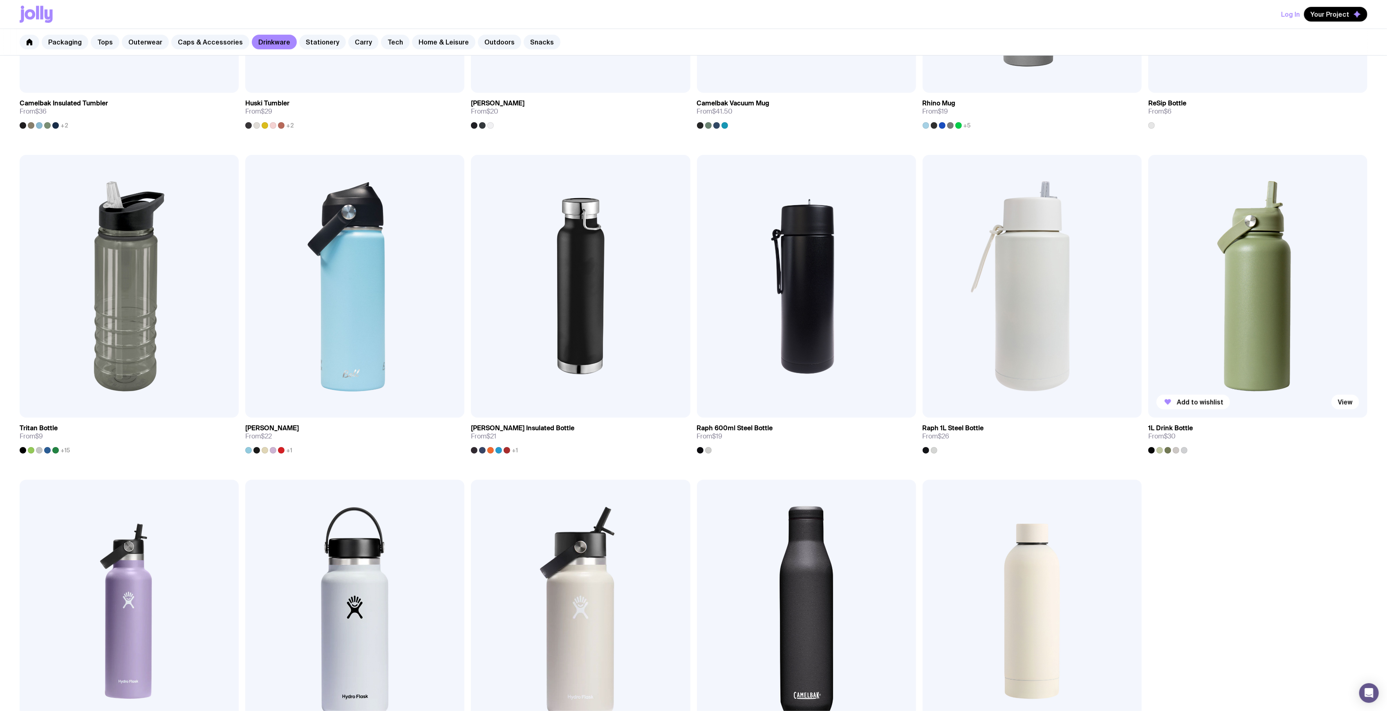
click at [1235, 308] on img at bounding box center [1257, 286] width 219 height 263
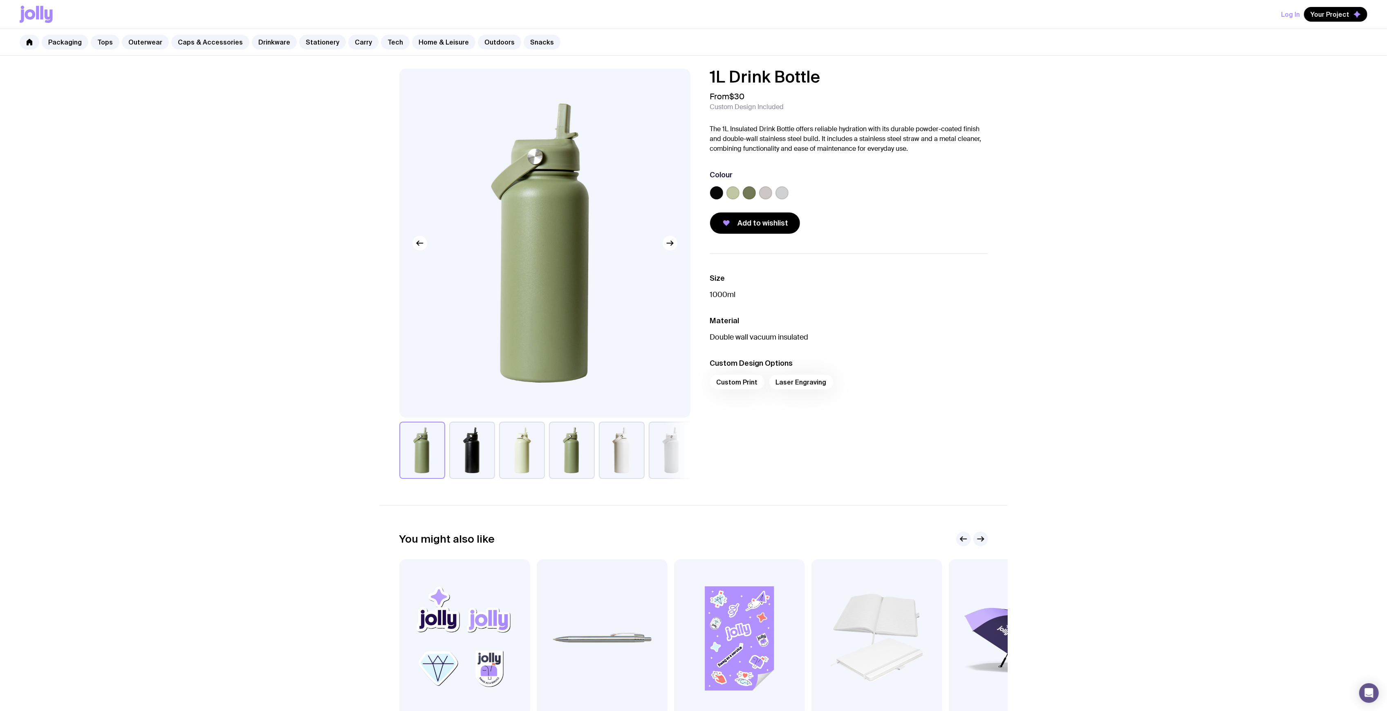
click at [727, 192] on label at bounding box center [732, 192] width 13 height 13
click at [0, 0] on input "radio" at bounding box center [0, 0] width 0 height 0
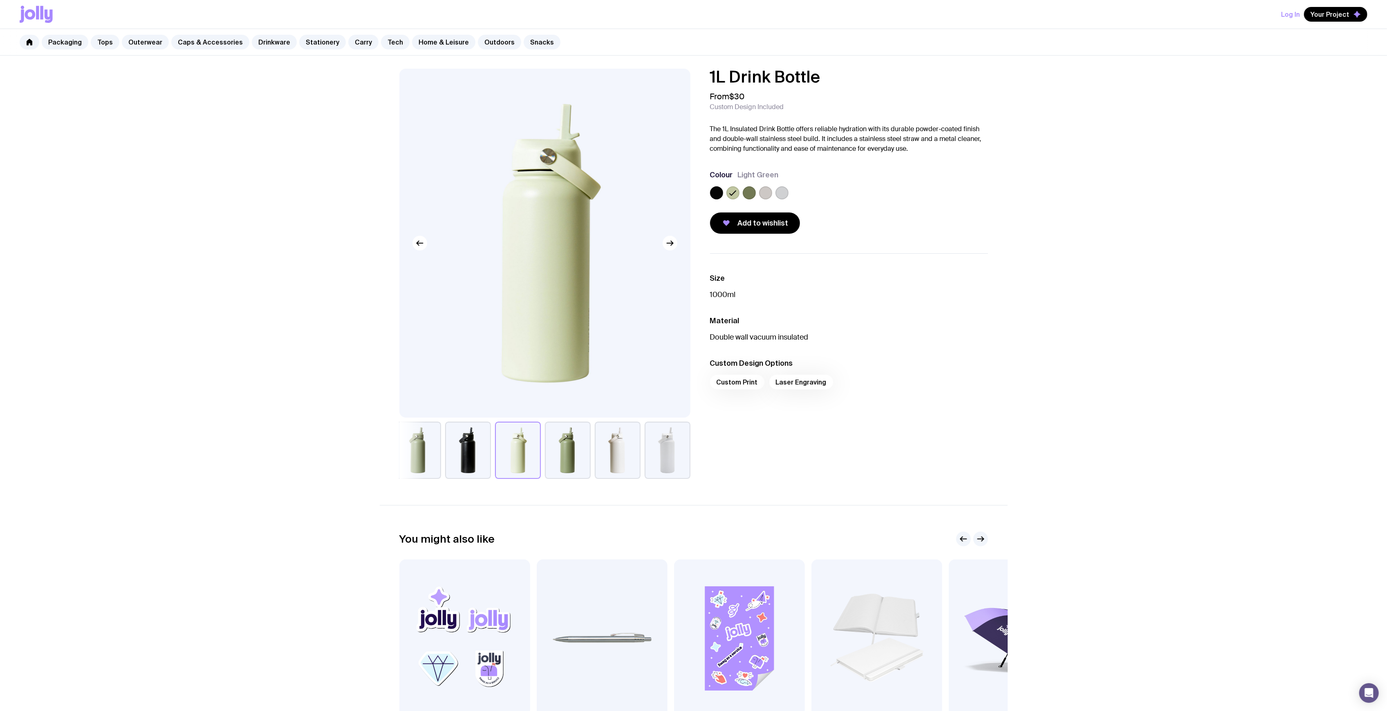
click at [714, 191] on label at bounding box center [716, 192] width 13 height 13
click at [0, 0] on input "radio" at bounding box center [0, 0] width 0 height 0
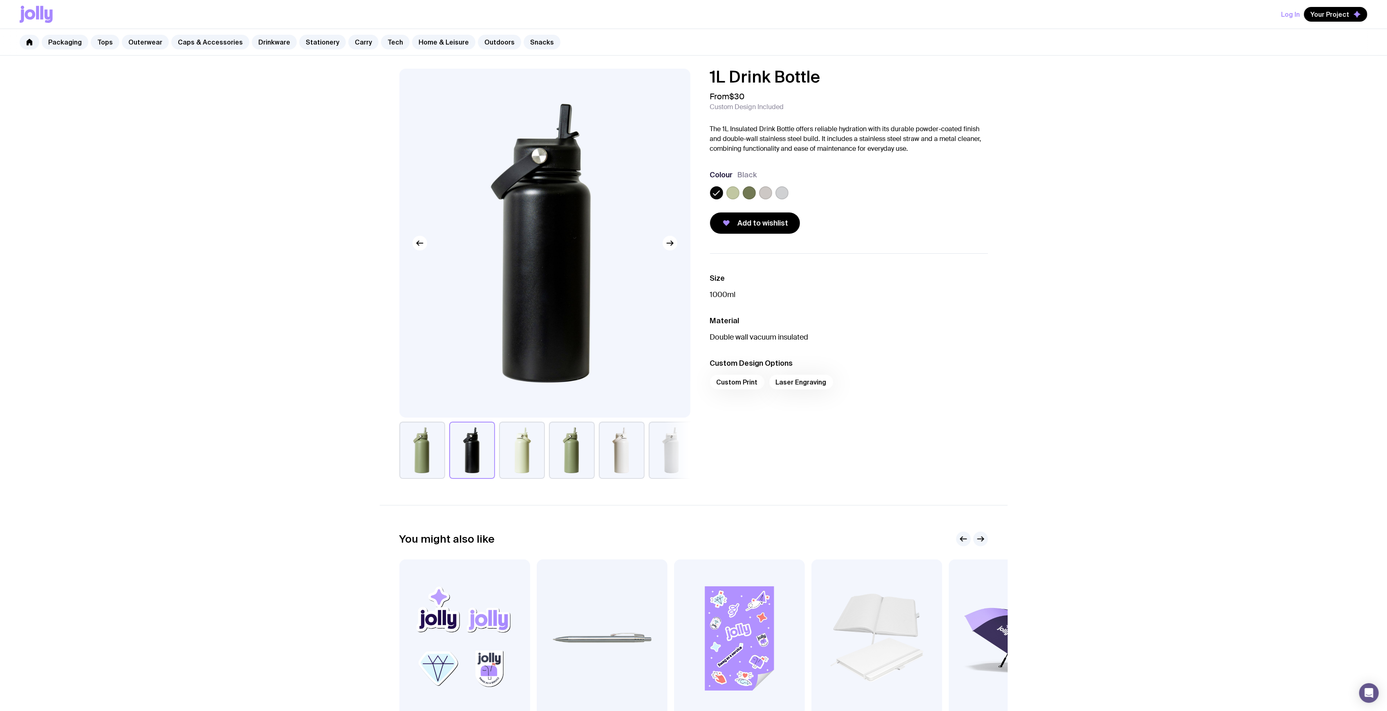
drag, startPoint x: 786, startPoint y: 187, endPoint x: 784, endPoint y: 192, distance: 5.5
click at [786, 188] on div at bounding box center [781, 192] width 13 height 13
click at [784, 196] on label at bounding box center [781, 192] width 13 height 13
click at [0, 0] on input "radio" at bounding box center [0, 0] width 0 height 0
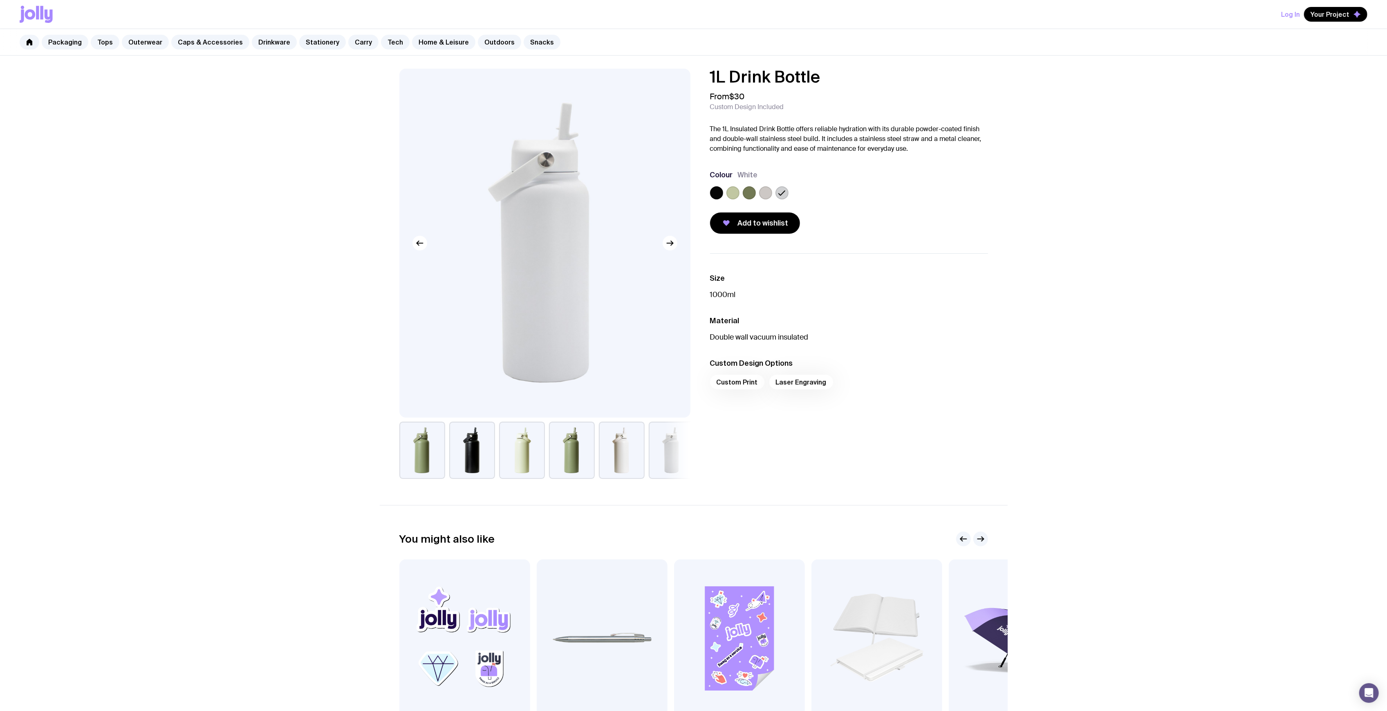
click at [767, 192] on label at bounding box center [765, 192] width 13 height 13
click at [0, 0] on input "radio" at bounding box center [0, 0] width 0 height 0
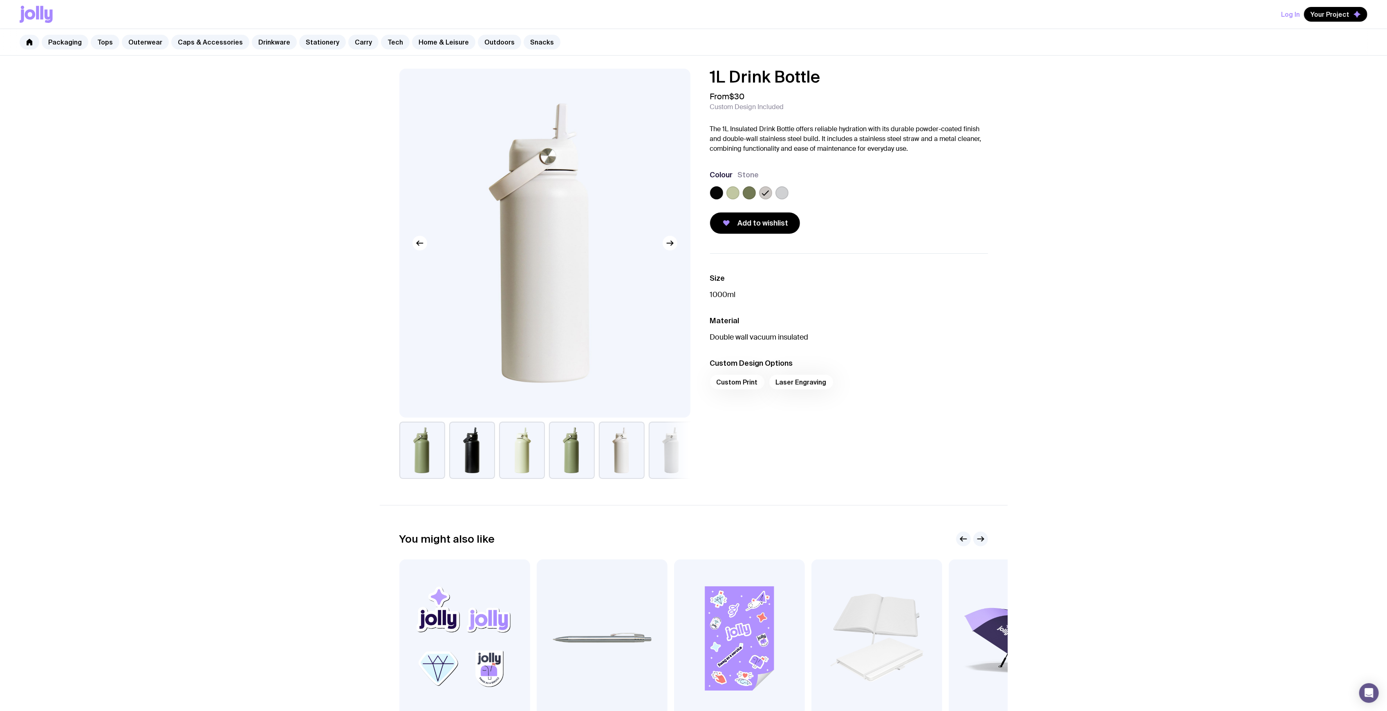
click at [723, 195] on div at bounding box center [849, 194] width 278 height 16
click at [729, 195] on label at bounding box center [732, 192] width 13 height 13
click at [0, 0] on input "radio" at bounding box center [0, 0] width 0 height 0
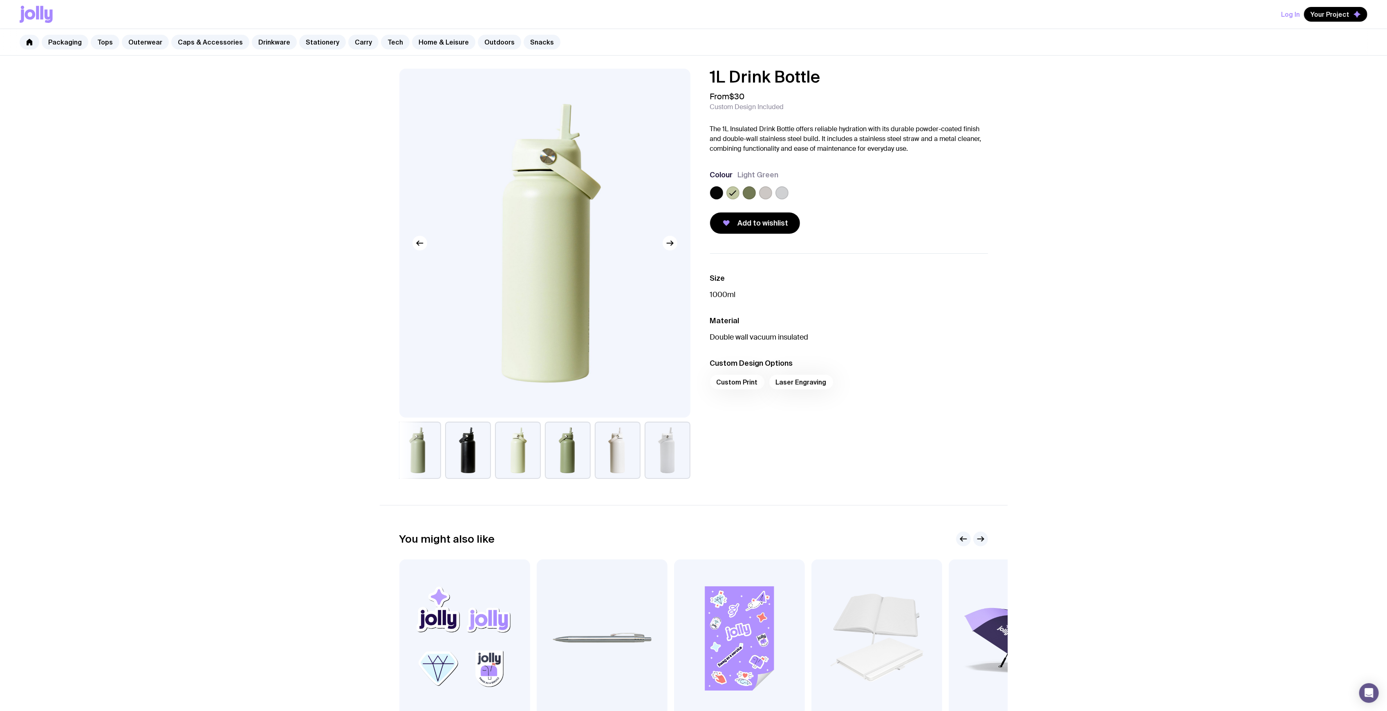
click at [706, 196] on div "1L Drink Bottle From $30 Custom Design Included The 1L Insulated Drink Bottle o…" at bounding box center [842, 151] width 291 height 165
click at [716, 195] on label at bounding box center [716, 192] width 13 height 13
click at [0, 0] on input "radio" at bounding box center [0, 0] width 0 height 0
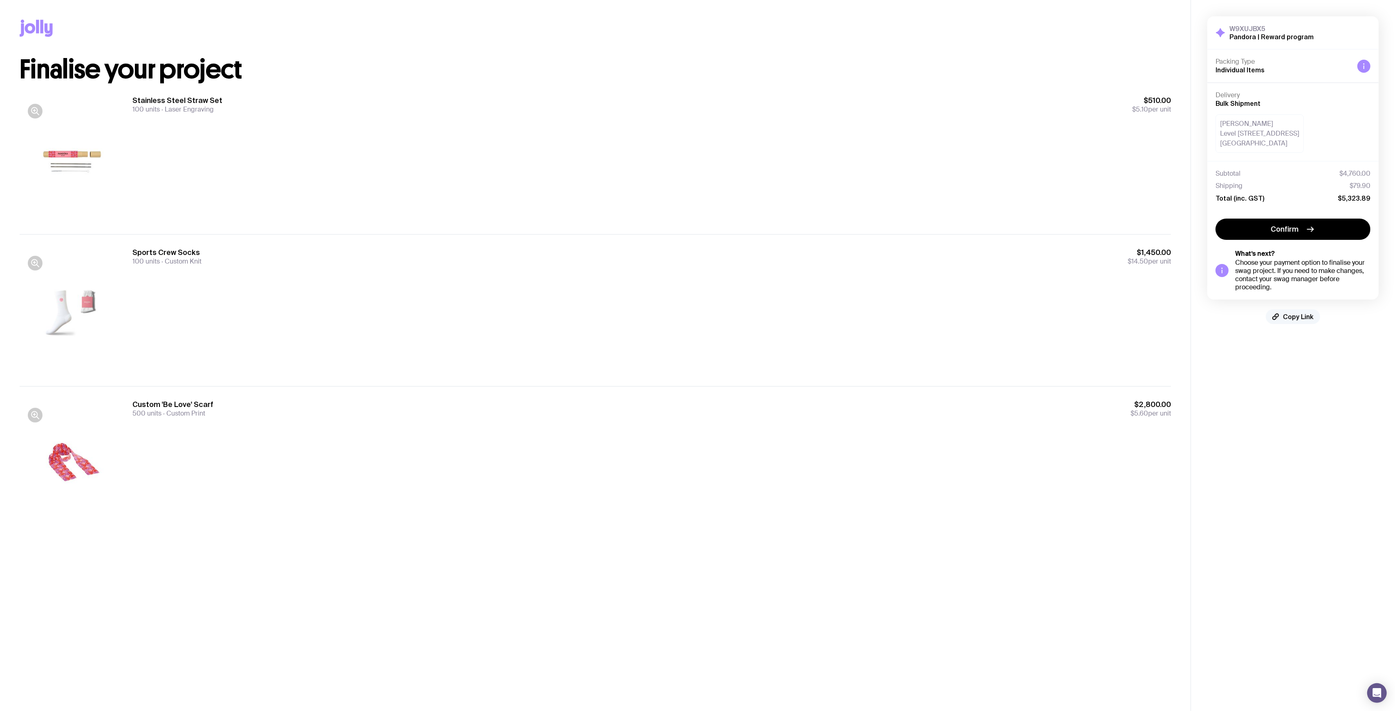
click at [1299, 314] on span "Copy Link" at bounding box center [1298, 317] width 31 height 8
click at [351, 273] on div "Sports Crew Socks 100 units Custom Knit $1,450.00 $14.50 per unit" at bounding box center [651, 310] width 1038 height 125
click at [527, 180] on div "Stainless Steel Straw Set 100 units Laser Engraving $510.00 $5.10 per unit" at bounding box center [651, 158] width 1038 height 125
click at [530, 202] on div "Stainless Steel Straw Set 100 units Laser Engraving $510.00 $5.10 per unit" at bounding box center [651, 158] width 1038 height 125
click at [239, 142] on div "Stainless Steel Straw Set 100 units Laser Engraving $510.00 $5.10 per unit" at bounding box center [651, 158] width 1038 height 125
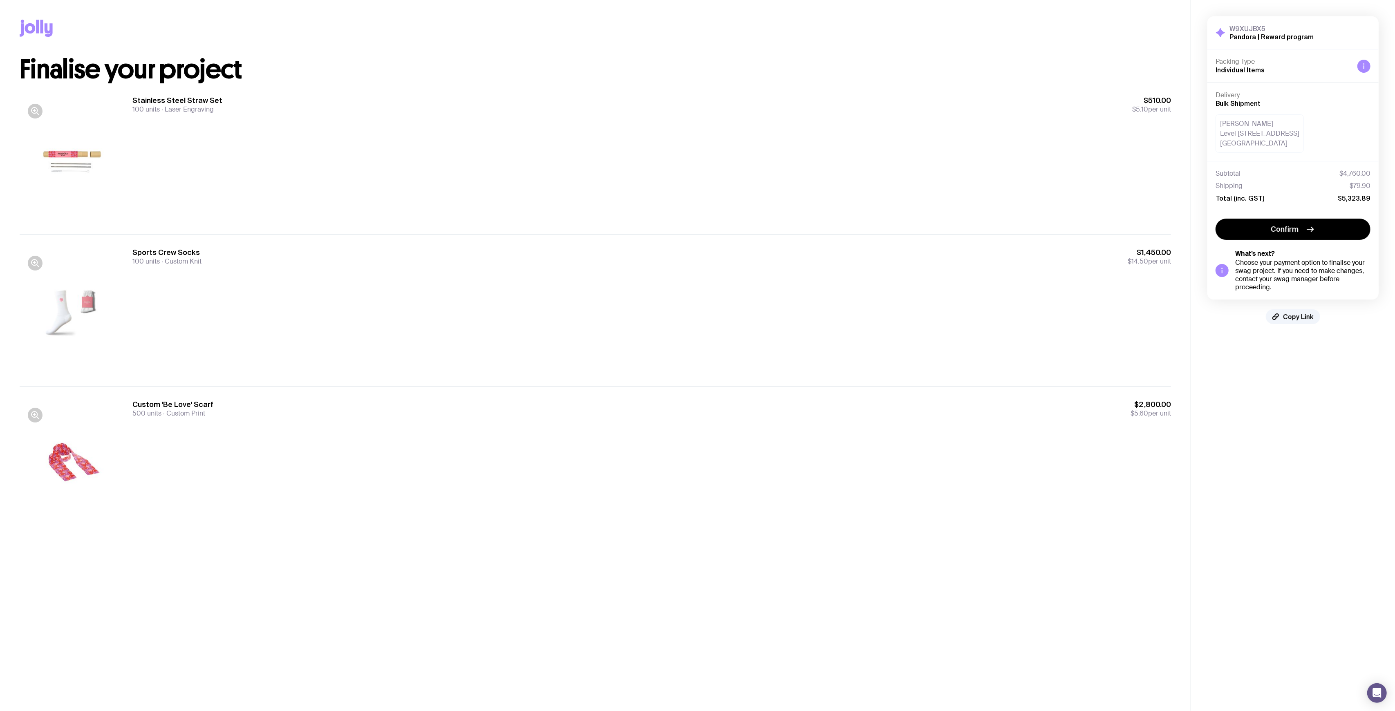
click at [254, 151] on div "Stainless Steel Straw Set 100 units Laser Engraving $510.00 $5.10 per unit" at bounding box center [651, 158] width 1038 height 125
click at [368, 149] on div "Stainless Steel Straw Set 100 units Laser Engraving $510.00 $5.10 per unit" at bounding box center [651, 158] width 1038 height 125
click at [368, 150] on div "Stainless Steel Straw Set 100 units Laser Engraving $510.00 $5.10 per unit" at bounding box center [651, 158] width 1038 height 125
click at [349, 141] on div "Stainless Steel Straw Set 100 units Laser Engraving $510.00 $5.10 per unit" at bounding box center [651, 158] width 1038 height 125
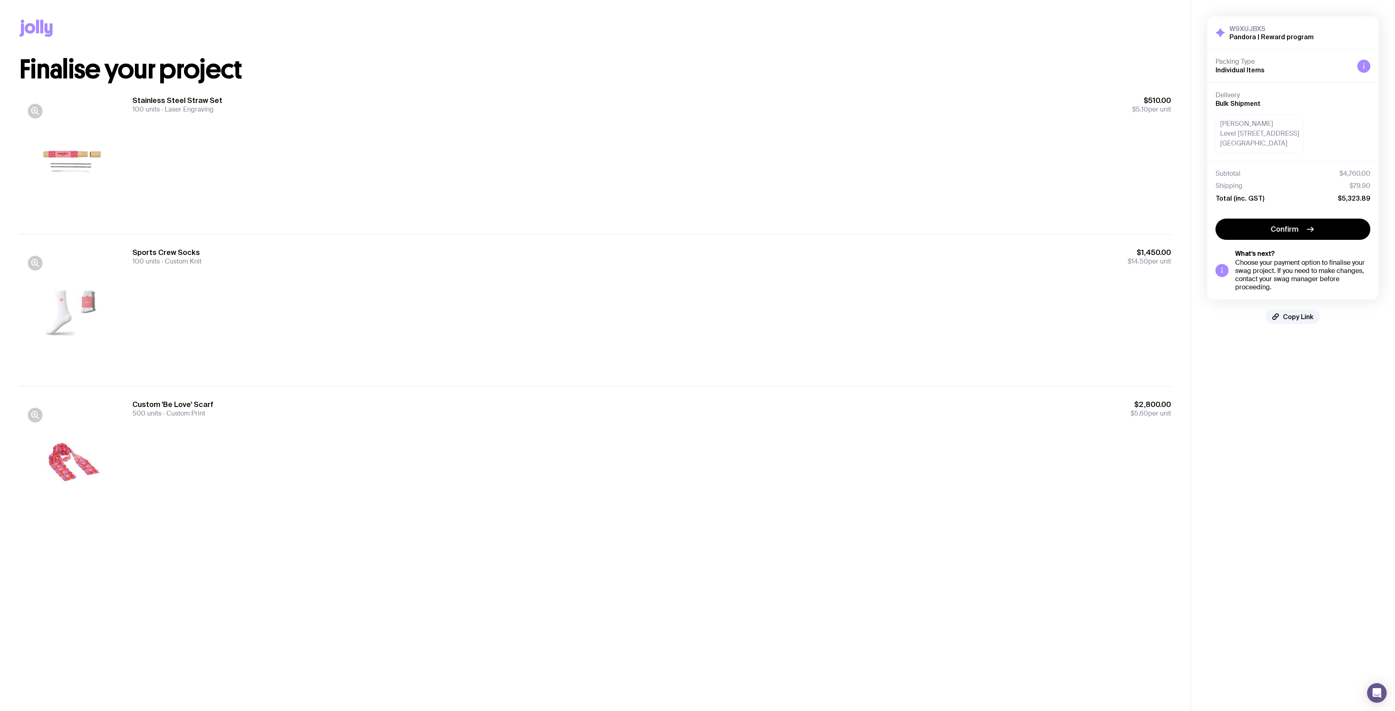
click at [1358, 203] on div "Subtotal $4,760.00 Shipping $79.90 Total (inc. GST) $5,323.89" at bounding box center [1292, 185] width 171 height 49
click at [816, 148] on div "Stainless Steel Straw Set 100 units Laser Engraving $510.00 $5.10 per unit" at bounding box center [651, 158] width 1038 height 125
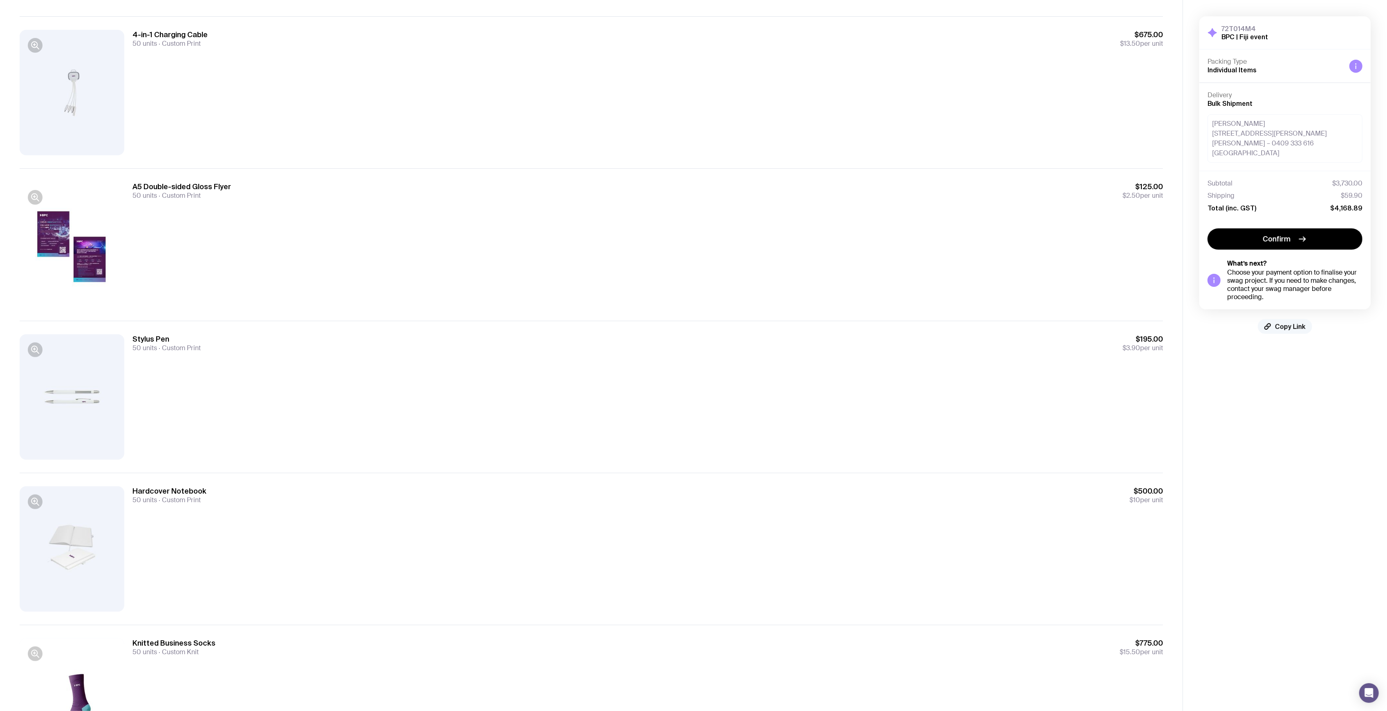
click at [1291, 322] on span "Copy Link" at bounding box center [1290, 326] width 31 height 8
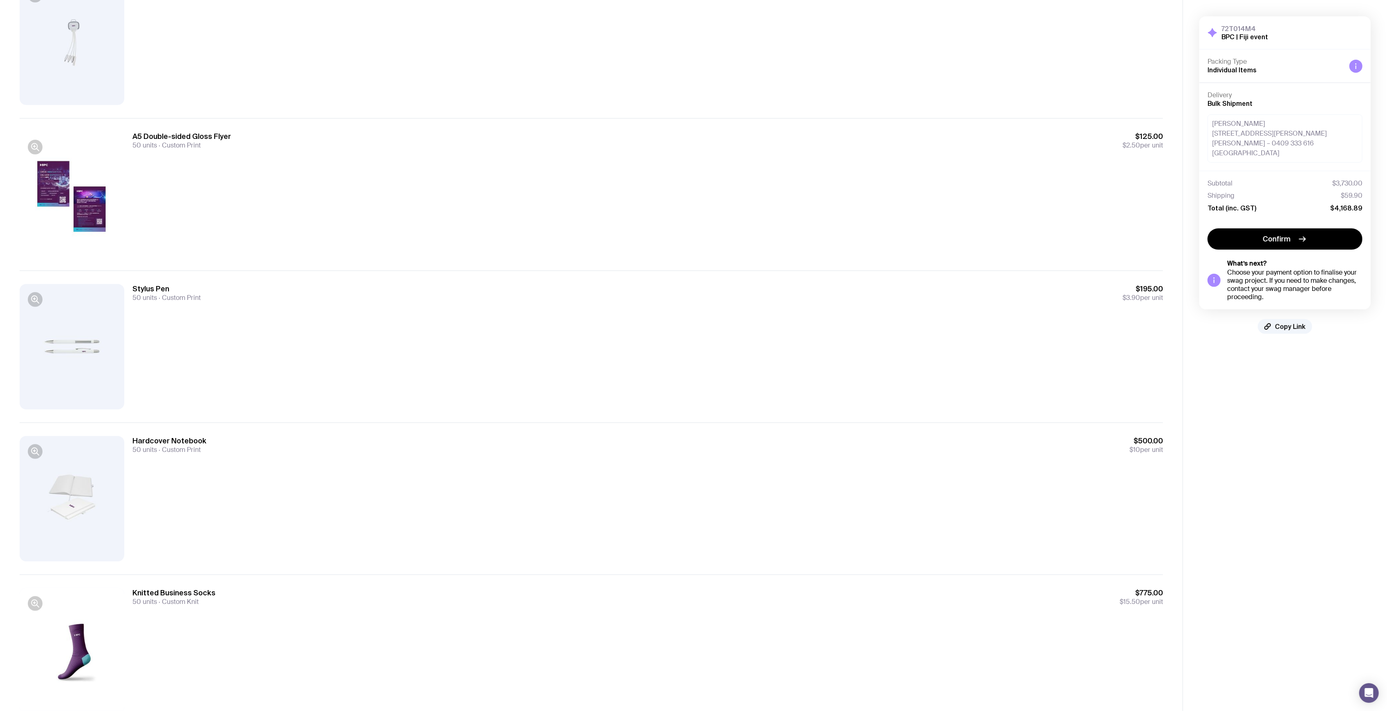
scroll to position [272, 0]
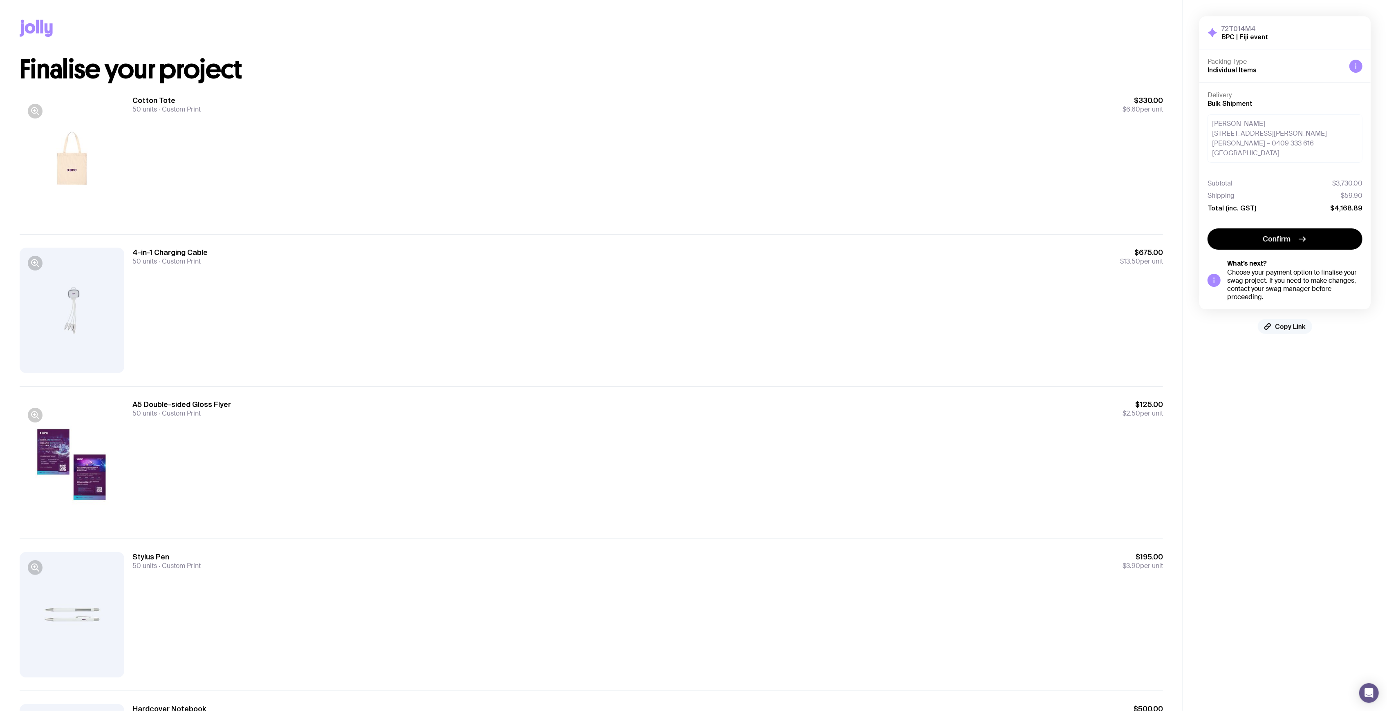
click at [1290, 323] on button "Copy Link" at bounding box center [1284, 326] width 54 height 15
click at [799, 306] on div "4-in-1 Charging Cable 50 units Custom Print $675.00 $13.50 per unit" at bounding box center [647, 310] width 1030 height 125
click at [736, 295] on div "4-in-1 Charging Cable 50 units Custom Print $675.00 $13.50 per unit" at bounding box center [647, 310] width 1030 height 125
click at [734, 296] on div "4-in-1 Charging Cable 50 units Custom Print $675.00 $13.50 per unit" at bounding box center [647, 310] width 1030 height 125
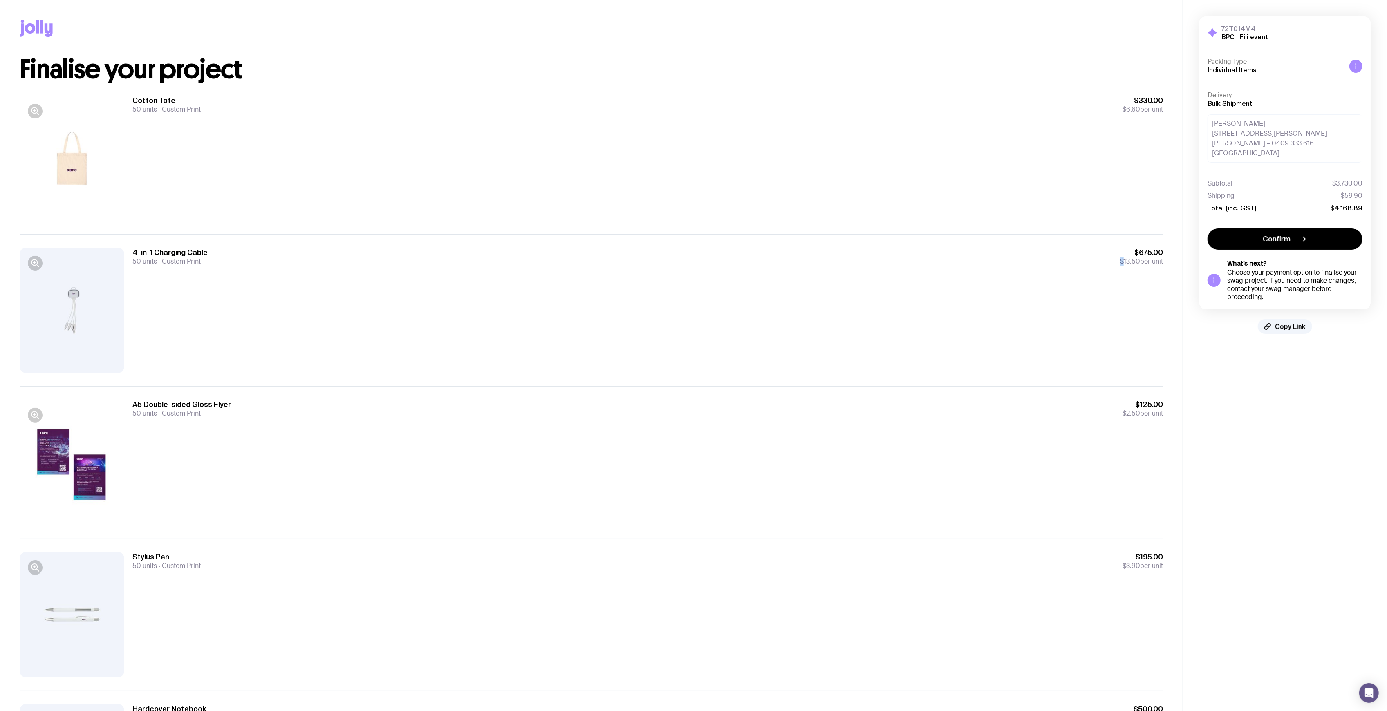
click at [734, 296] on div "4-in-1 Charging Cable 50 units Custom Print $675.00 $13.50 per unit" at bounding box center [647, 310] width 1030 height 125
click at [399, 210] on div "Cotton Tote 50 units Custom Print $330.00 $6.60 per unit" at bounding box center [647, 158] width 1030 height 125
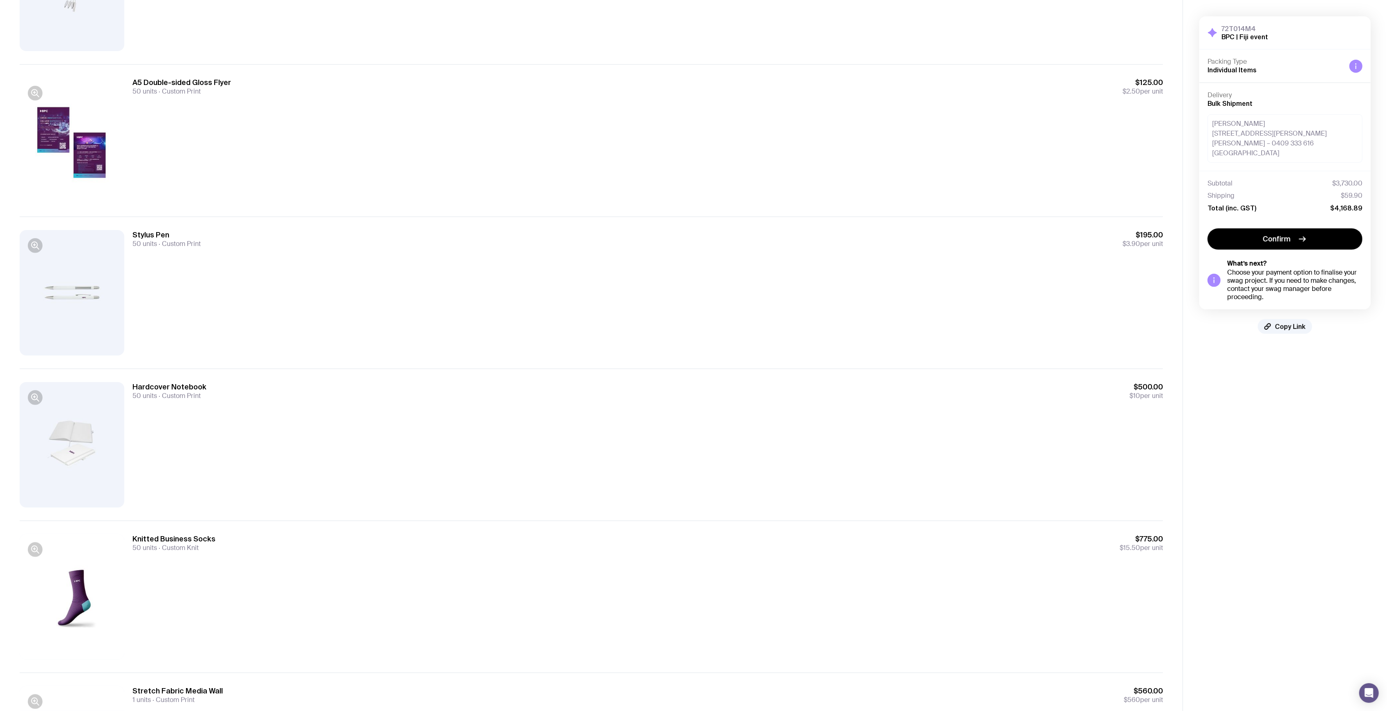
scroll to position [327, 0]
click at [811, 300] on div "Stylus Pen 50 units Custom Print $195.00 $3.90 per unit" at bounding box center [647, 287] width 1030 height 125
click at [1142, 268] on div "Stylus Pen 50 units Custom Print $195.00 $3.90 per unit" at bounding box center [647, 287] width 1030 height 125
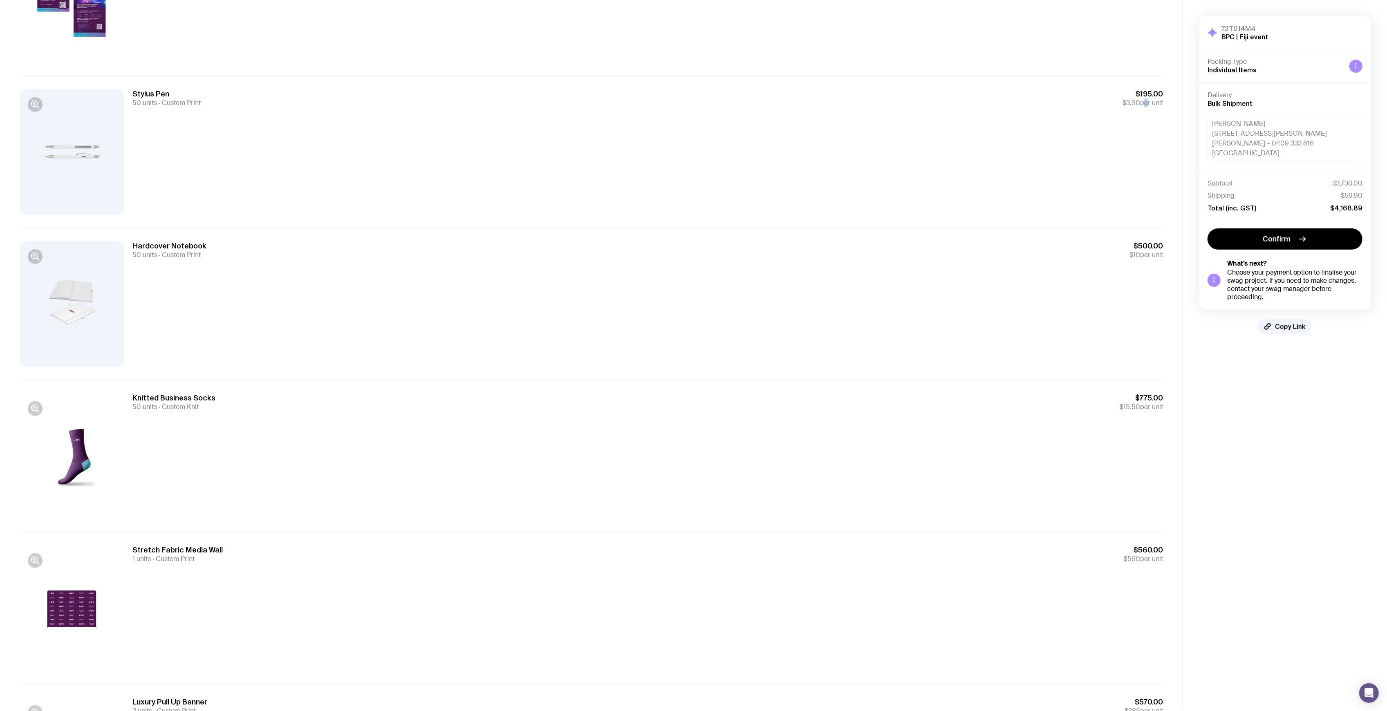
scroll to position [545, 0]
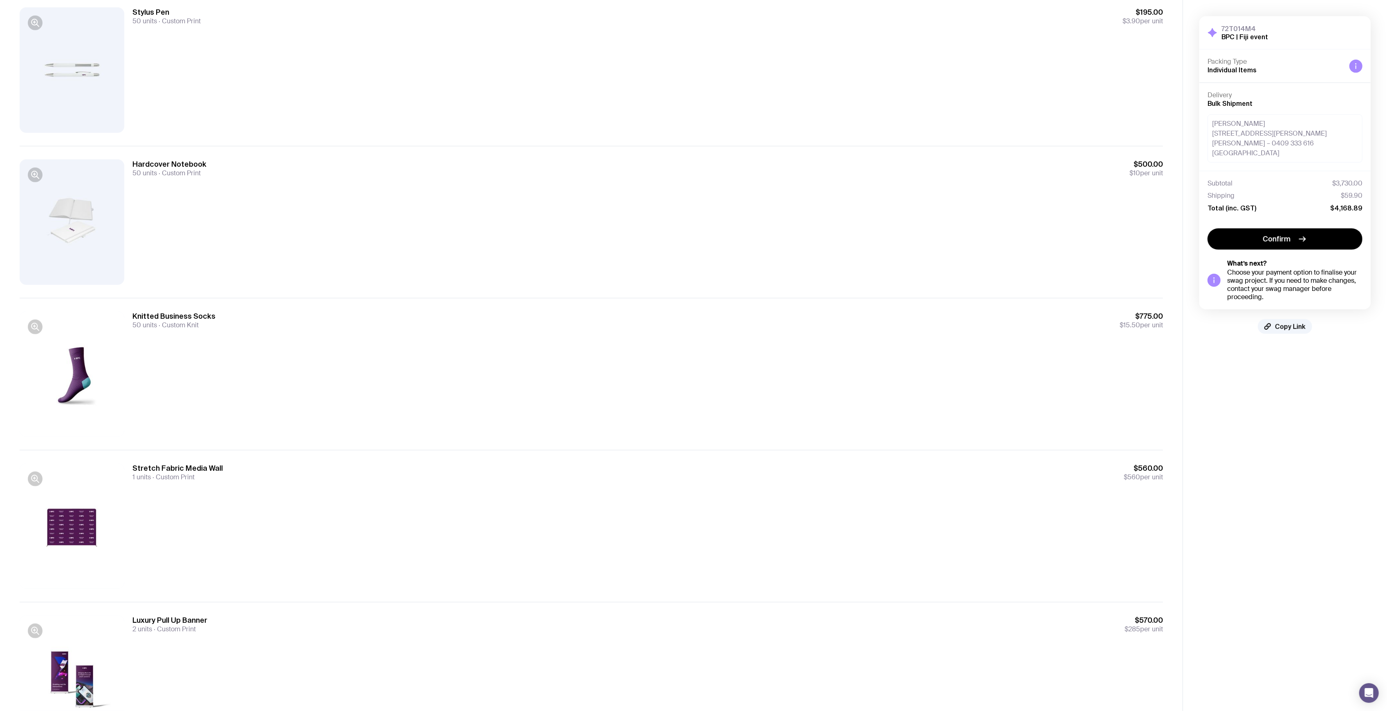
click at [1101, 209] on div "Hardcover Notebook 50 units Custom Print $500.00 $10 per unit" at bounding box center [647, 221] width 1030 height 125
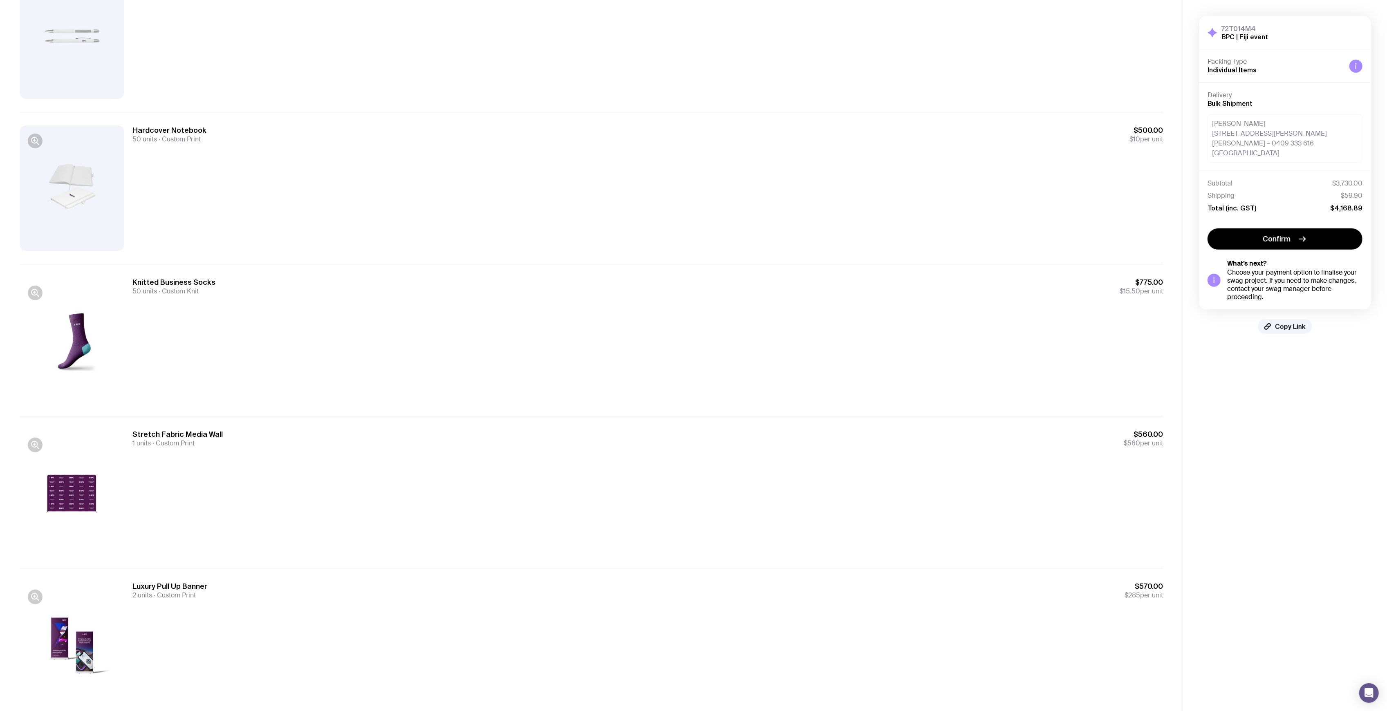
scroll to position [605, 0]
